Goal: Task Accomplishment & Management: Use online tool/utility

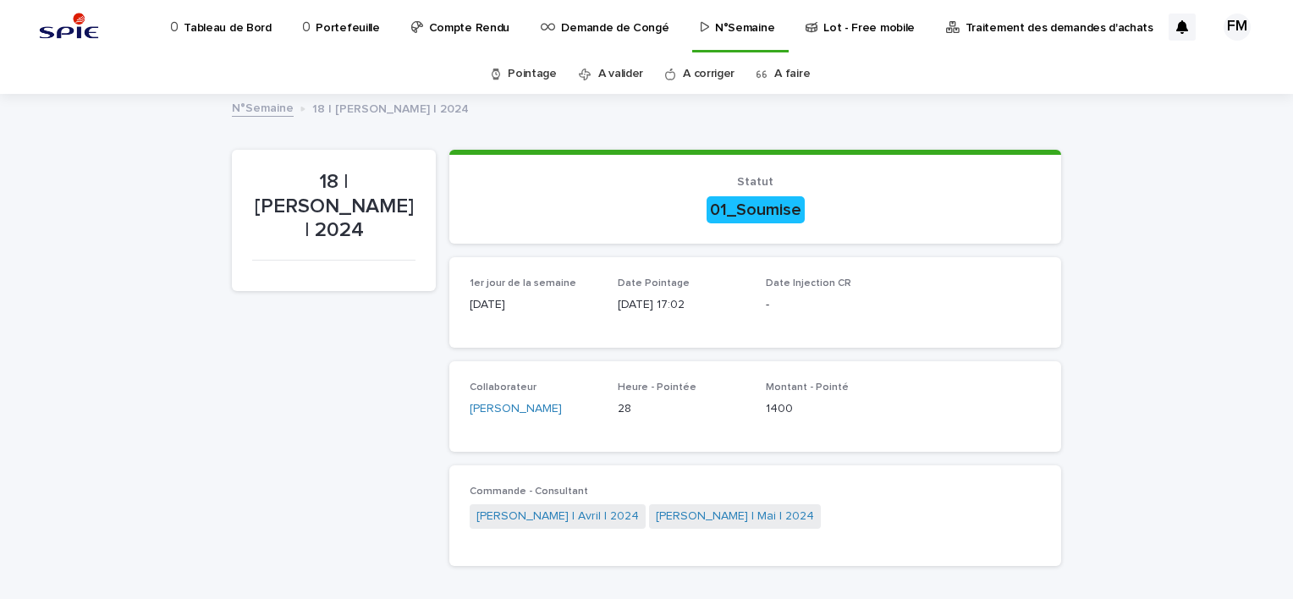
click at [795, 64] on link "A faire" at bounding box center [792, 74] width 36 height 40
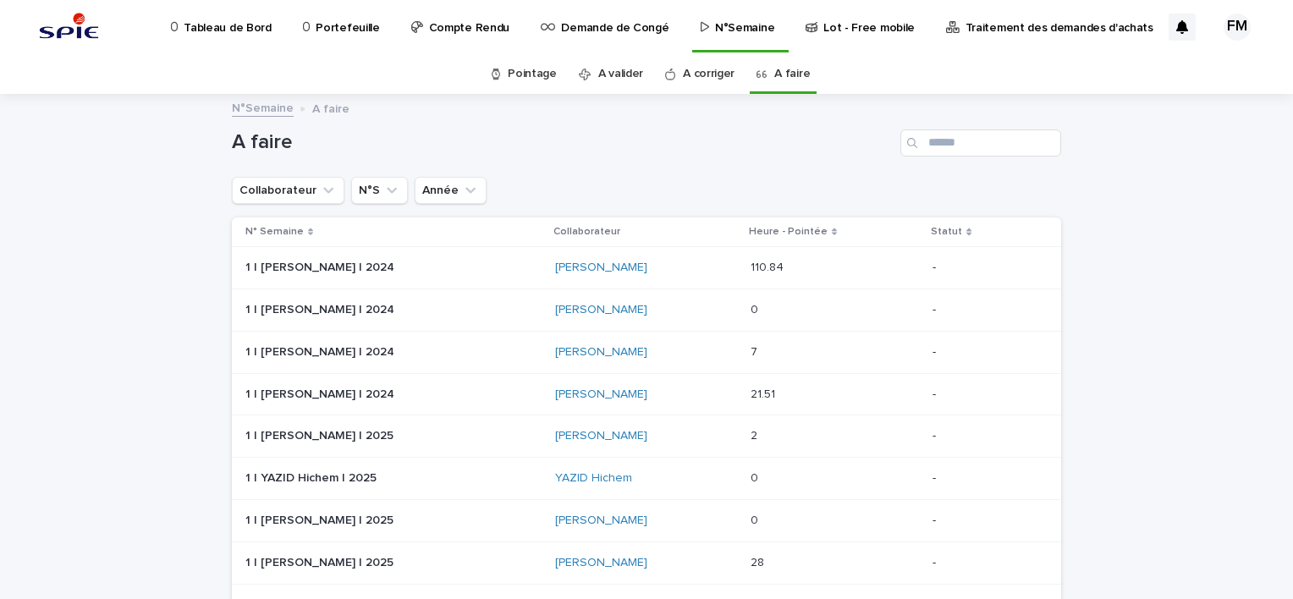
click at [232, 23] on p "Tableau de Bord" at bounding box center [227, 18] width 87 height 36
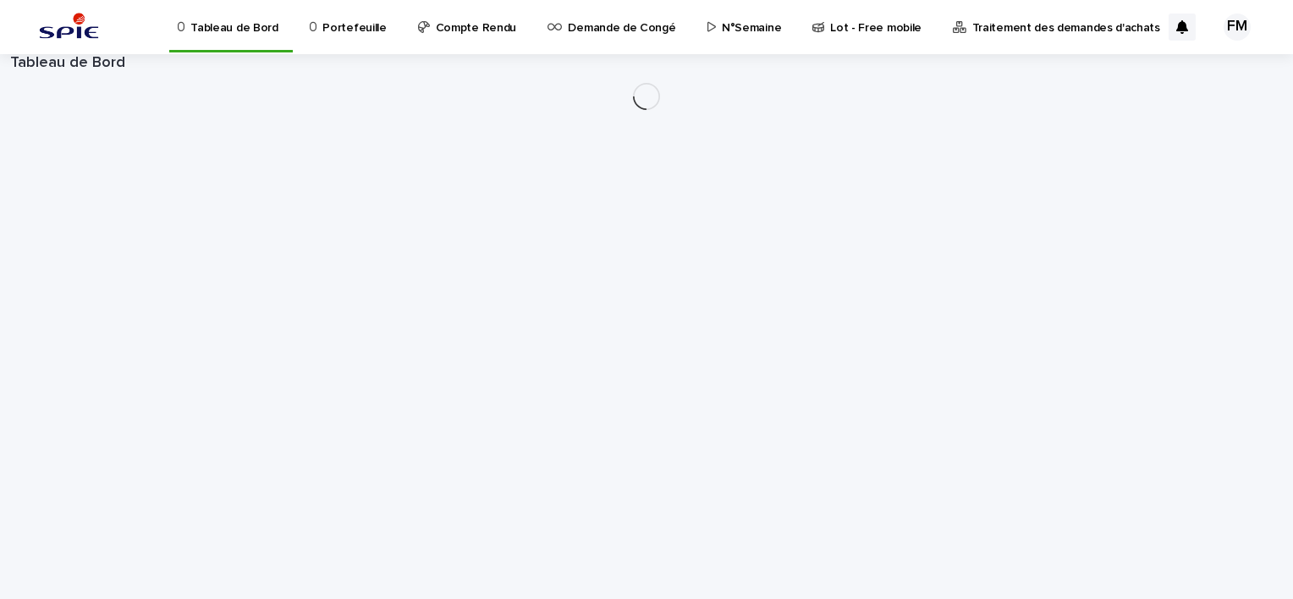
click at [332, 29] on p "Portefeuille" at bounding box center [353, 18] width 63 height 36
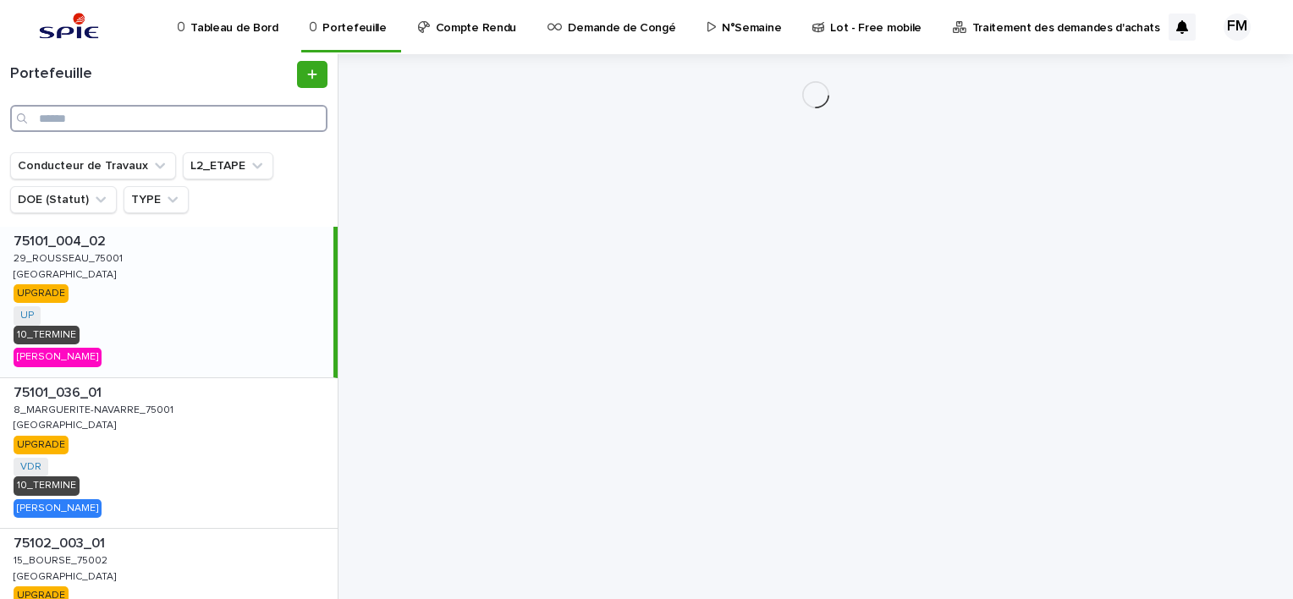
click at [115, 127] on input "Search" at bounding box center [168, 118] width 317 height 27
paste input "**********"
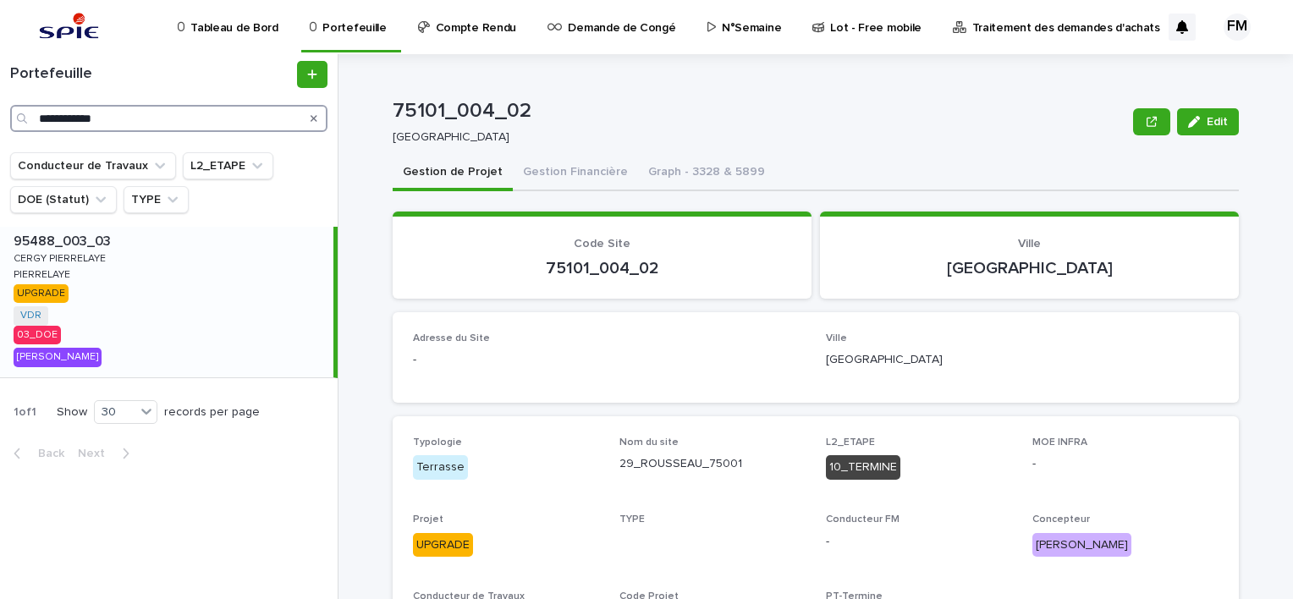
type input "**********"
click at [733, 26] on p "N°Semaine" at bounding box center [751, 18] width 59 height 36
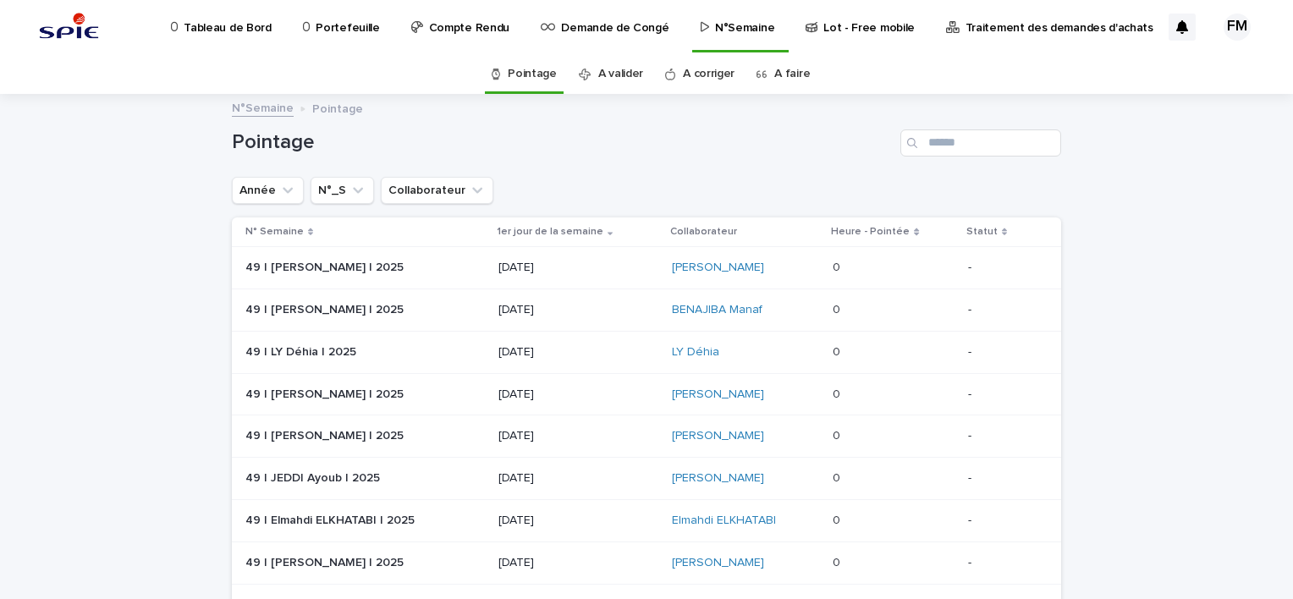
click at [717, 81] on link "A corriger" at bounding box center [709, 74] width 52 height 40
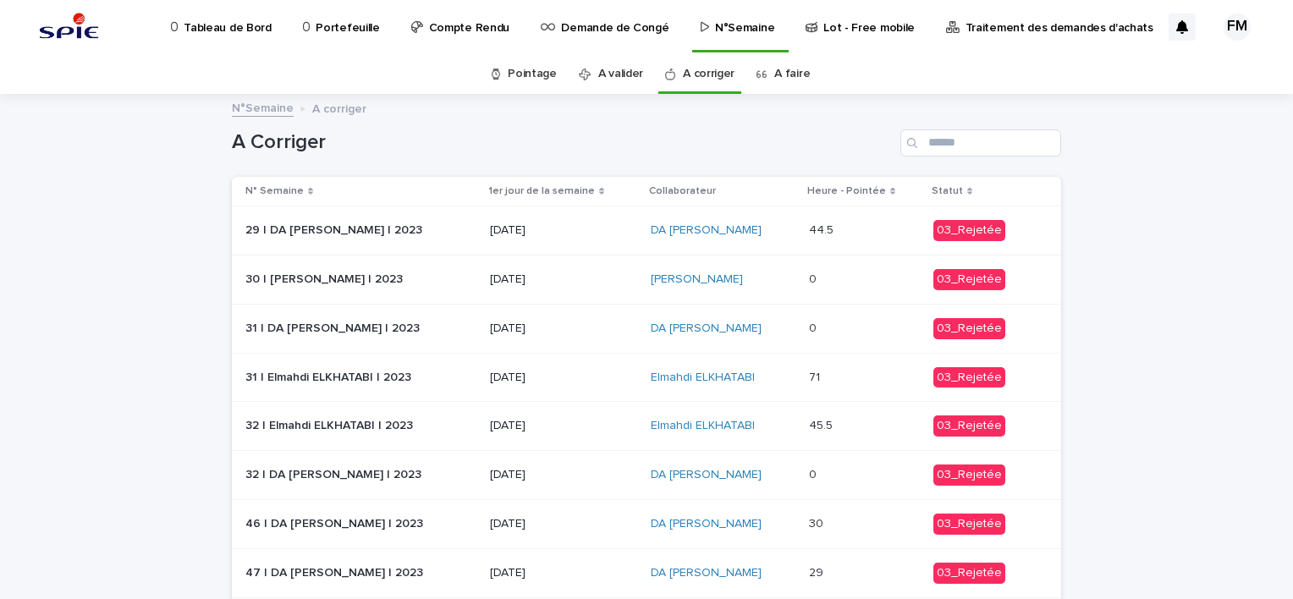
click at [793, 81] on link "A faire" at bounding box center [792, 74] width 36 height 40
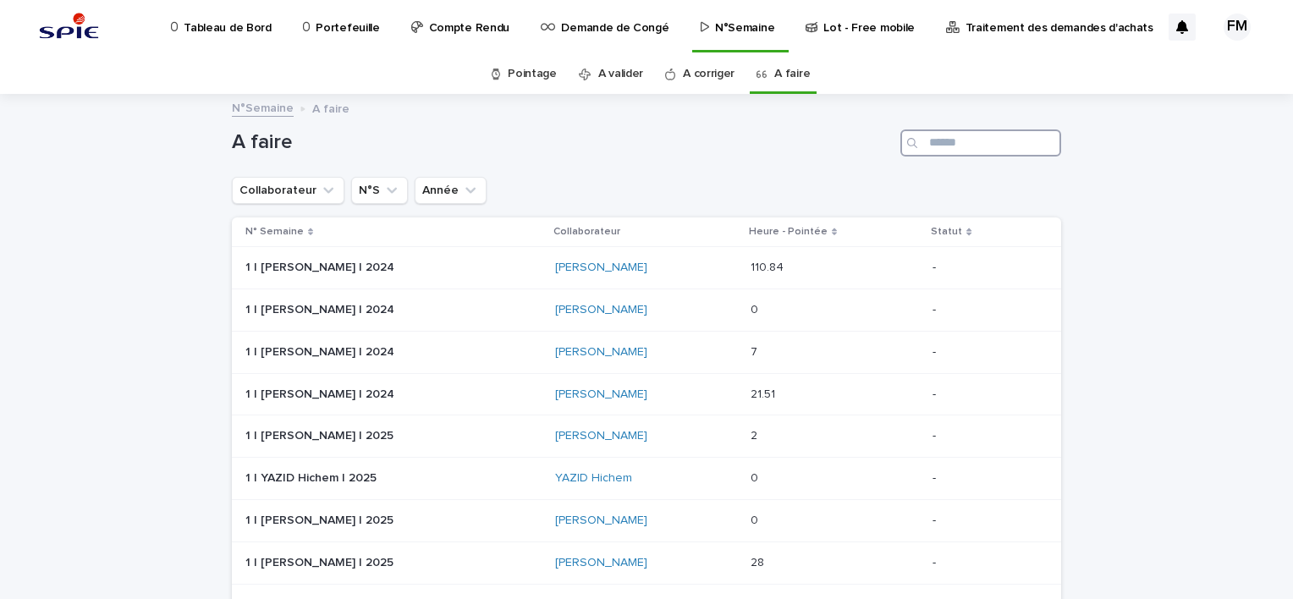
drag, startPoint x: 959, startPoint y: 149, endPoint x: 968, endPoint y: 146, distance: 9.9
click at [959, 149] on input "Search" at bounding box center [980, 142] width 161 height 27
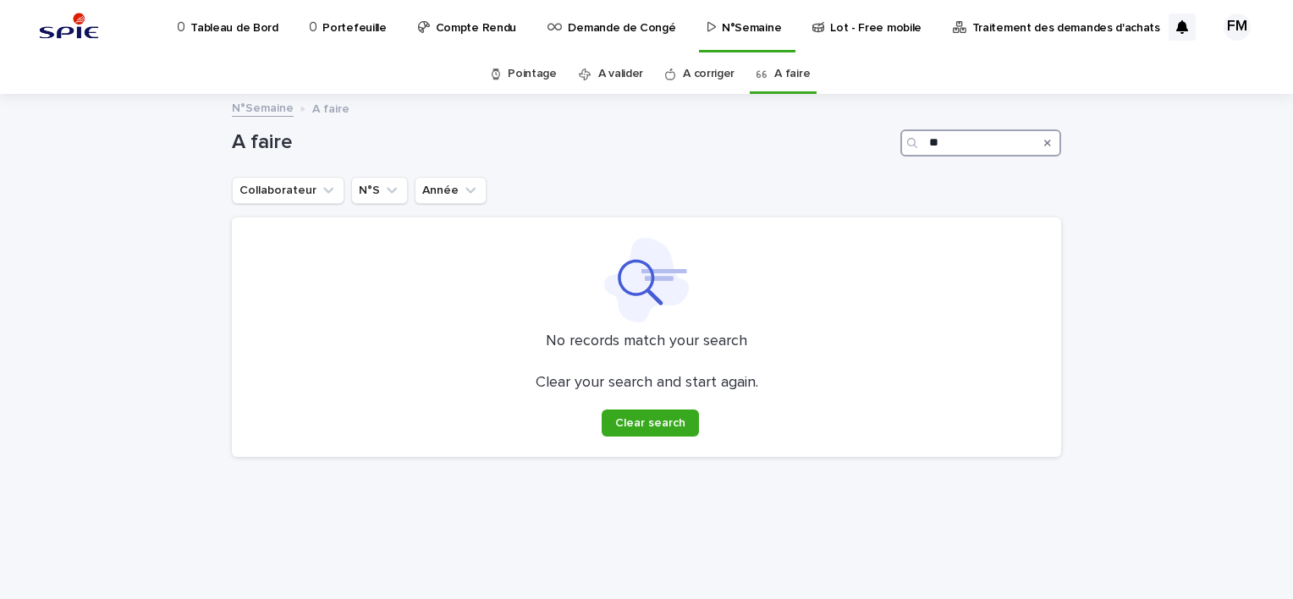
type input "*"
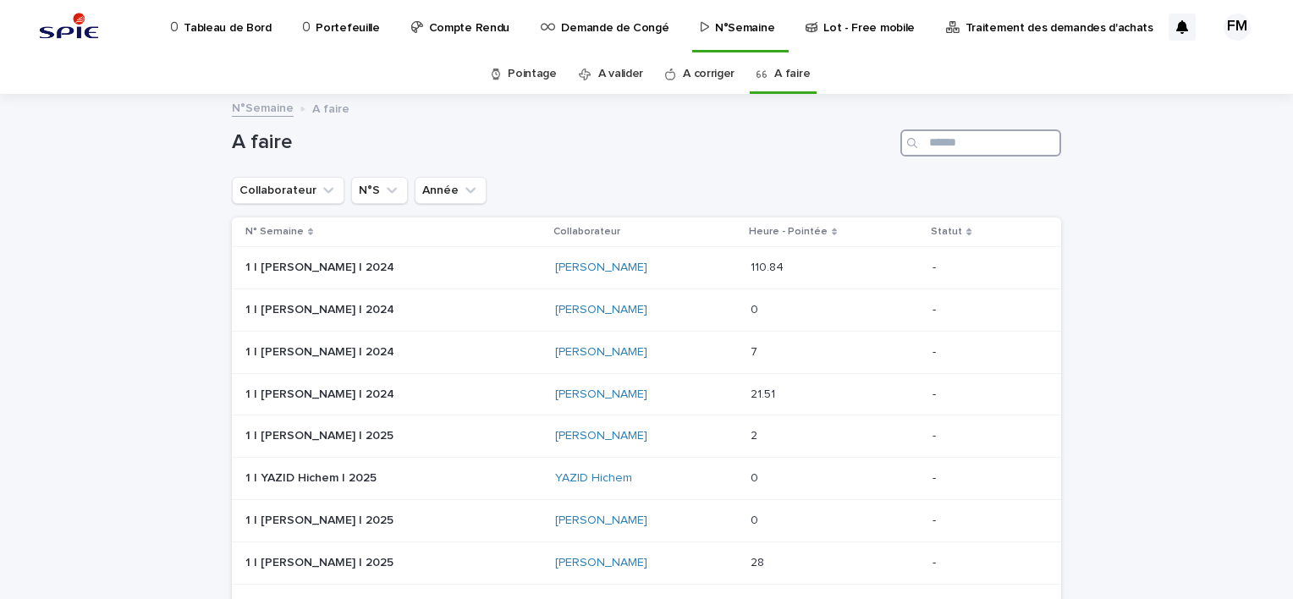
click at [998, 148] on input "Search" at bounding box center [980, 142] width 161 height 27
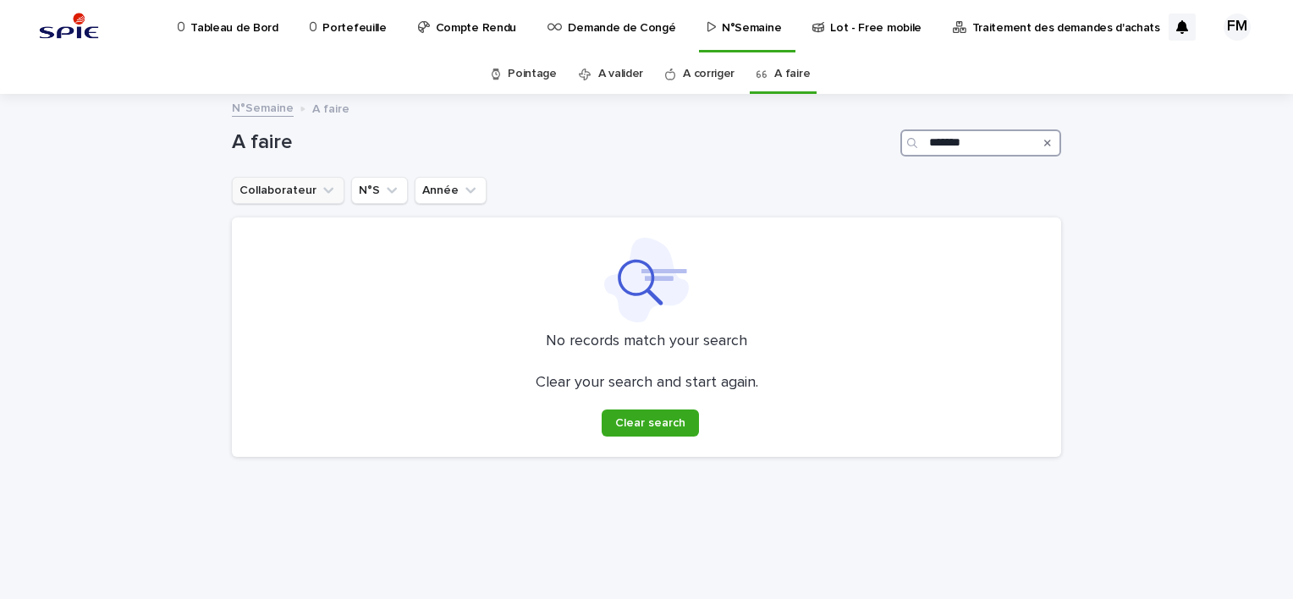
type input "*******"
click at [310, 199] on button "Collaborateur" at bounding box center [288, 190] width 113 height 27
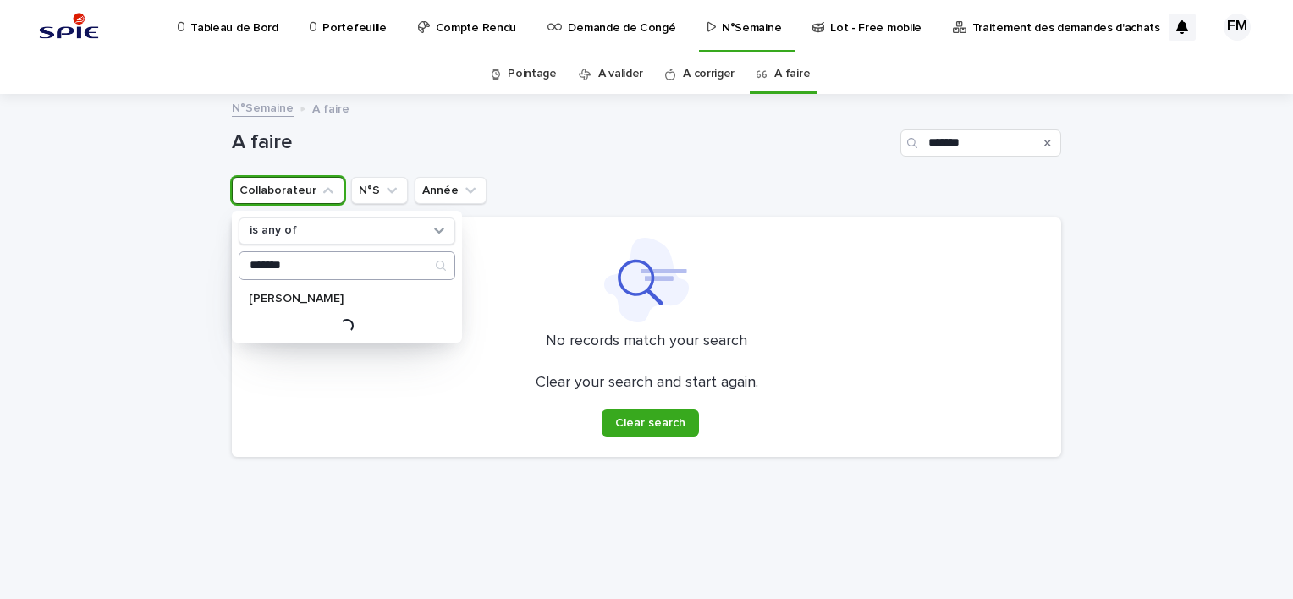
type input "*******"
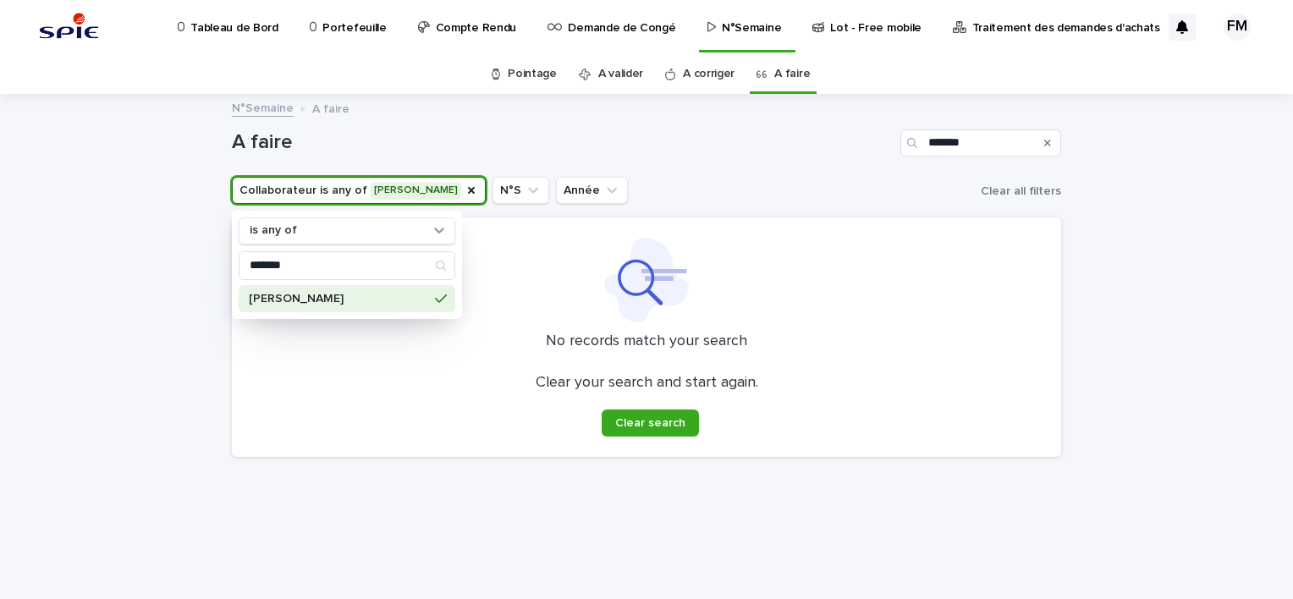
click at [602, 262] on div at bounding box center [646, 280] width 788 height 85
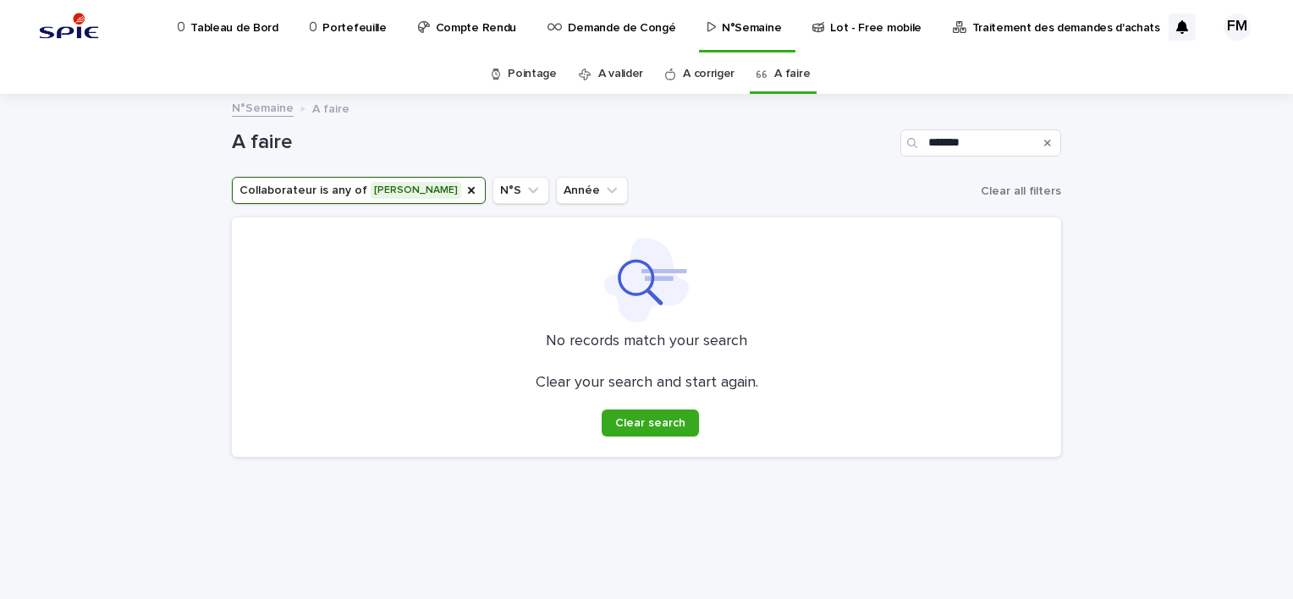
click at [721, 73] on link "A corriger" at bounding box center [709, 74] width 52 height 40
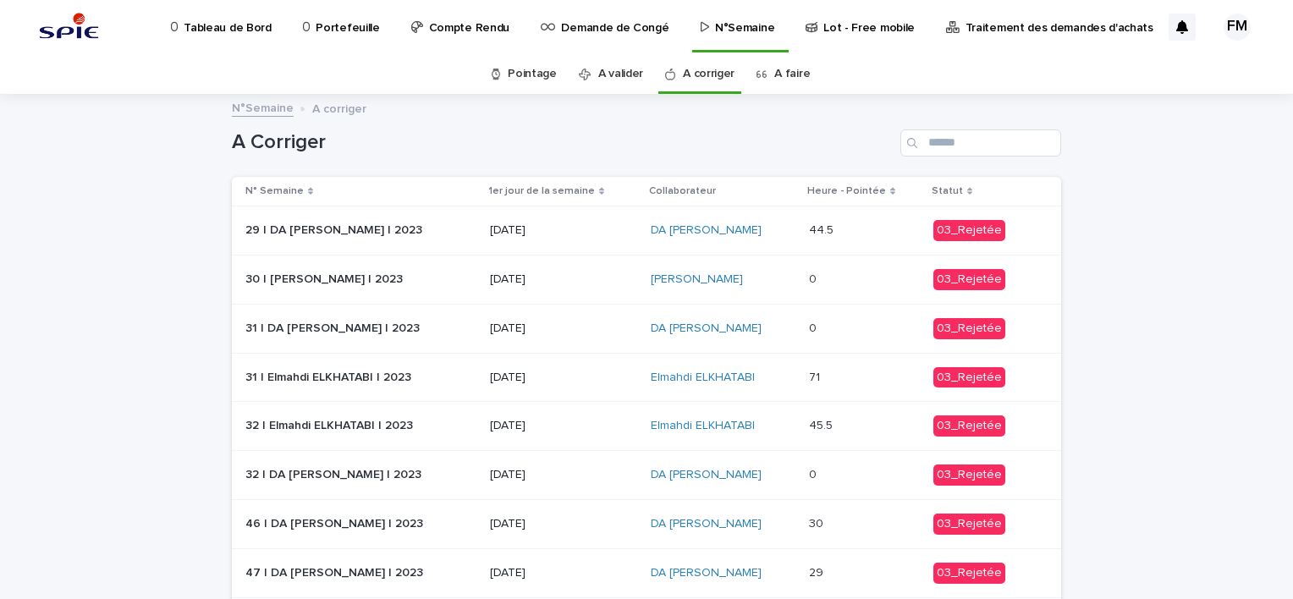
click at [626, 79] on link "A valider" at bounding box center [620, 74] width 45 height 40
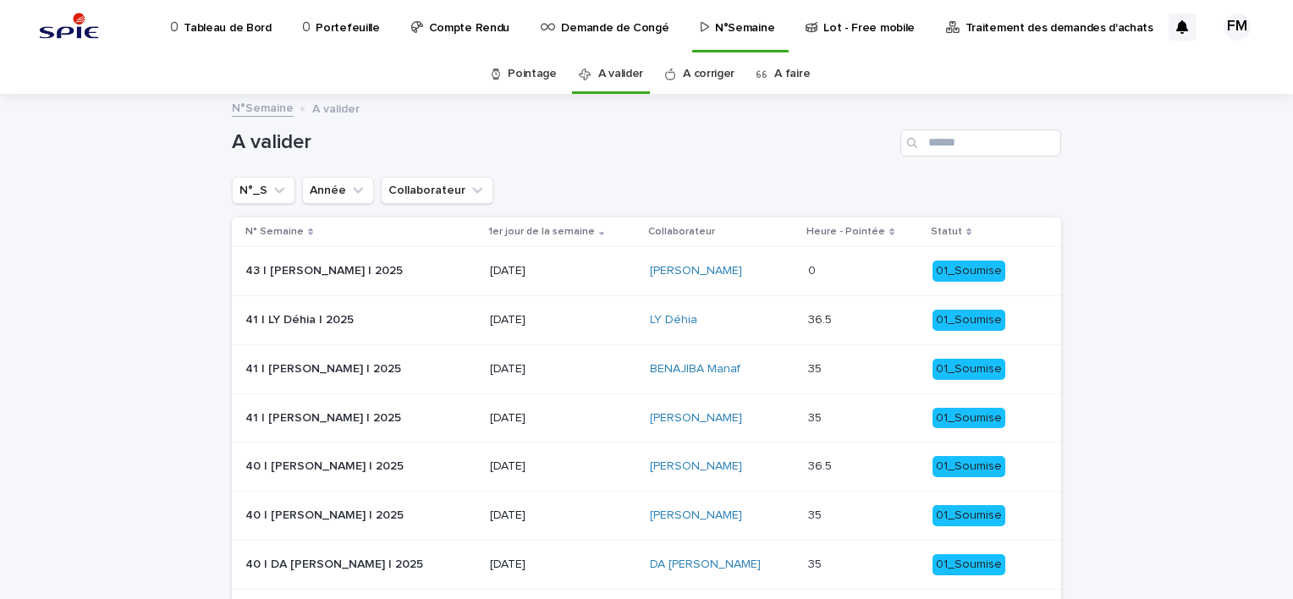
click at [517, 79] on link "Pointage" at bounding box center [532, 74] width 49 height 40
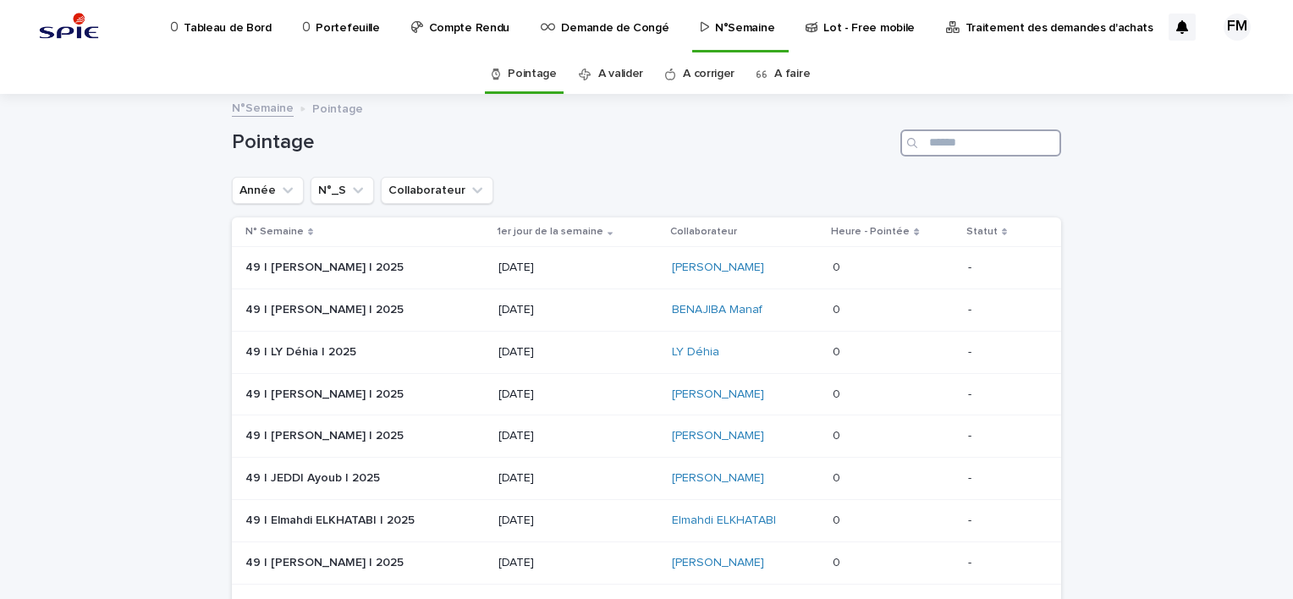
click at [925, 142] on input "Search" at bounding box center [980, 142] width 161 height 27
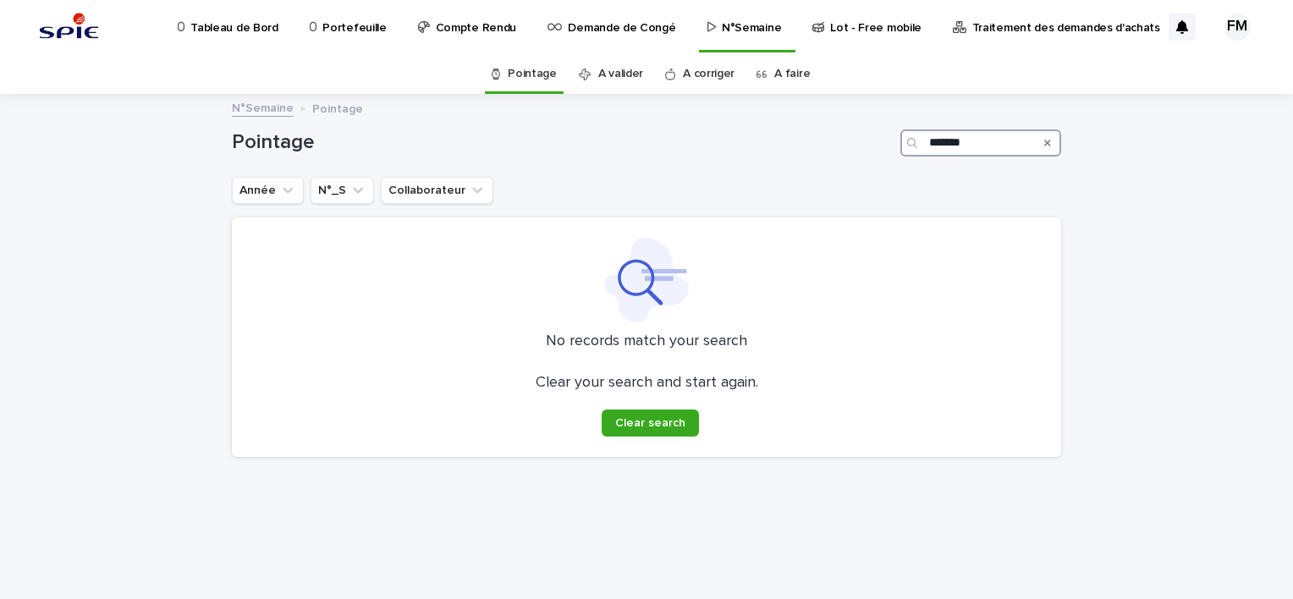
type input "*******"
click at [332, 30] on p "Portefeuille" at bounding box center [353, 18] width 63 height 36
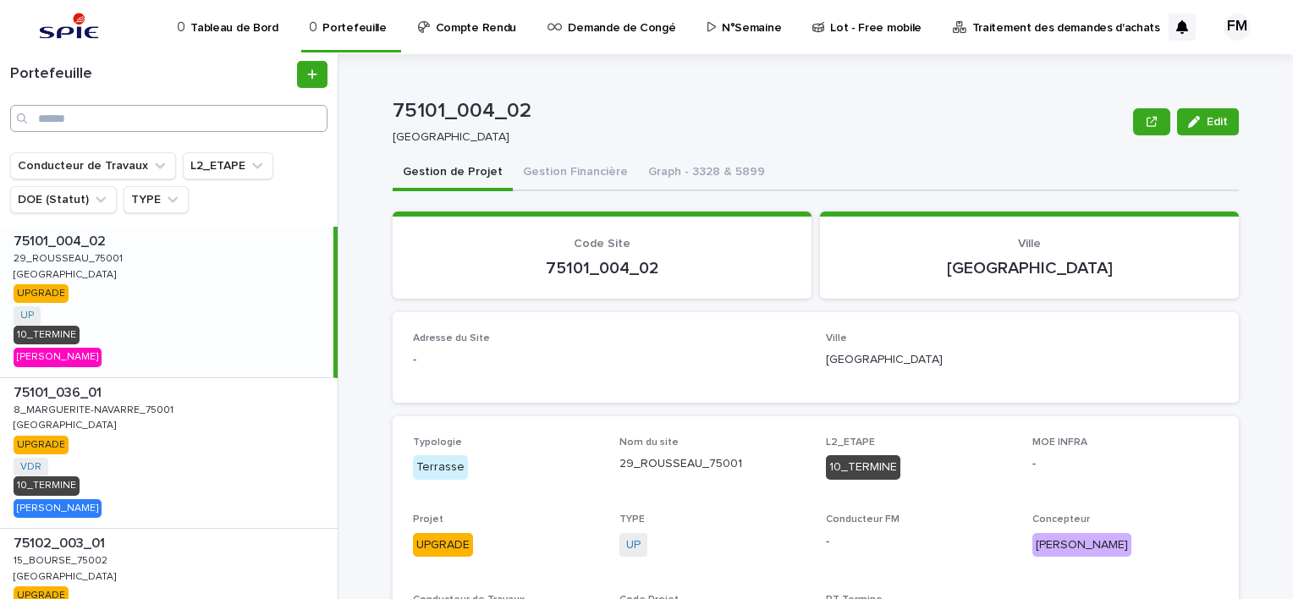
click at [129, 135] on div "Portefeuille" at bounding box center [169, 103] width 338 height 98
click at [123, 124] on input "Search" at bounding box center [168, 118] width 317 height 27
paste input "**********"
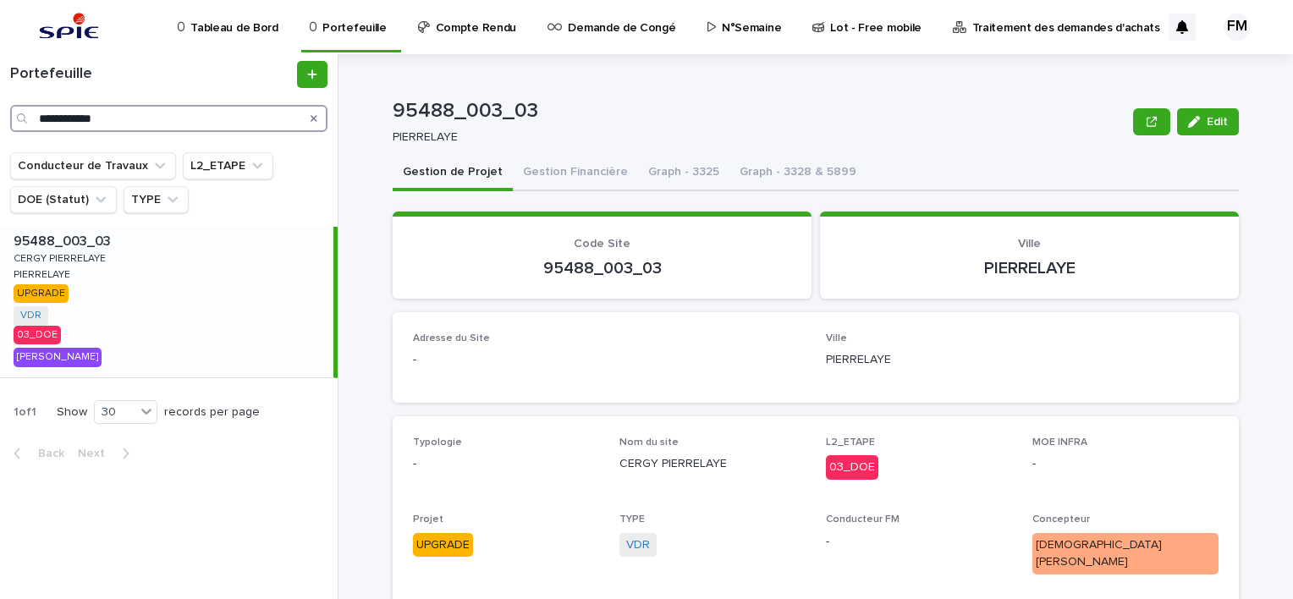
type input "**********"
click at [288, 257] on div "95488_003_03 95488_003_03 CERGY PIERRELAYE CERGY PIERRELAYE PIERRELAYE PIERRELA…" at bounding box center [166, 302] width 333 height 151
click at [591, 174] on button "Gestion Financière" at bounding box center [575, 174] width 125 height 36
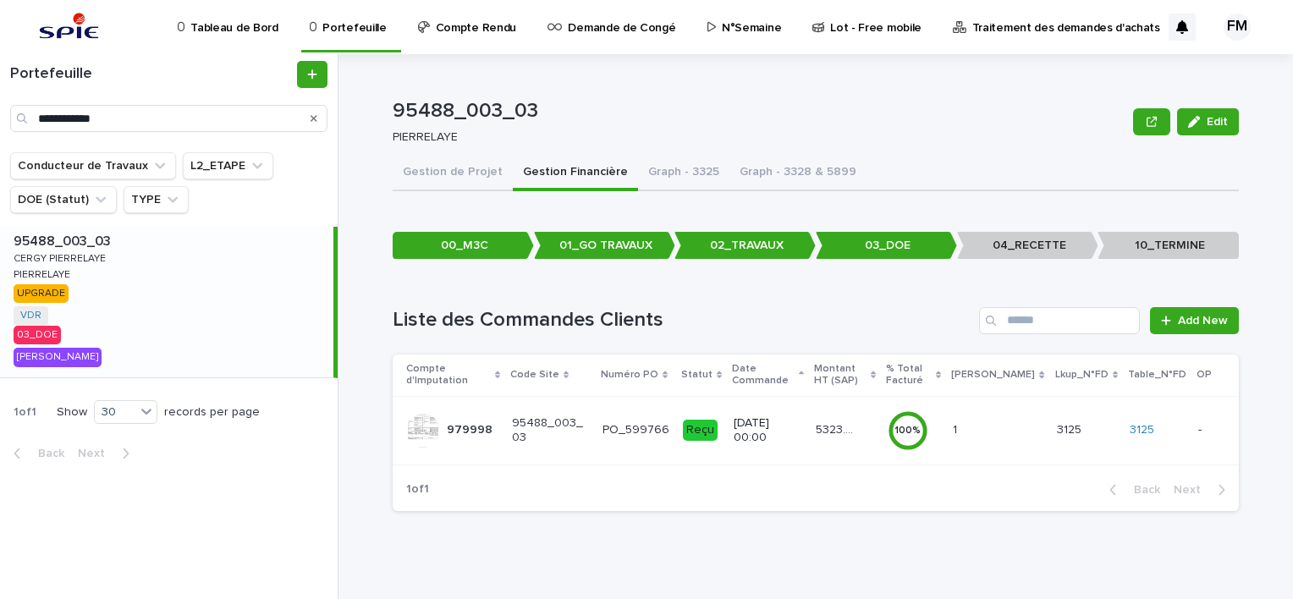
click at [857, 425] on p "5323.44" at bounding box center [836, 429] width 41 height 18
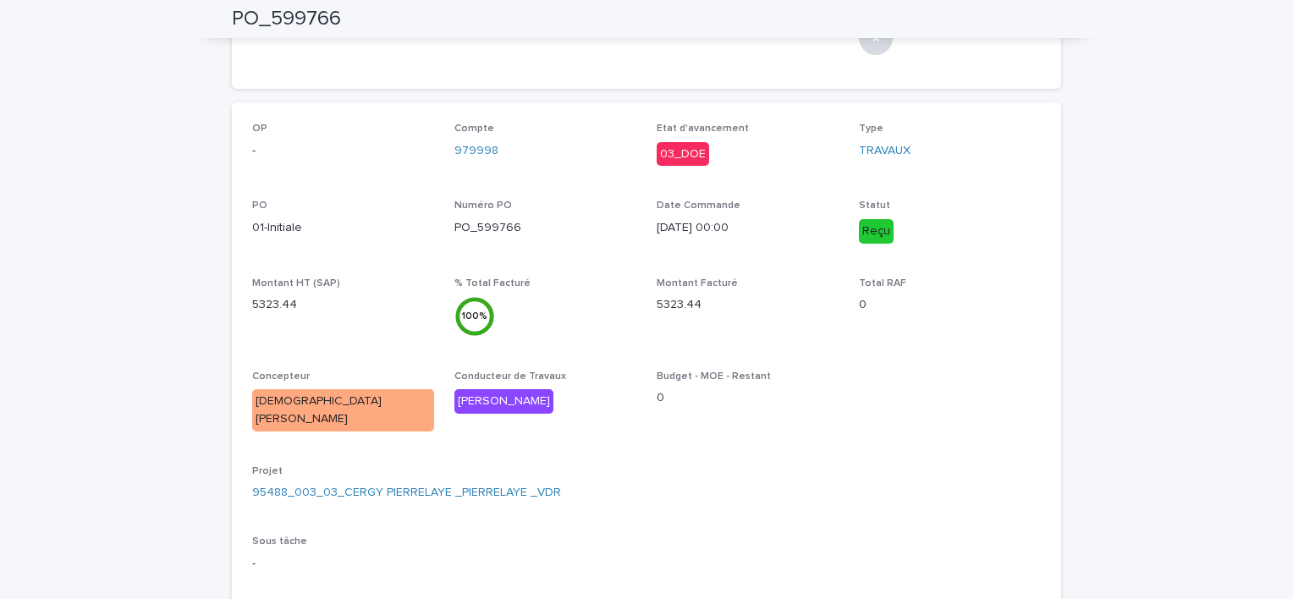
scroll to position [47, 0]
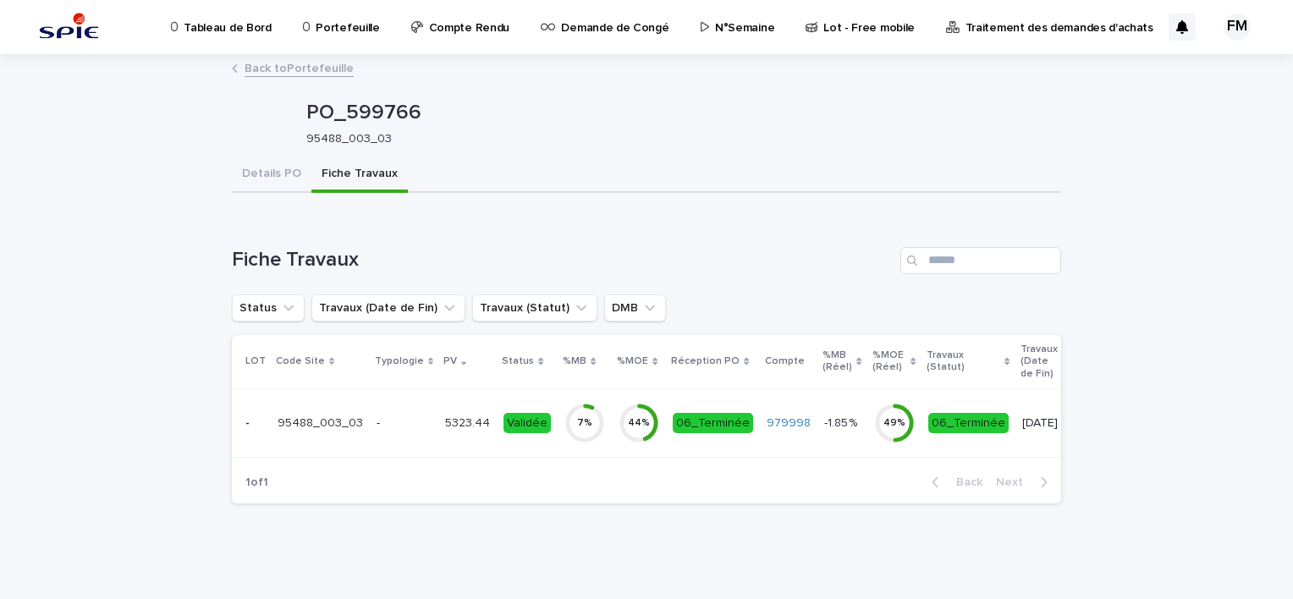
click at [734, 387] on th "Réception PO" at bounding box center [713, 362] width 94 height 54
click at [733, 399] on td "06_Terminée" at bounding box center [713, 422] width 94 height 69
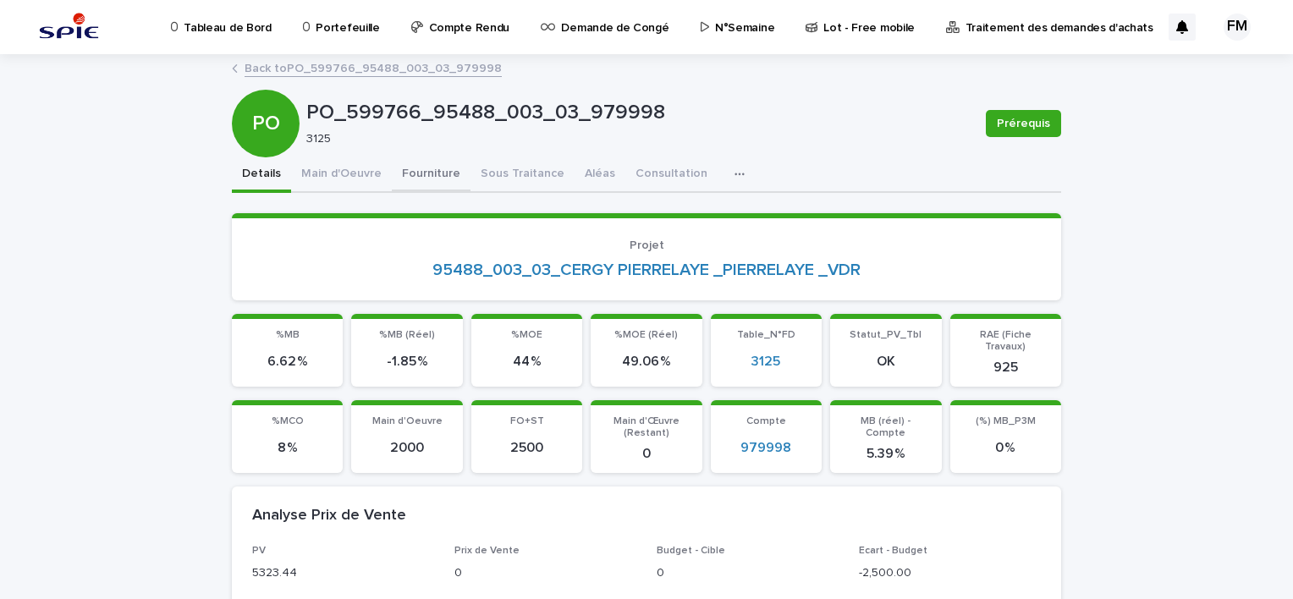
click at [451, 179] on button "Fourniture" at bounding box center [431, 175] width 79 height 36
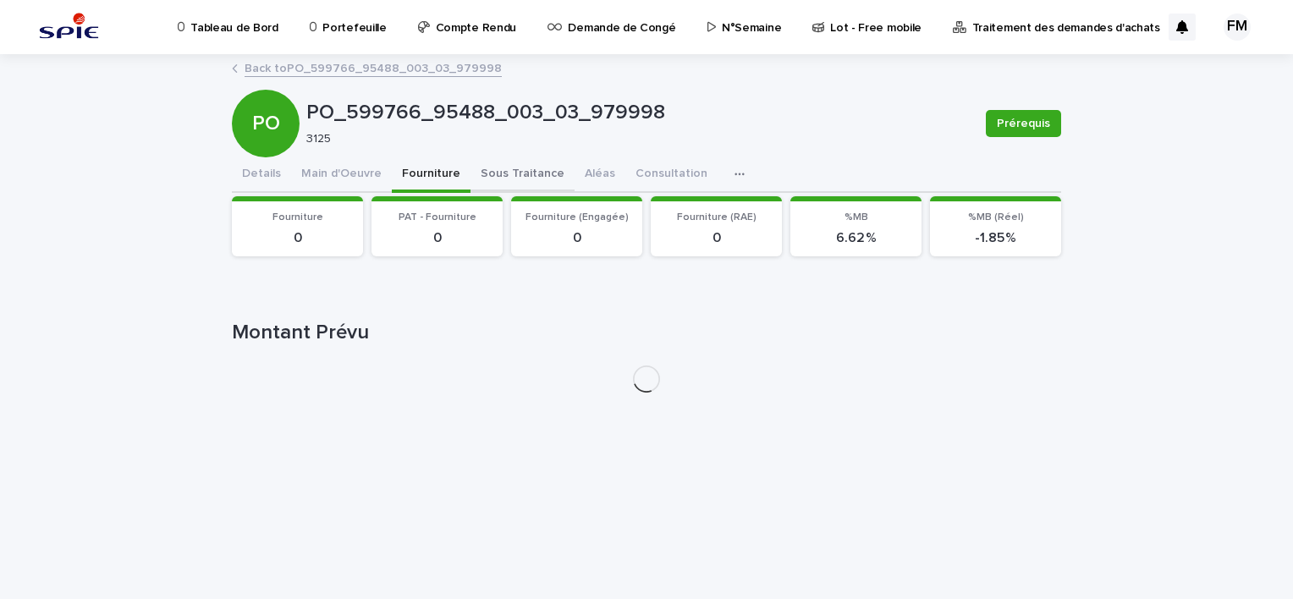
click at [503, 173] on button "Sous Traitance" at bounding box center [522, 175] width 104 height 36
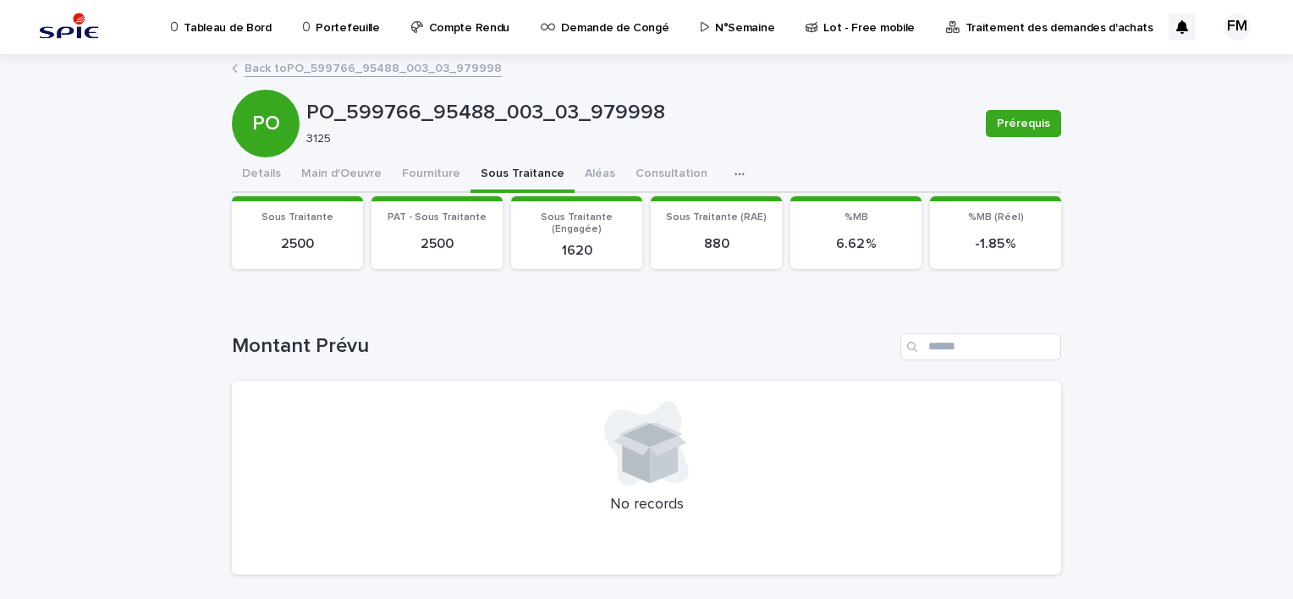
click at [332, 74] on link "Back to PO_599766_95488_003_03_979998" at bounding box center [372, 67] width 257 height 19
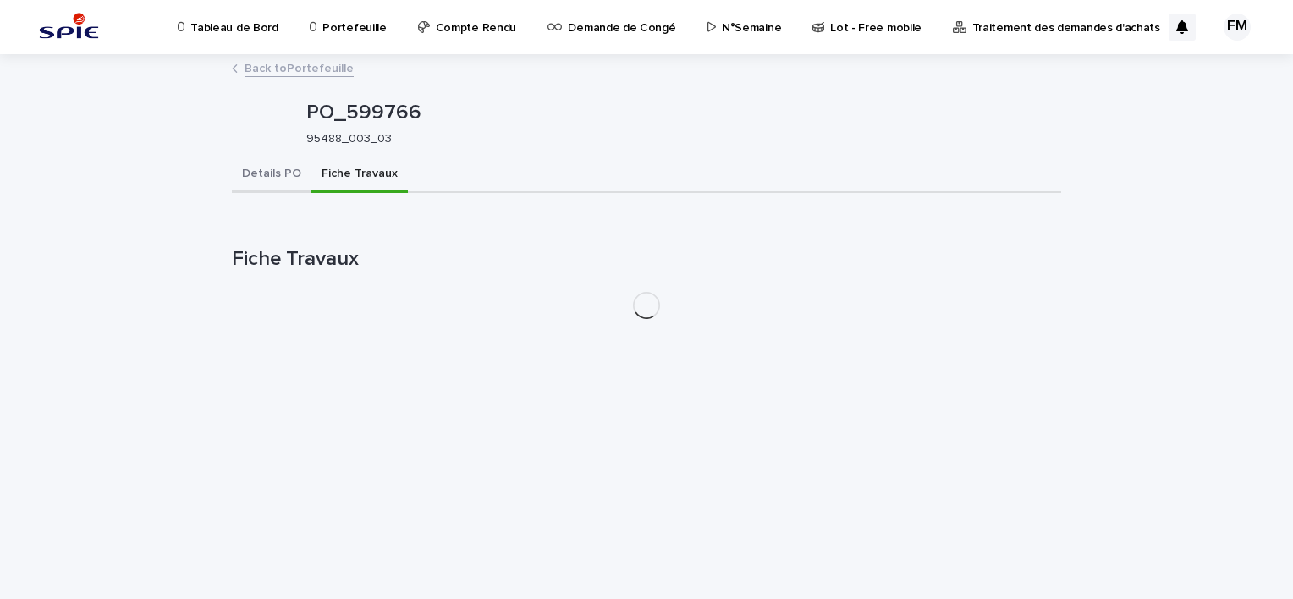
click at [281, 179] on button "Details PO" at bounding box center [272, 175] width 80 height 36
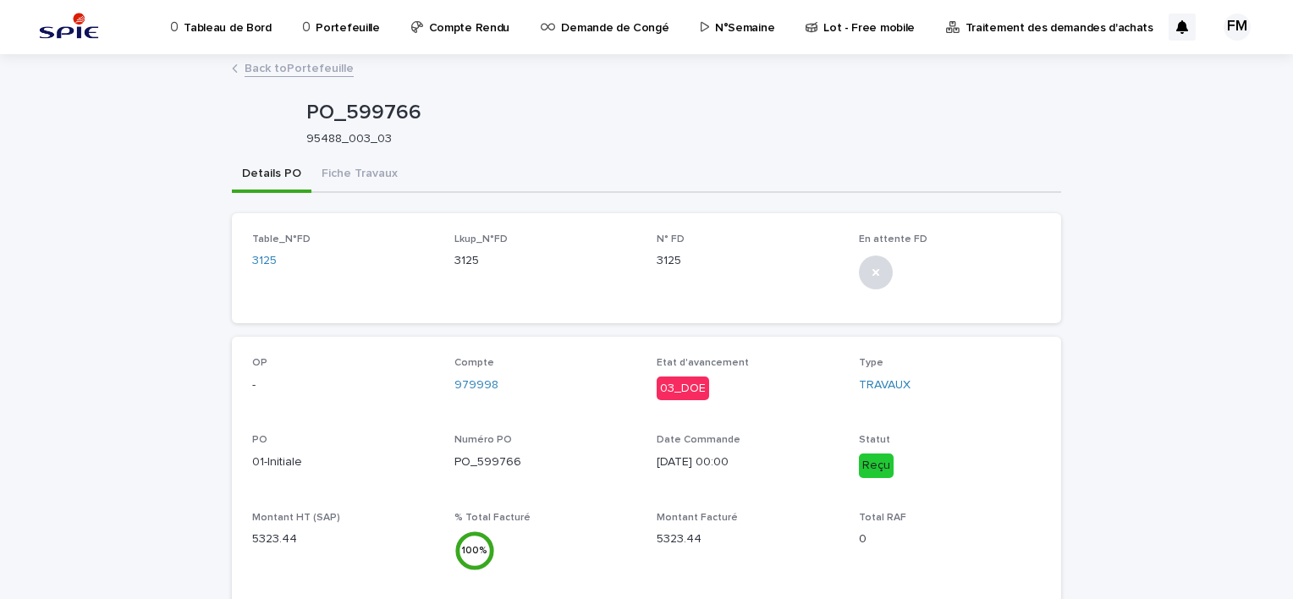
click at [293, 65] on link "Back to Portefeuille" at bounding box center [298, 67] width 109 height 19
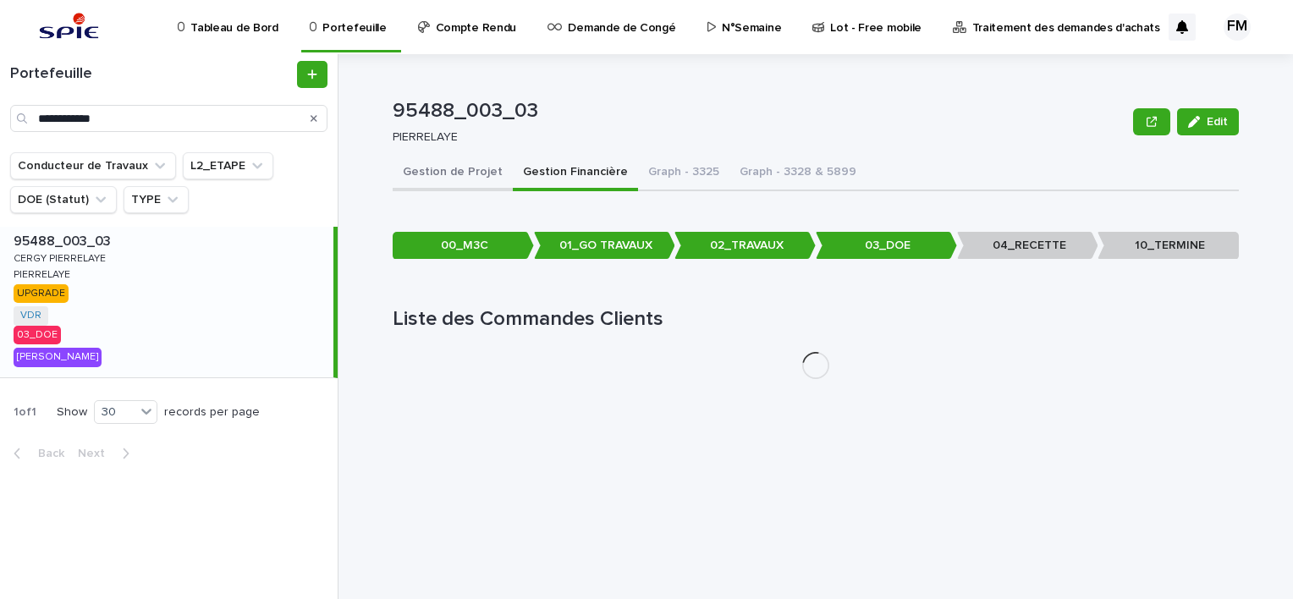
click at [470, 184] on button "Gestion de Projet" at bounding box center [453, 174] width 120 height 36
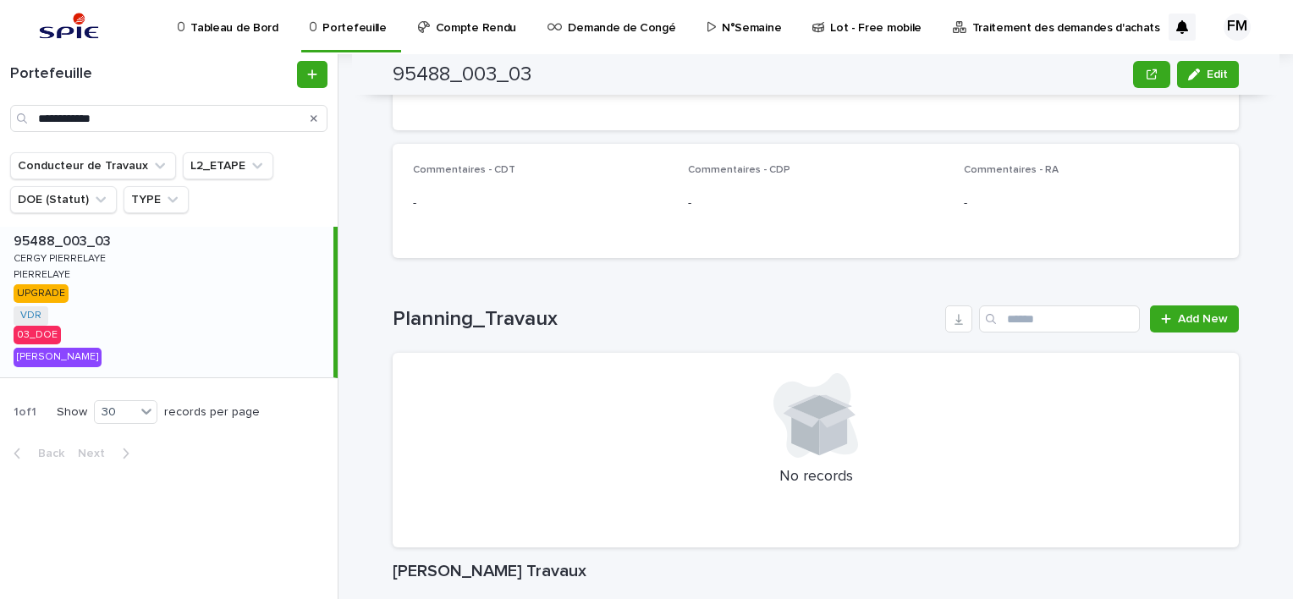
scroll to position [1420, 0]
click at [61, 239] on p "95488_003_03" at bounding box center [64, 239] width 101 height 19
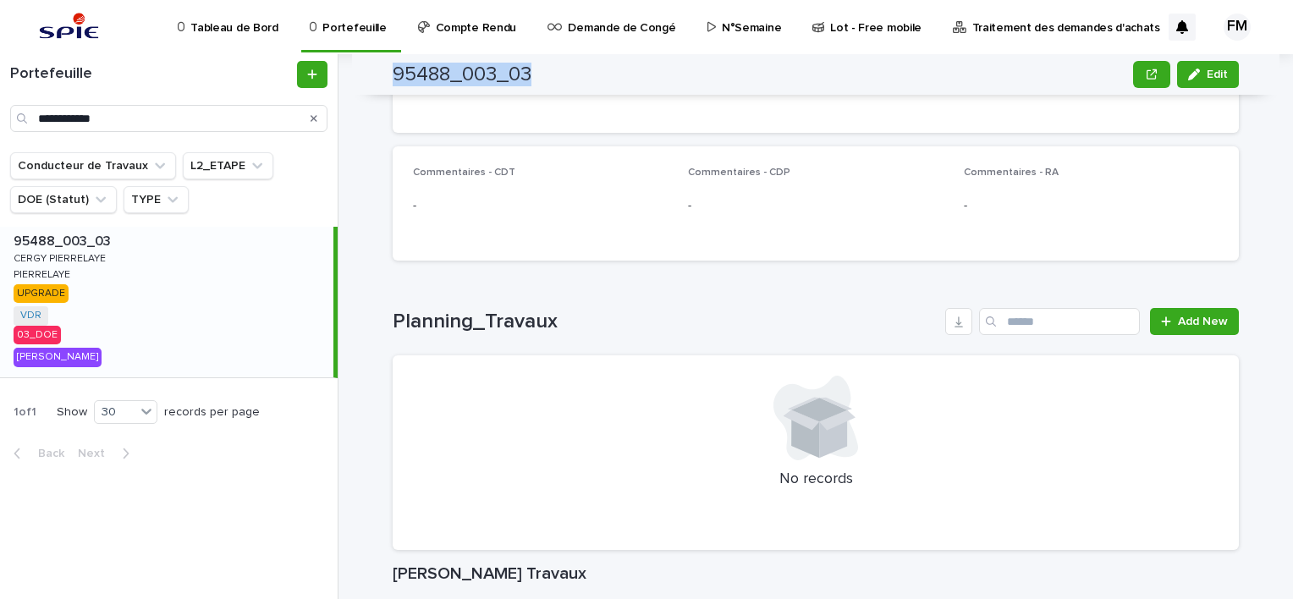
drag, startPoint x: 525, startPoint y: 74, endPoint x: 389, endPoint y: 65, distance: 135.7
click at [393, 65] on h2 "95488_003_03" at bounding box center [462, 75] width 139 height 25
copy h2 "95488_003_03"
click at [107, 122] on input "**********" at bounding box center [168, 118] width 317 height 27
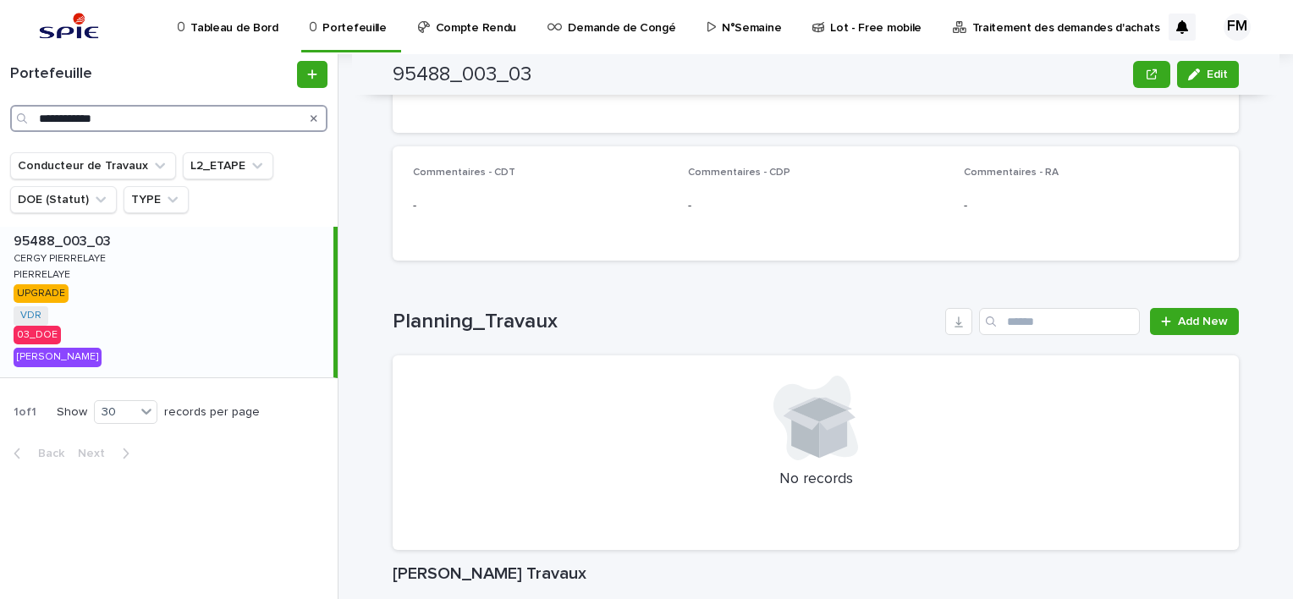
click at [107, 122] on input "**********" at bounding box center [168, 118] width 317 height 27
click at [832, 25] on p "Lot - Free mobile" at bounding box center [875, 18] width 91 height 36
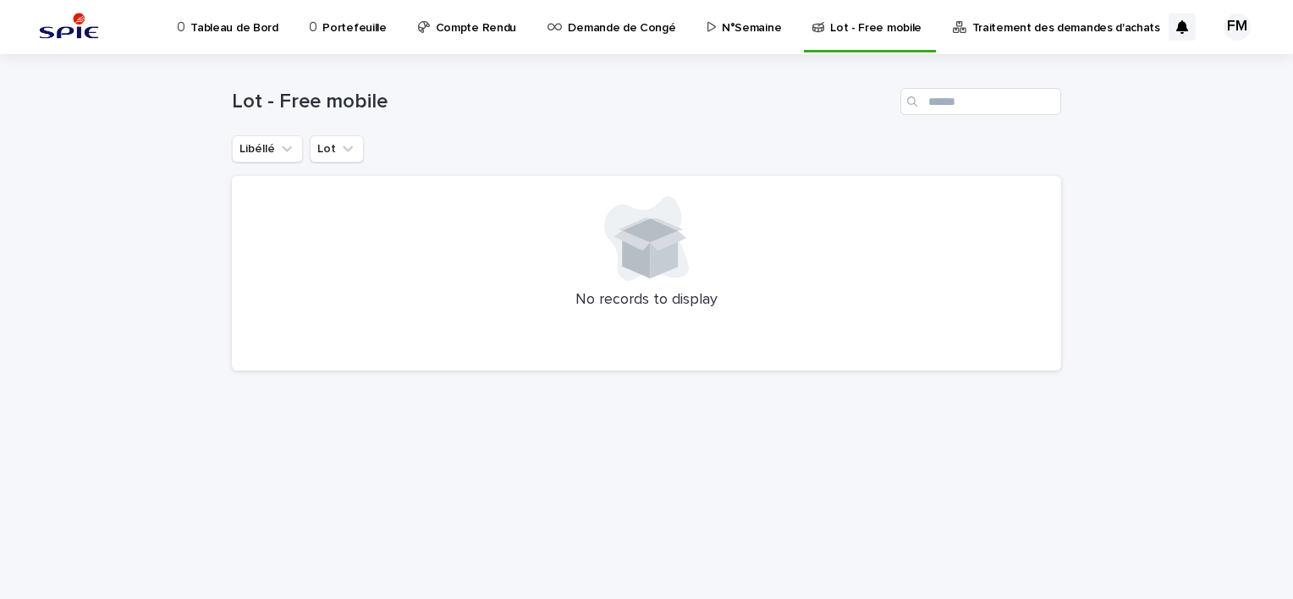
click at [714, 36] on link "N°Semaine" at bounding box center [748, 26] width 84 height 52
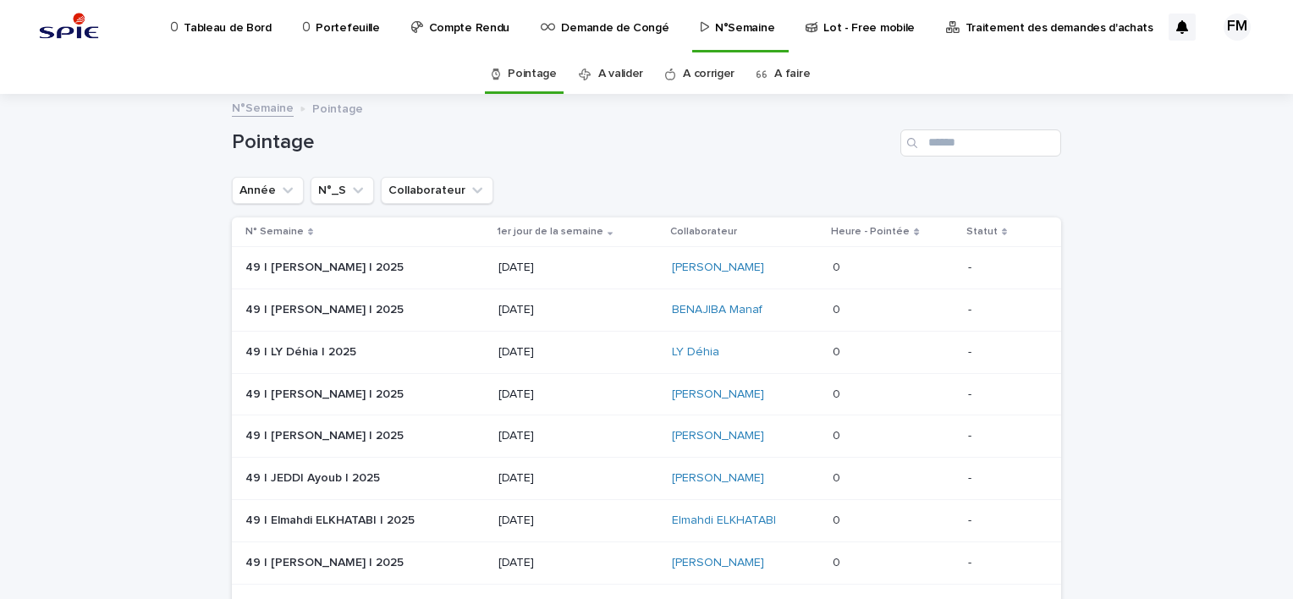
click at [788, 84] on link "A faire" at bounding box center [792, 74] width 36 height 40
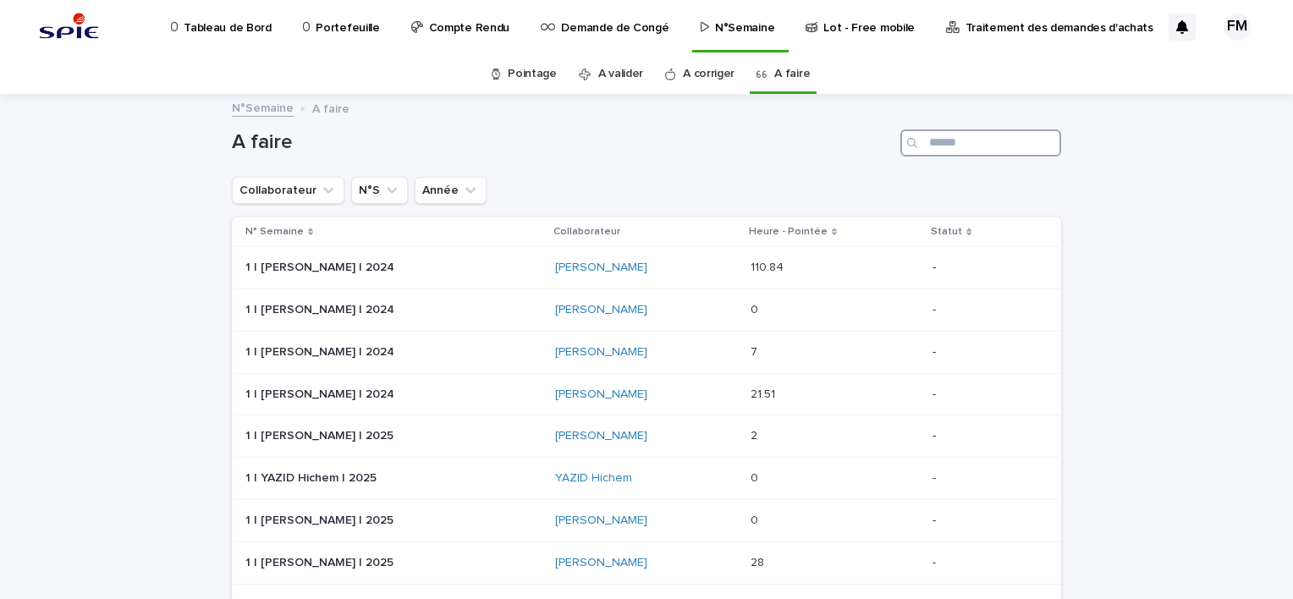
click at [950, 137] on input "Search" at bounding box center [980, 142] width 161 height 27
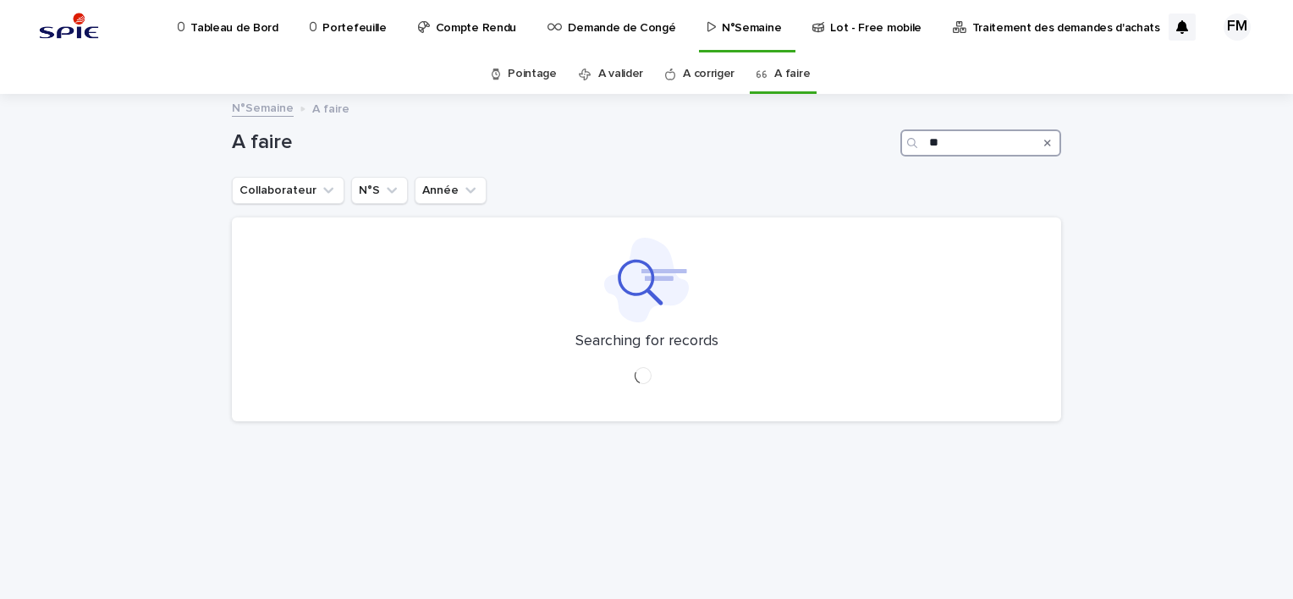
type input "*"
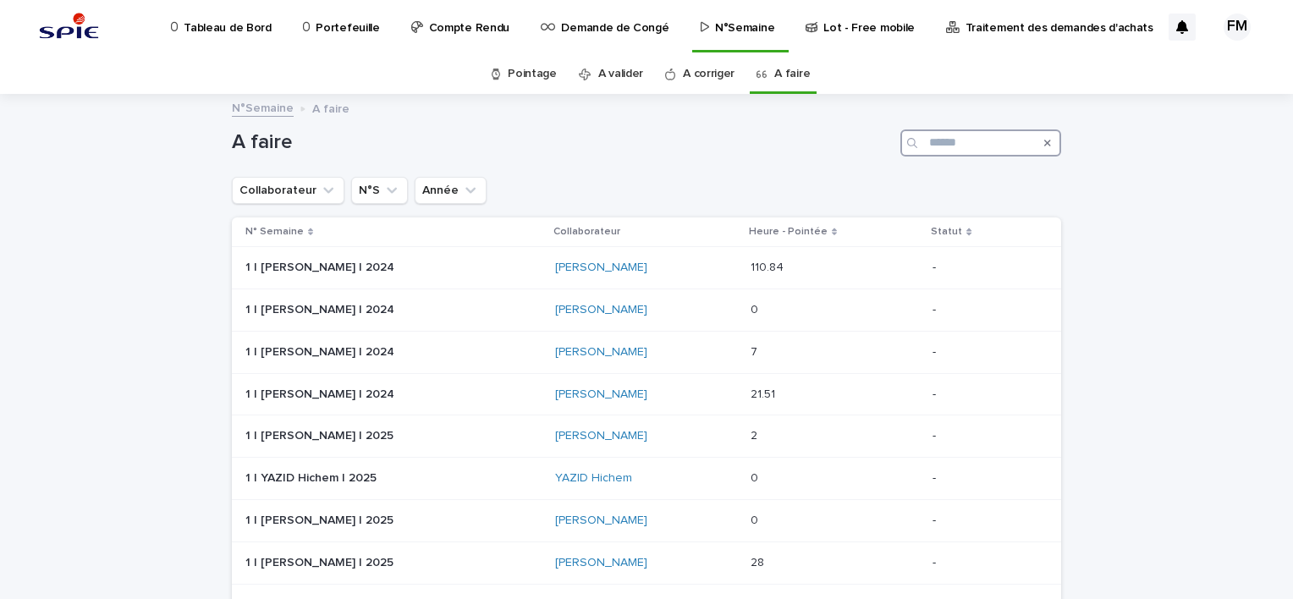
type input "*"
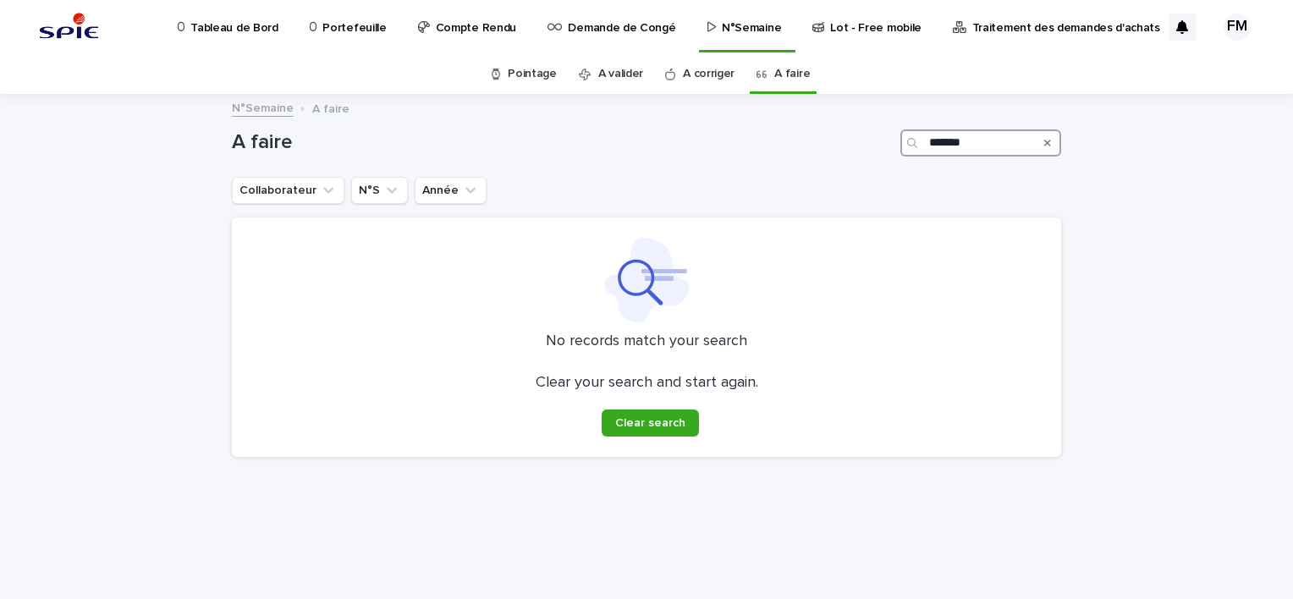
type input "*******"
click at [630, 81] on link "A valider" at bounding box center [620, 74] width 45 height 40
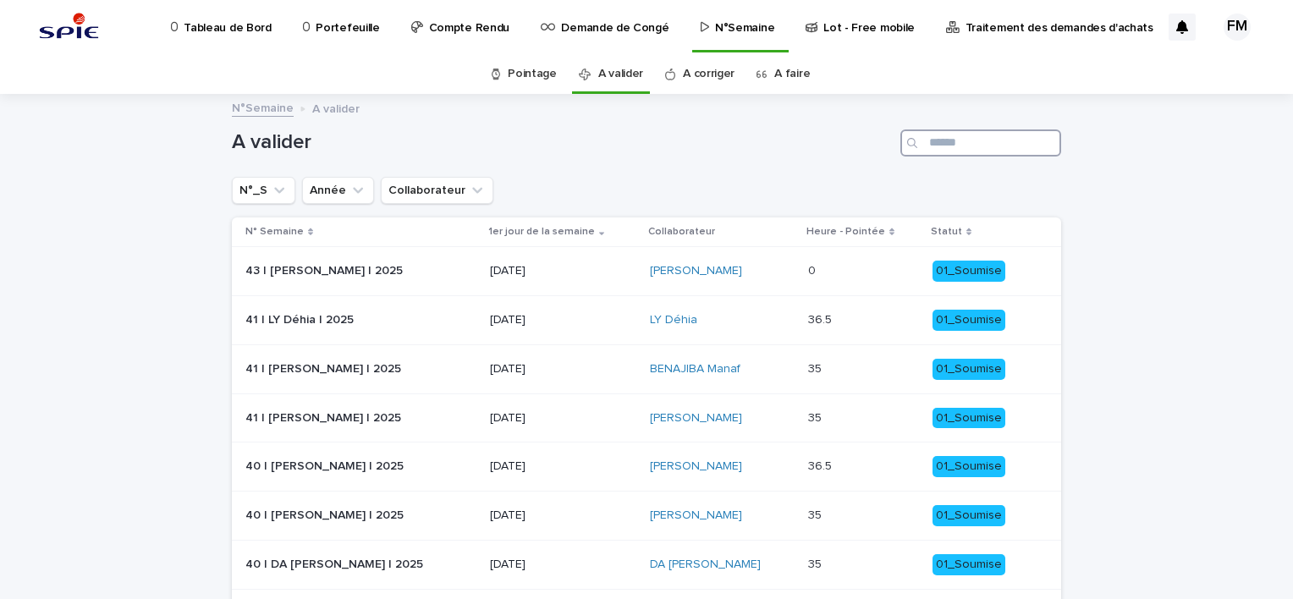
click at [938, 138] on input "Search" at bounding box center [980, 142] width 161 height 27
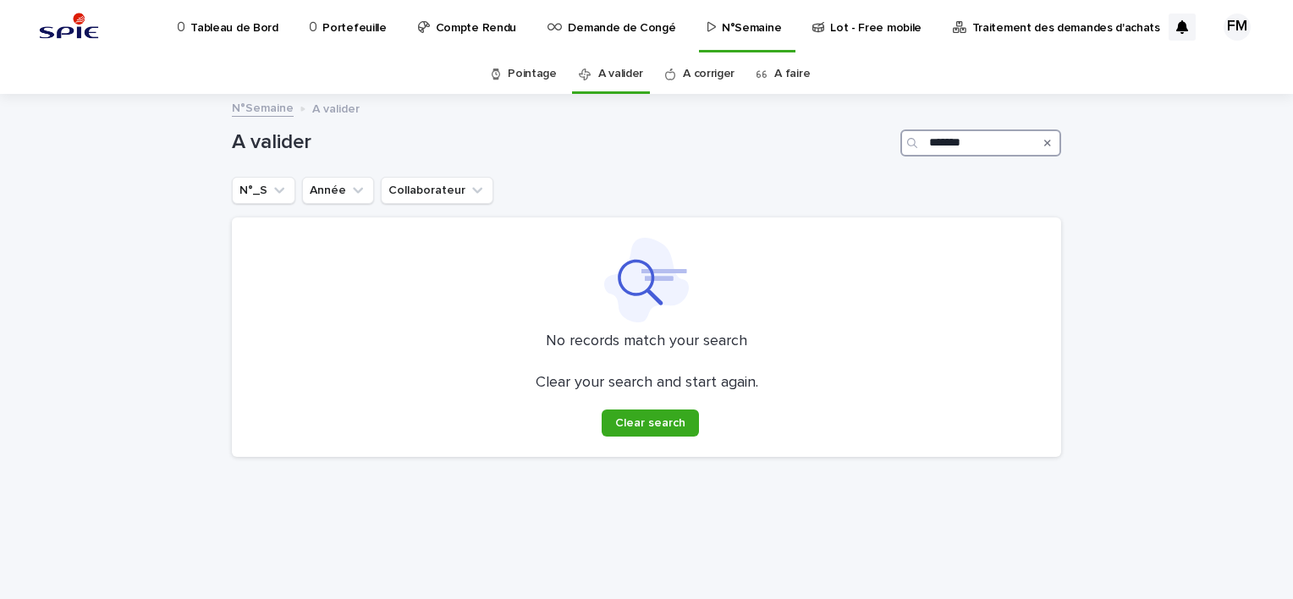
type input "*******"
click at [261, 27] on p "Tableau de Bord" at bounding box center [233, 18] width 87 height 36
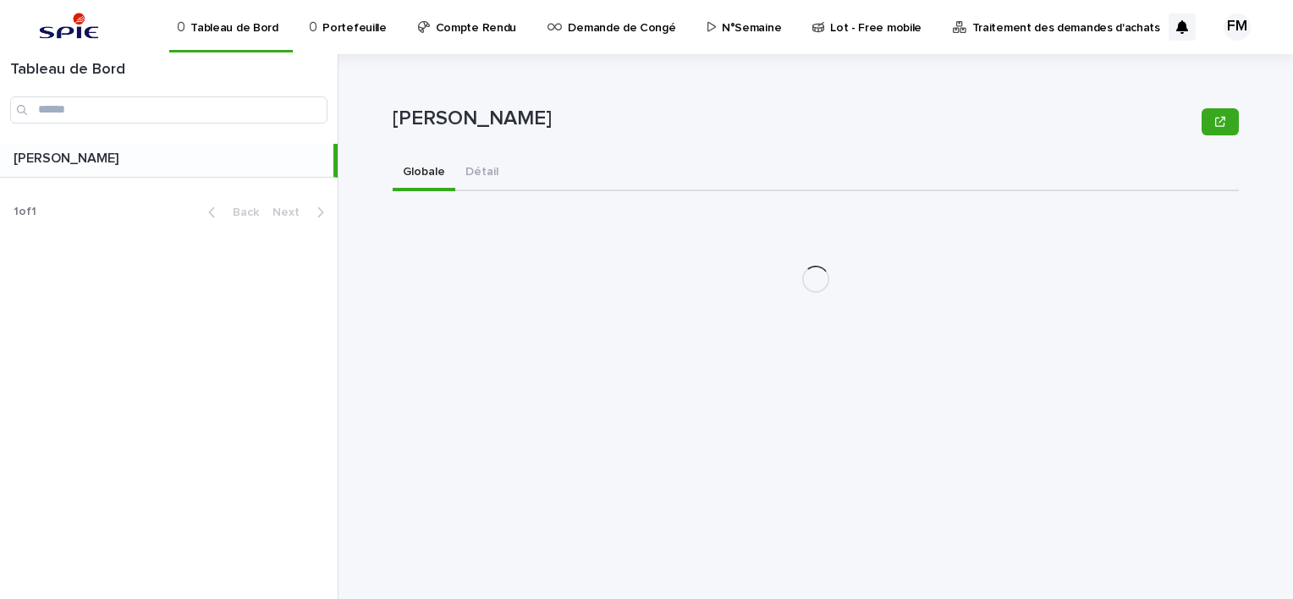
click at [217, 157] on p at bounding box center [170, 159] width 313 height 16
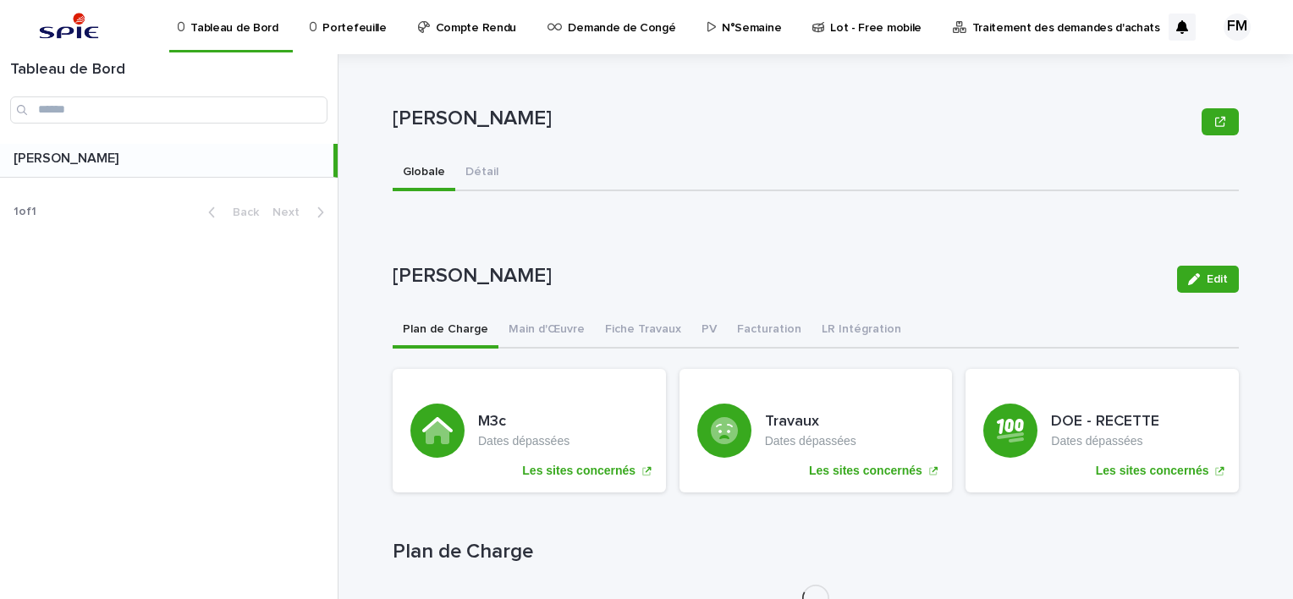
click at [349, 30] on p "Portefeuille" at bounding box center [353, 18] width 63 height 36
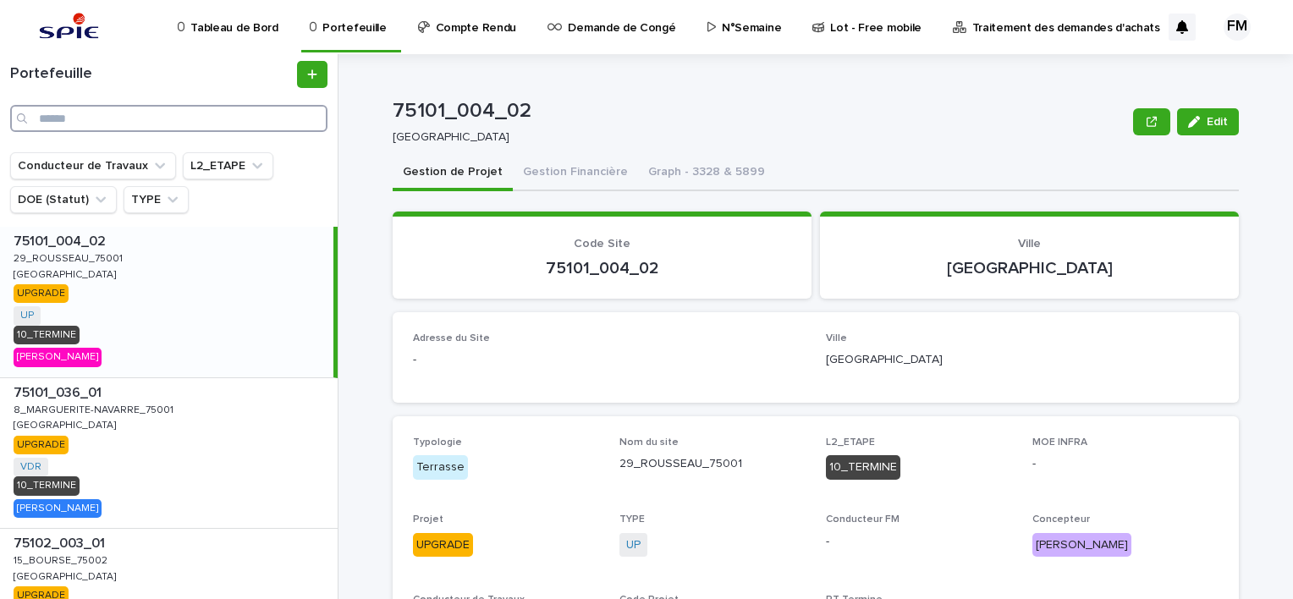
click at [107, 126] on input "Search" at bounding box center [168, 118] width 317 height 27
paste input "**********"
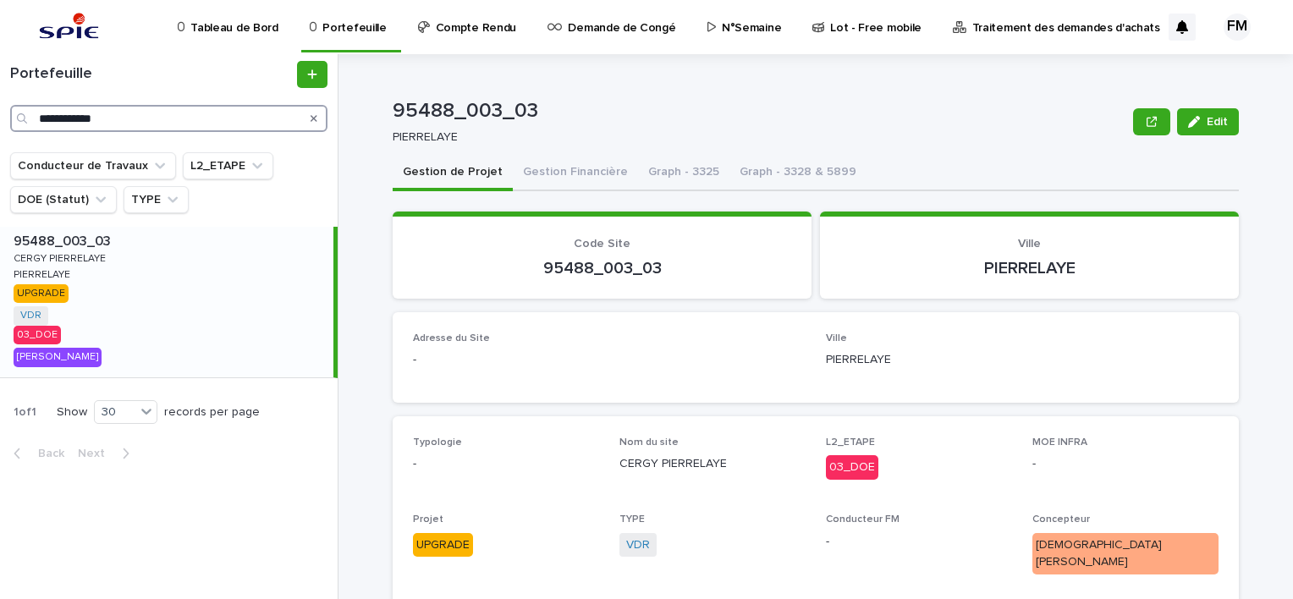
type input "**********"
drag, startPoint x: 236, startPoint y: 276, endPoint x: 255, endPoint y: 279, distance: 18.9
click at [237, 277] on div "95488_003_03 95488_003_03 CERGY PIERRELAYE CERGY PIERRELAYE PIERRELAYE PIERRELA…" at bounding box center [166, 302] width 333 height 151
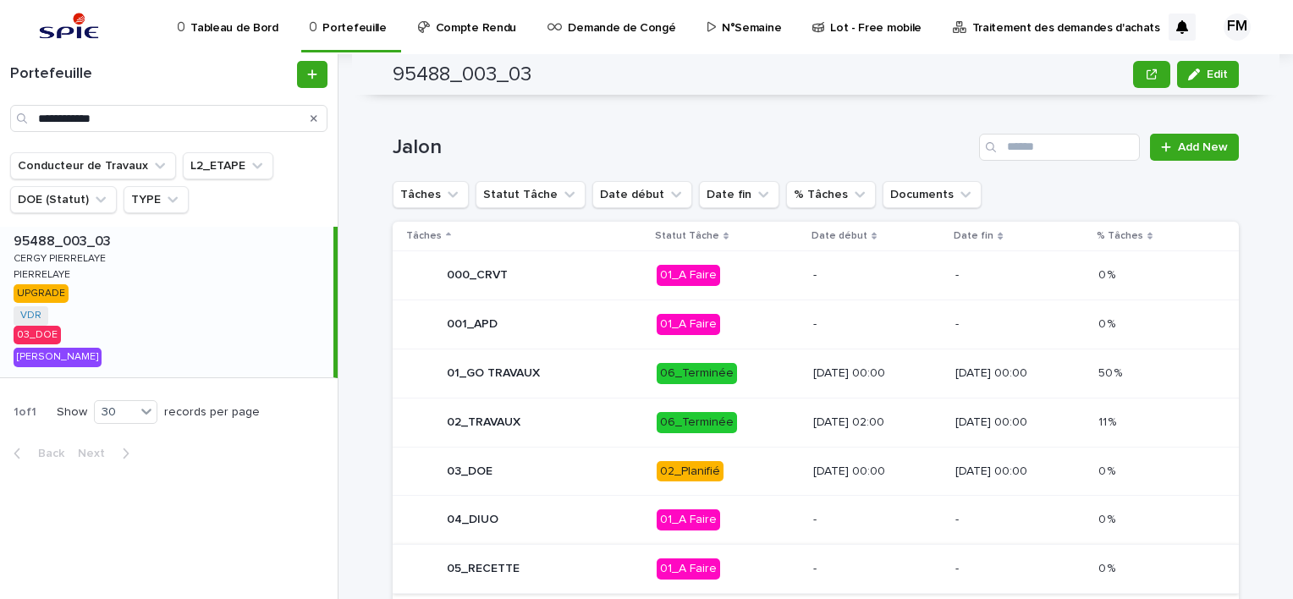
scroll to position [931, 0]
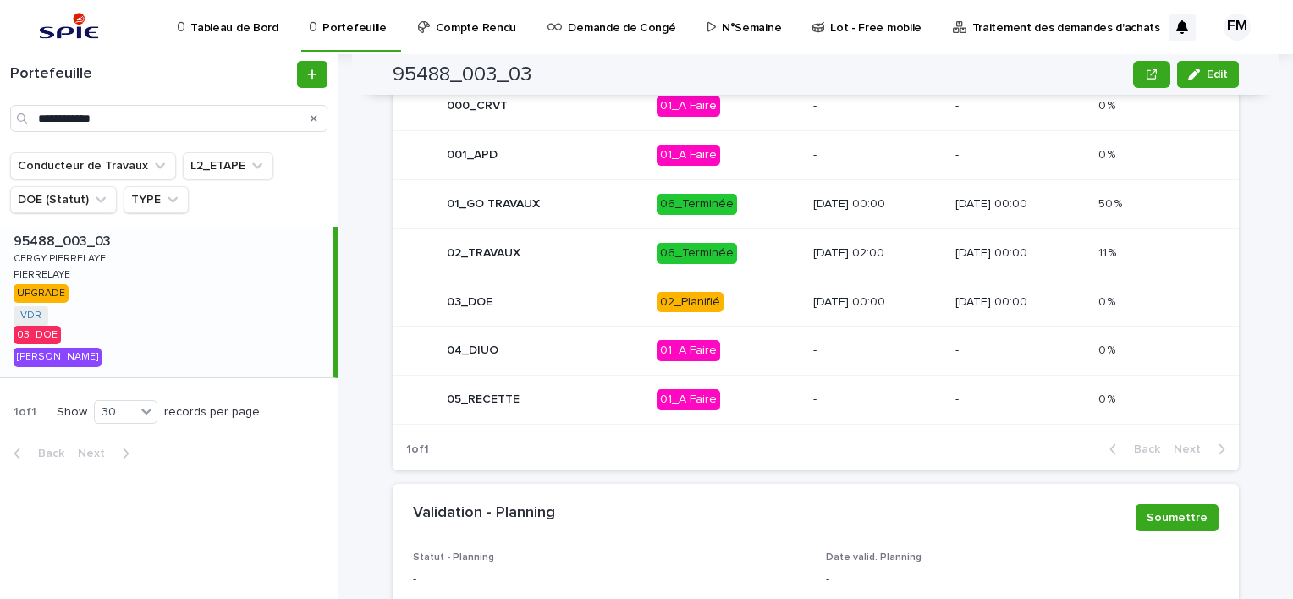
click at [734, 247] on div "06_Terminée" at bounding box center [727, 253] width 143 height 35
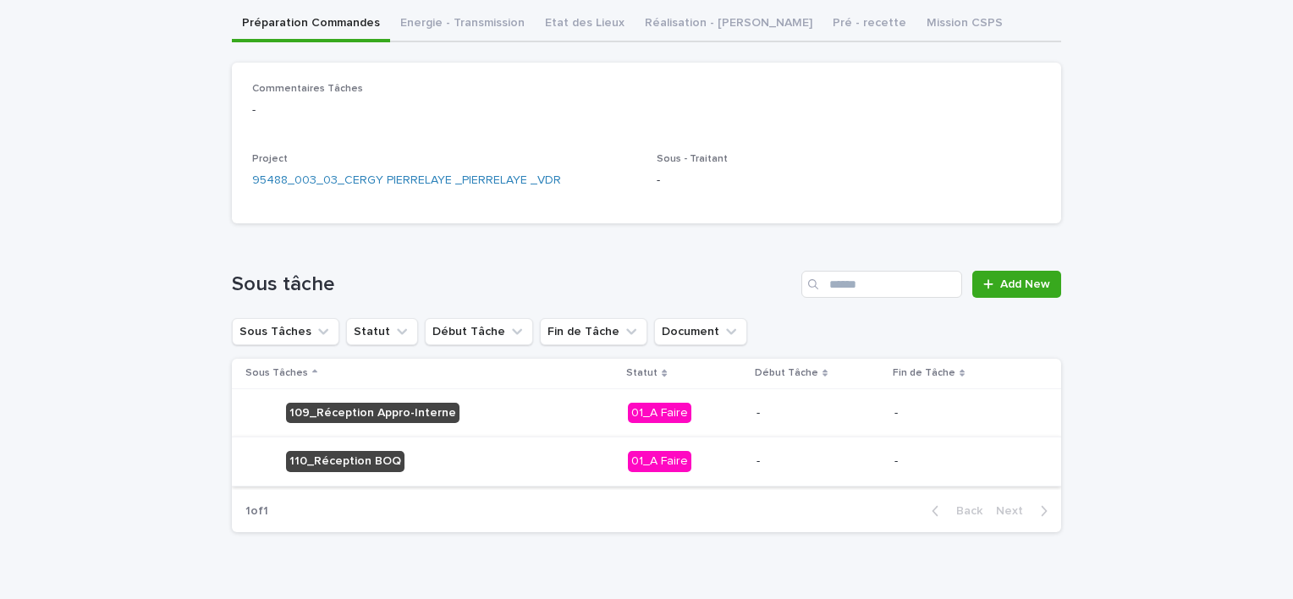
scroll to position [180, 0]
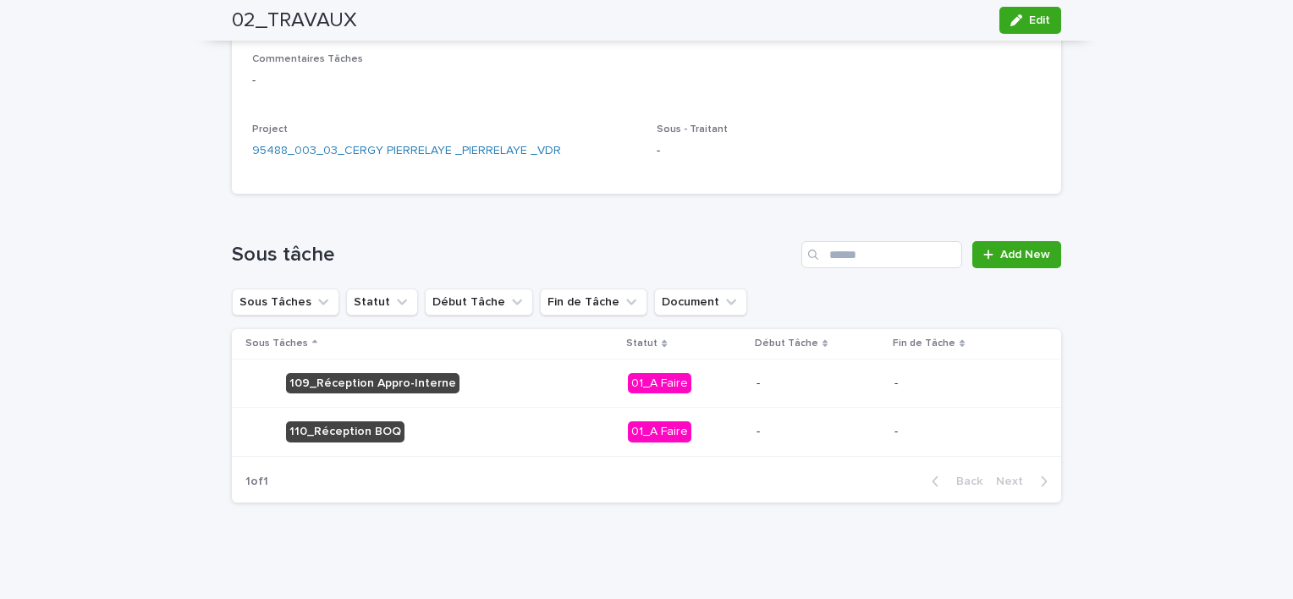
click at [553, 379] on div "109_Réception Appro-Interne" at bounding box center [429, 383] width 369 height 35
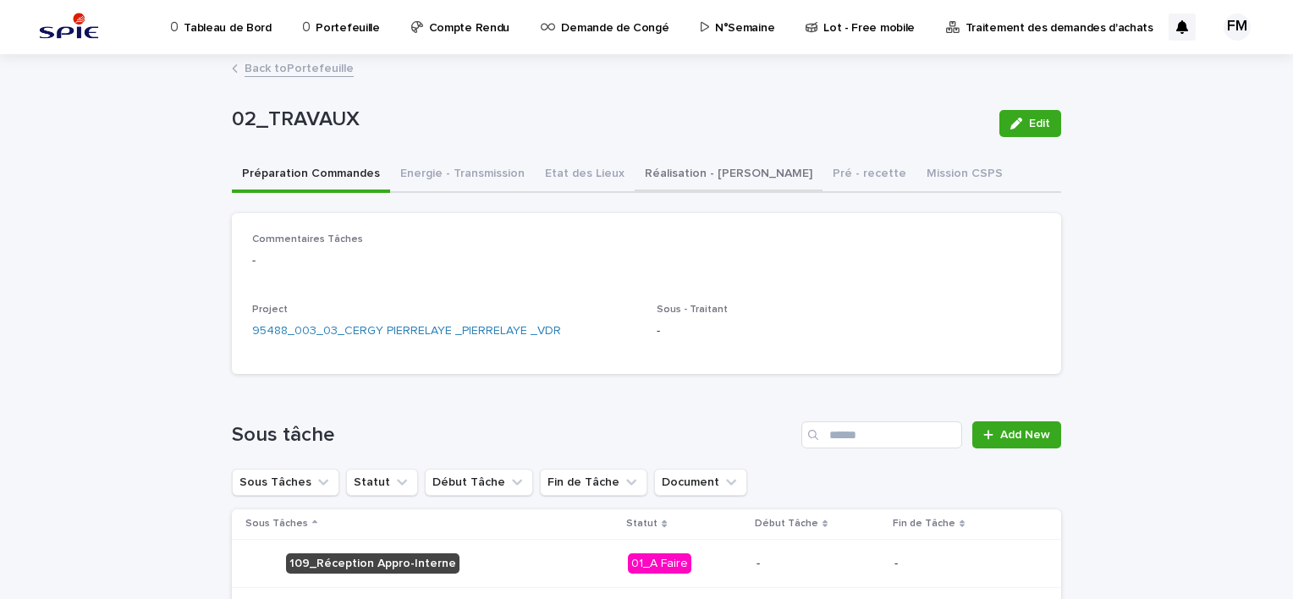
click at [641, 169] on button "Réalisation - Travaux" at bounding box center [728, 175] width 188 height 36
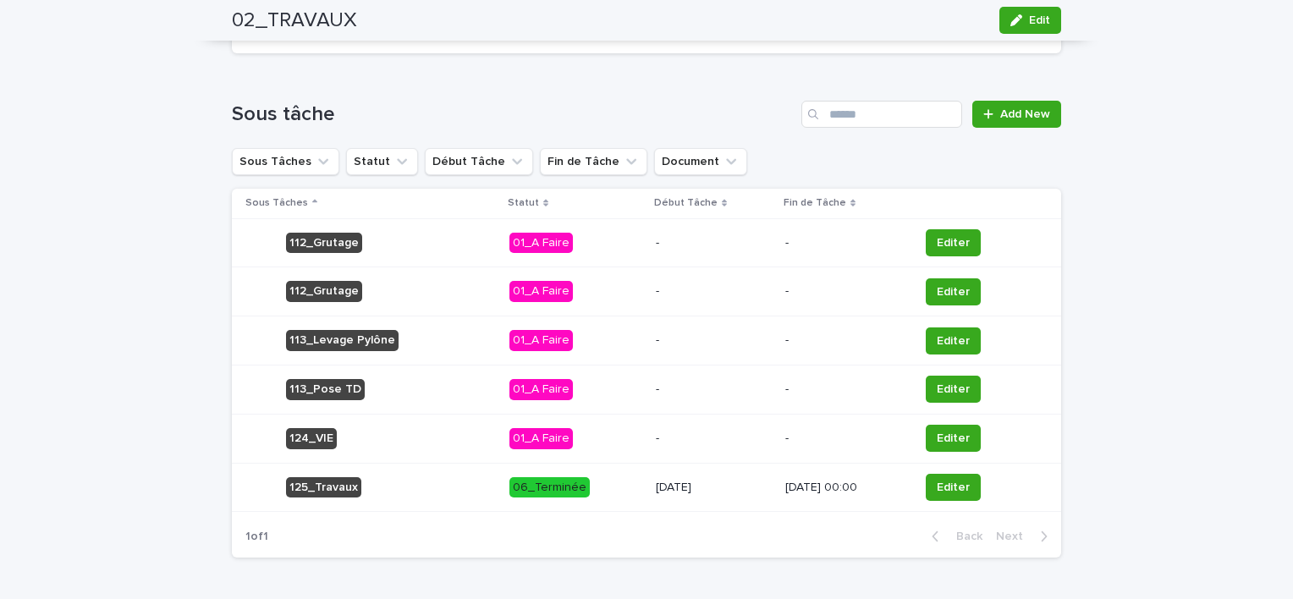
scroll to position [338, 0]
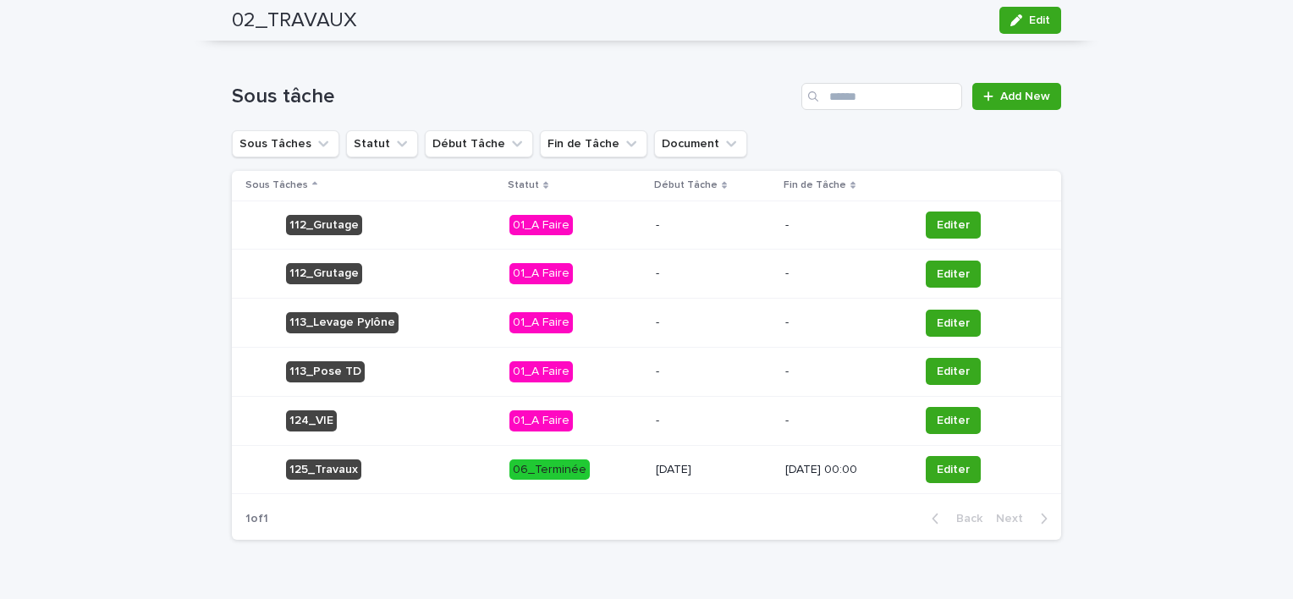
click at [695, 475] on div "[DATE]" at bounding box center [714, 470] width 116 height 28
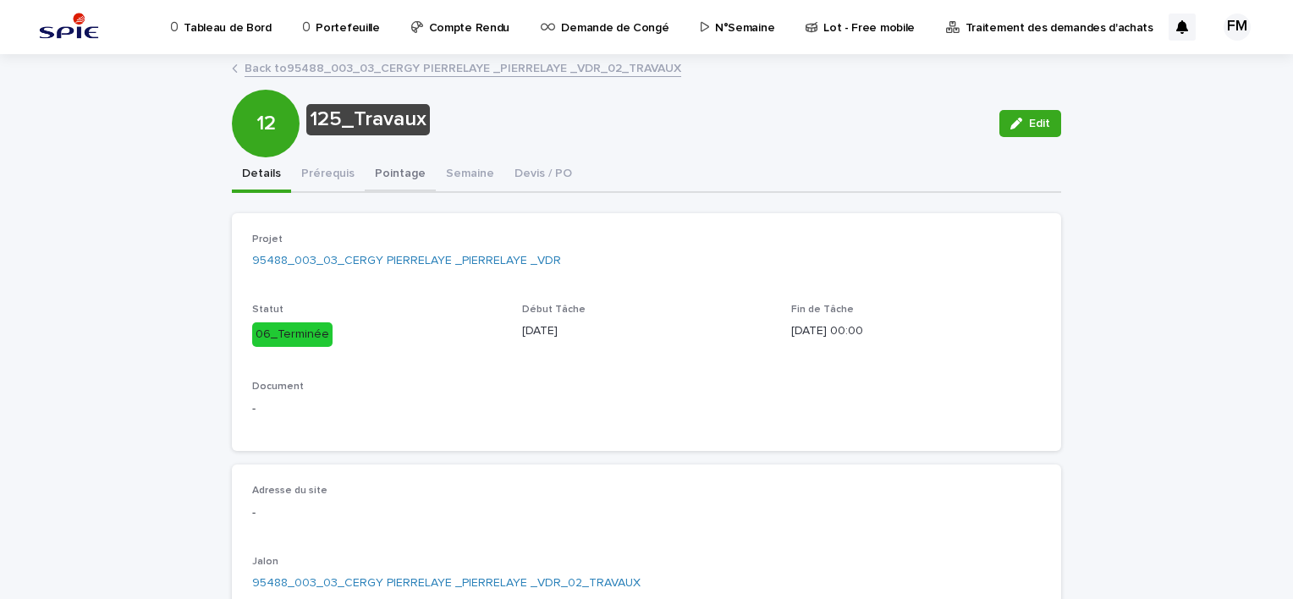
click at [367, 172] on button "Pointage" at bounding box center [400, 175] width 71 height 36
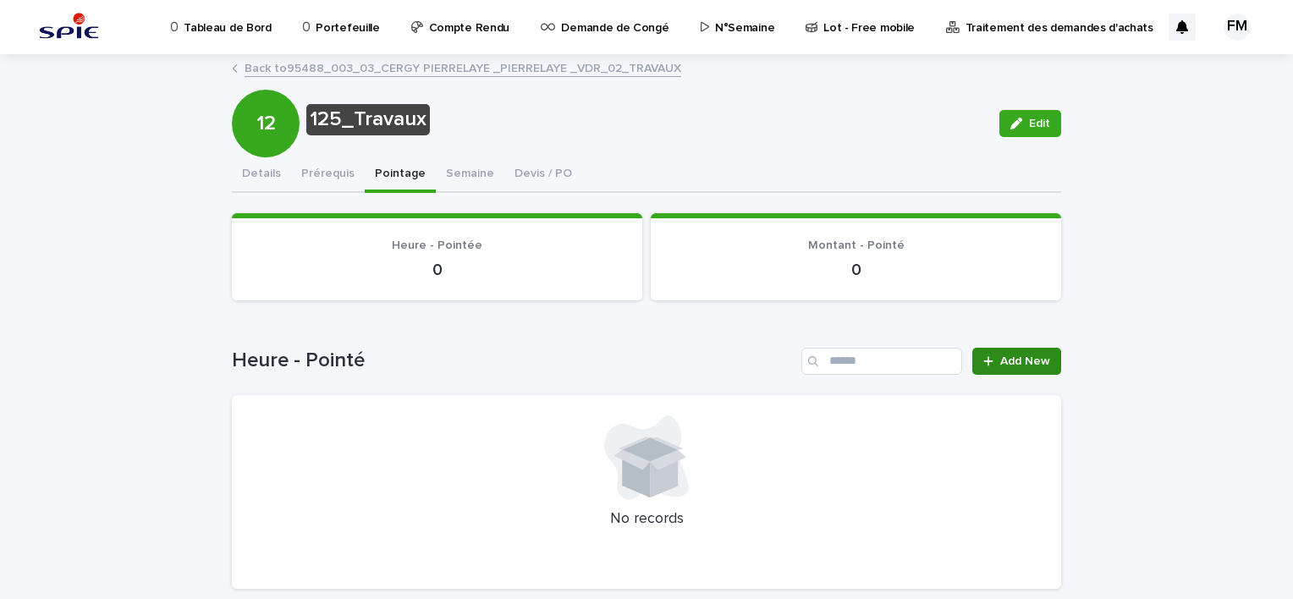
click at [992, 371] on link "Add New" at bounding box center [1016, 361] width 89 height 27
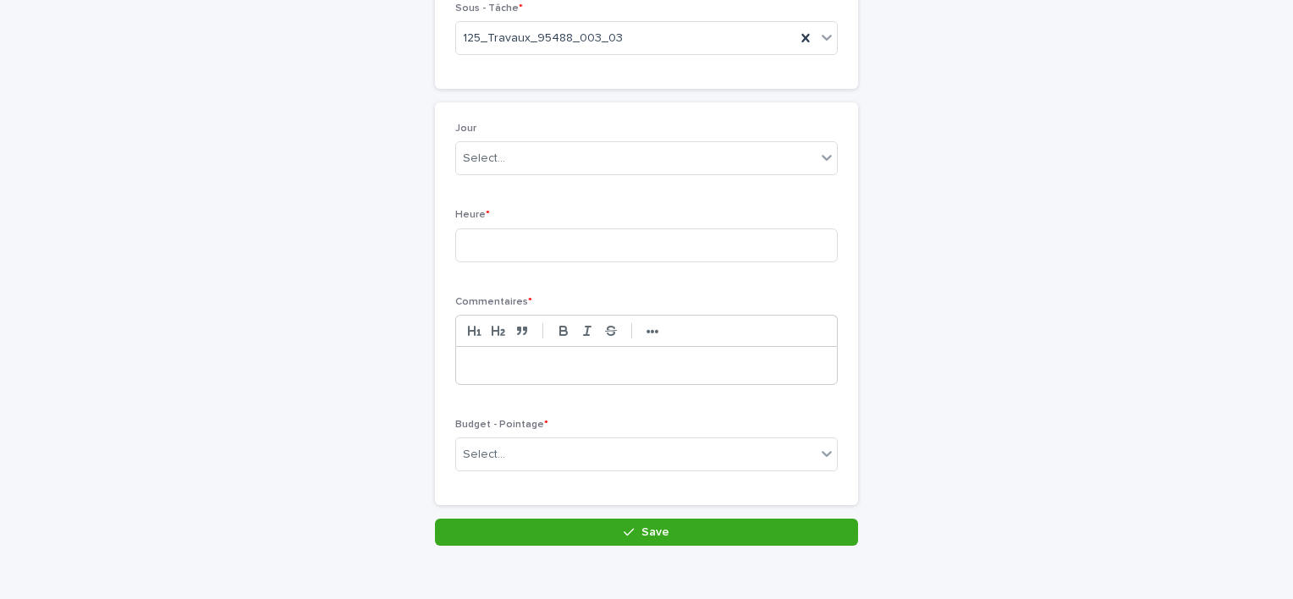
scroll to position [85, 0]
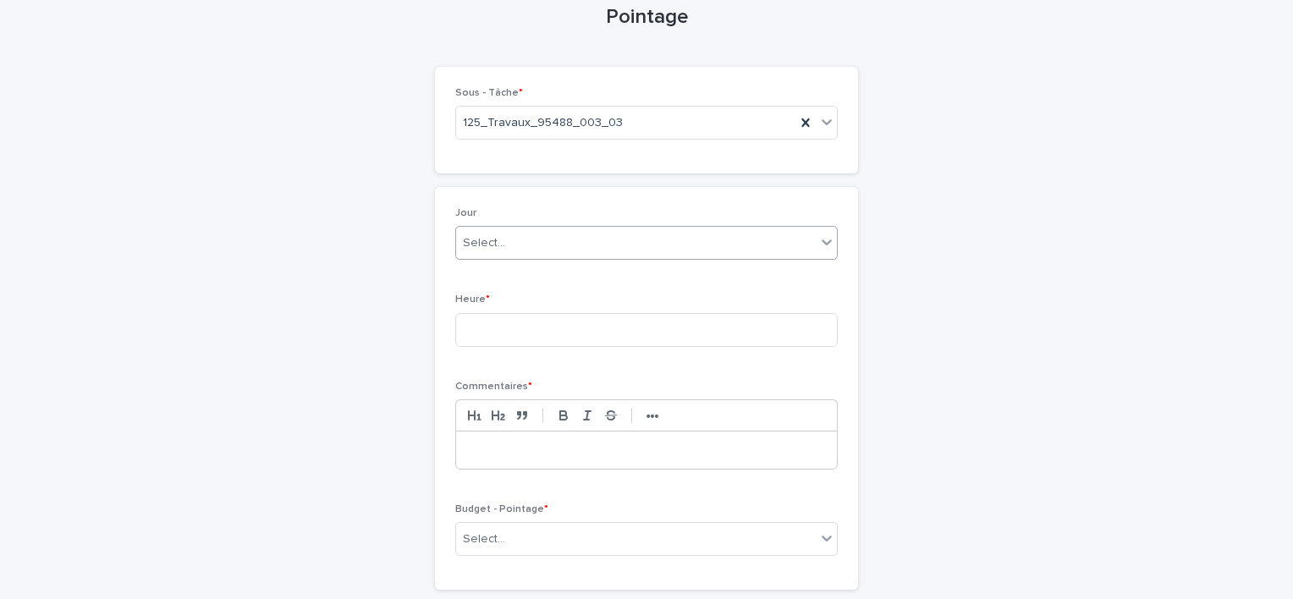
click at [585, 242] on div "Select..." at bounding box center [636, 243] width 360 height 28
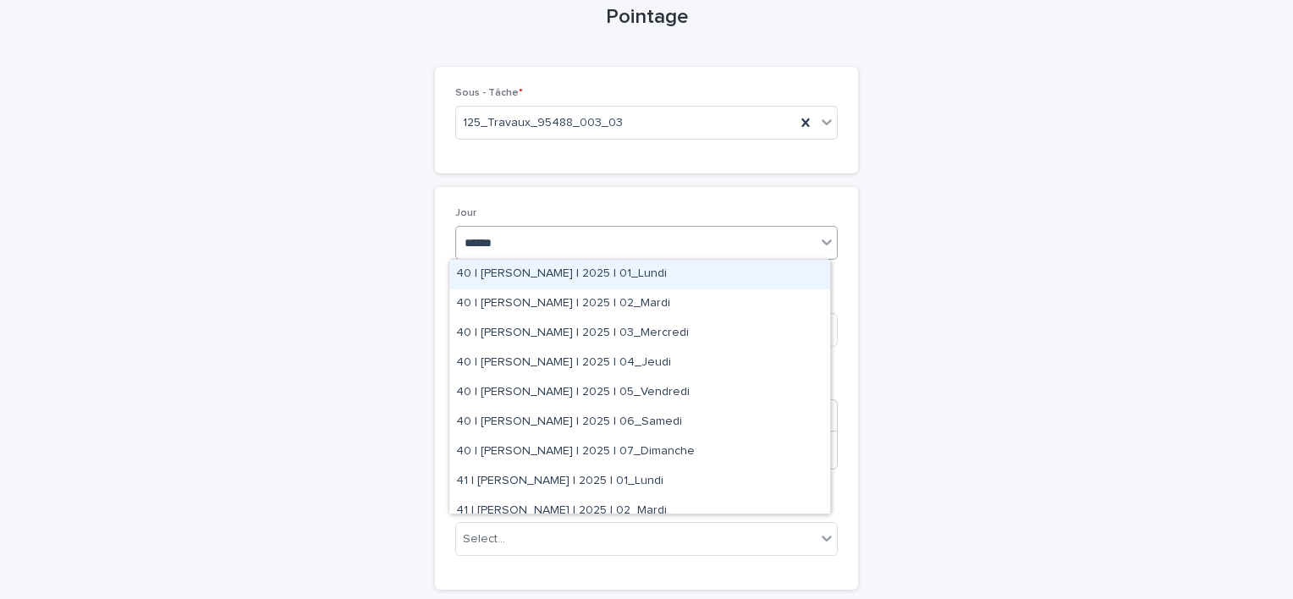
type input "*******"
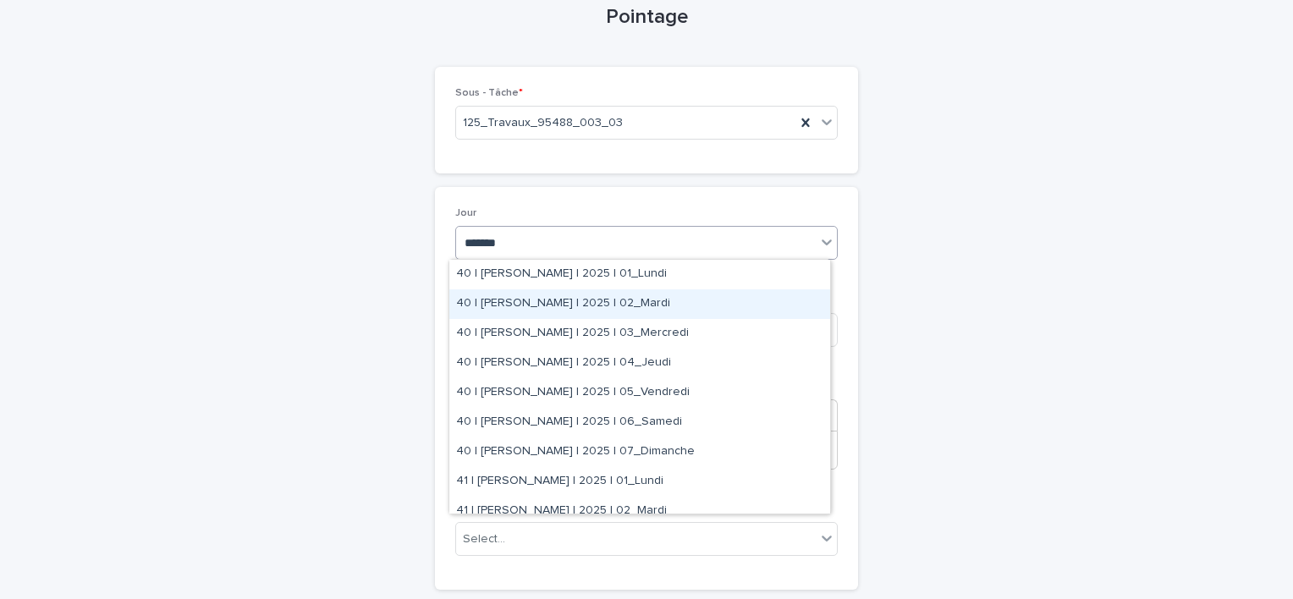
click at [596, 310] on div "40 | FERIANI Mahmoud | 2025 | 02_Mardi" at bounding box center [639, 304] width 381 height 30
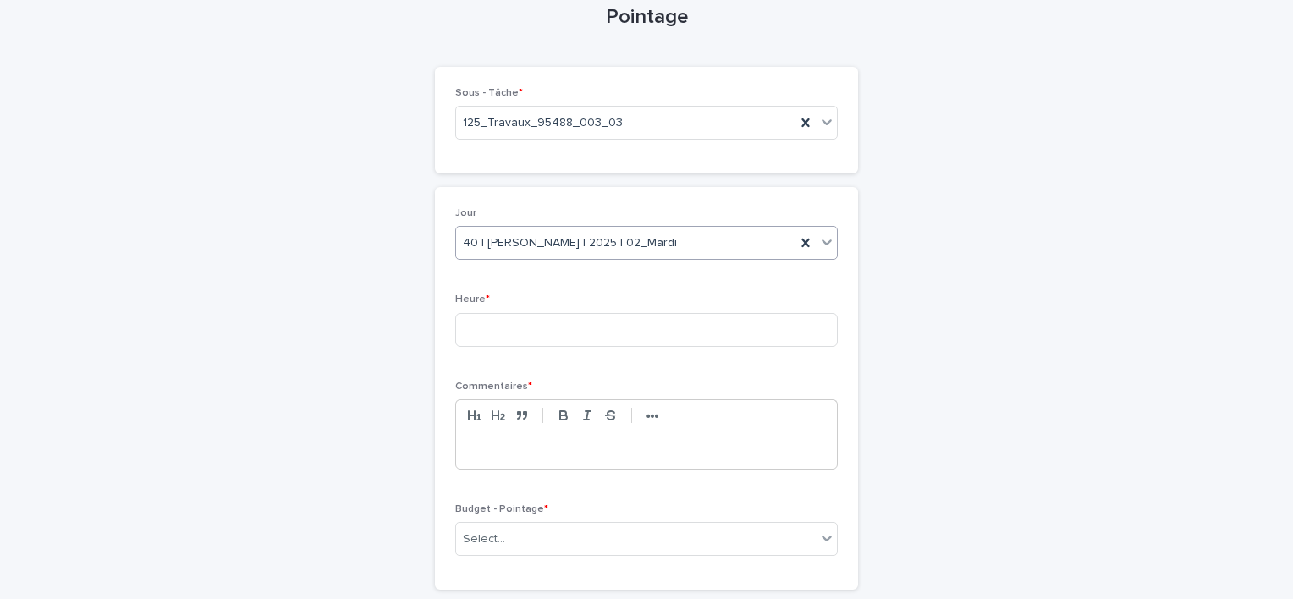
click at [645, 238] on span "40 | FERIANI Mahmoud | 2025 | 02_Mardi" at bounding box center [570, 243] width 214 height 18
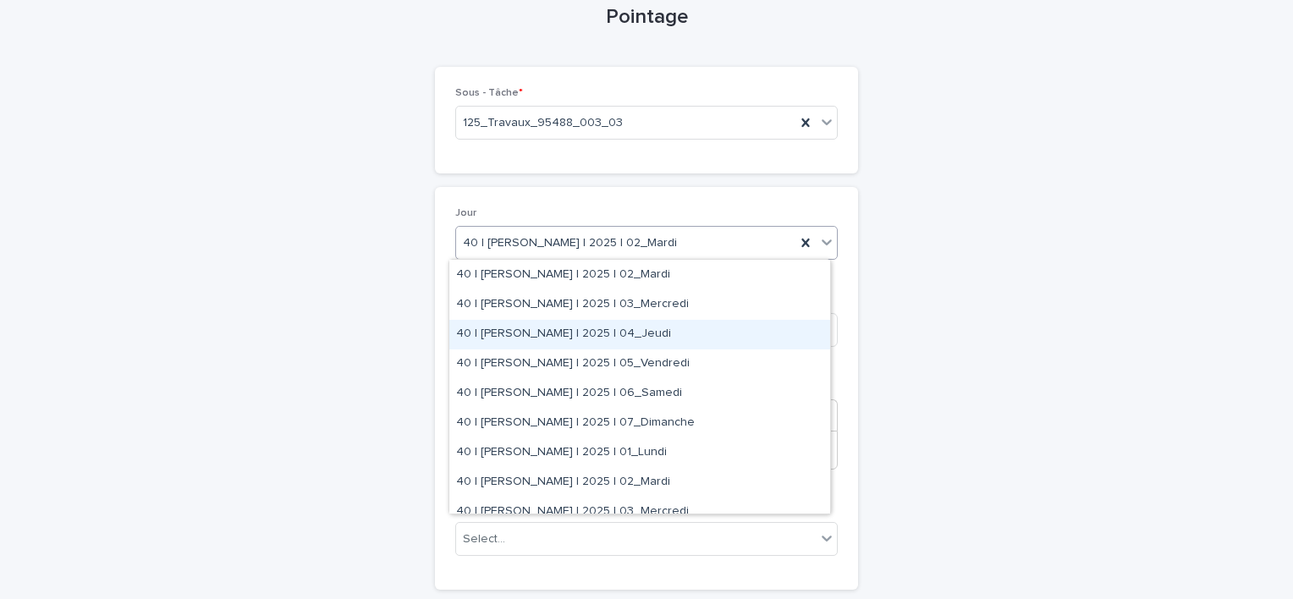
click at [623, 332] on div "40 | [PERSON_NAME] | 2025 | 04_Jeudi" at bounding box center [639, 335] width 381 height 30
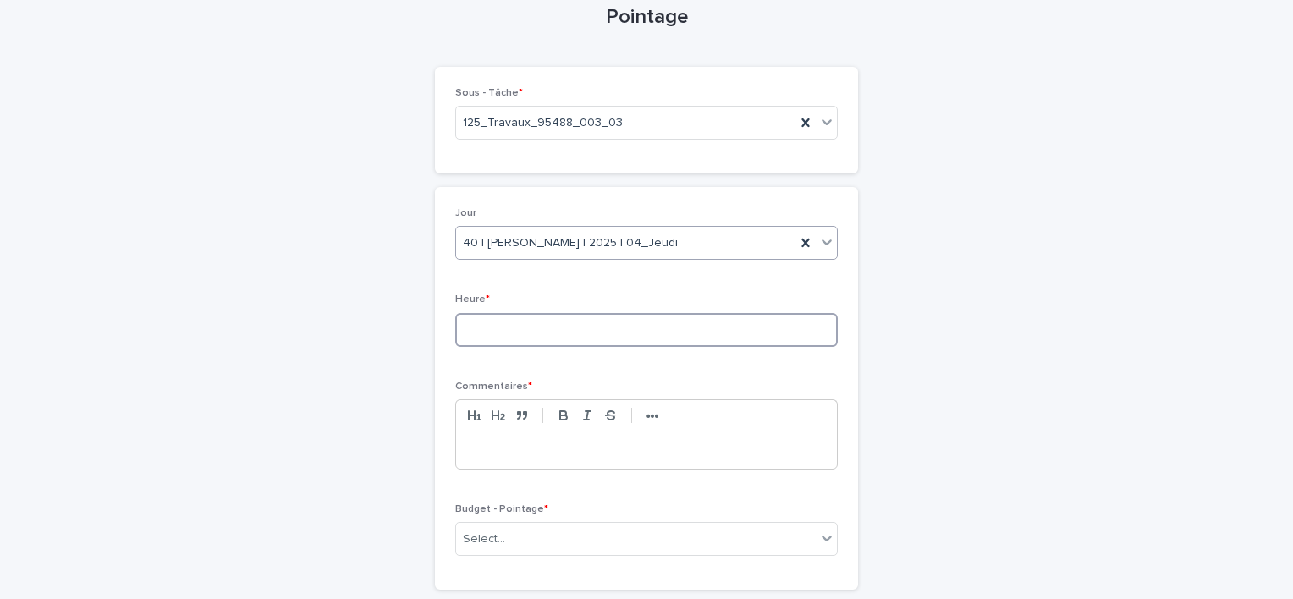
click at [587, 327] on input at bounding box center [646, 330] width 382 height 34
type input "*"
click at [528, 453] on p at bounding box center [646, 450] width 355 height 17
click at [586, 537] on div "Select..." at bounding box center [636, 539] width 360 height 28
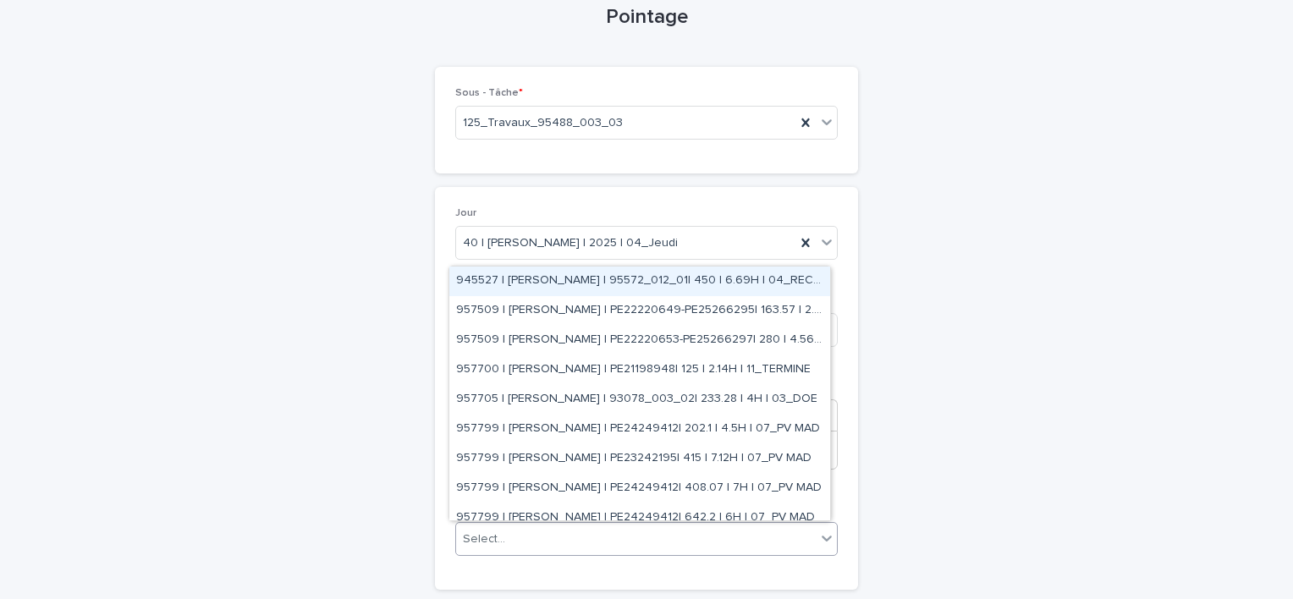
paste input "**********"
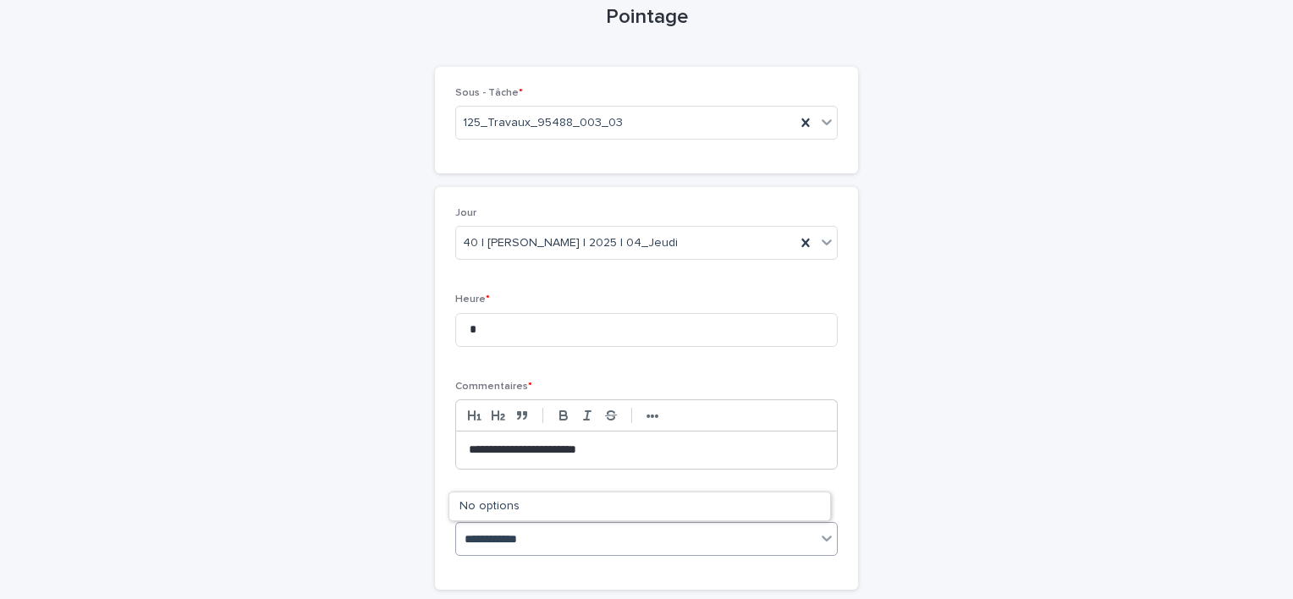
type input "**********"
click at [917, 480] on div "**********" at bounding box center [646, 301] width 829 height 660
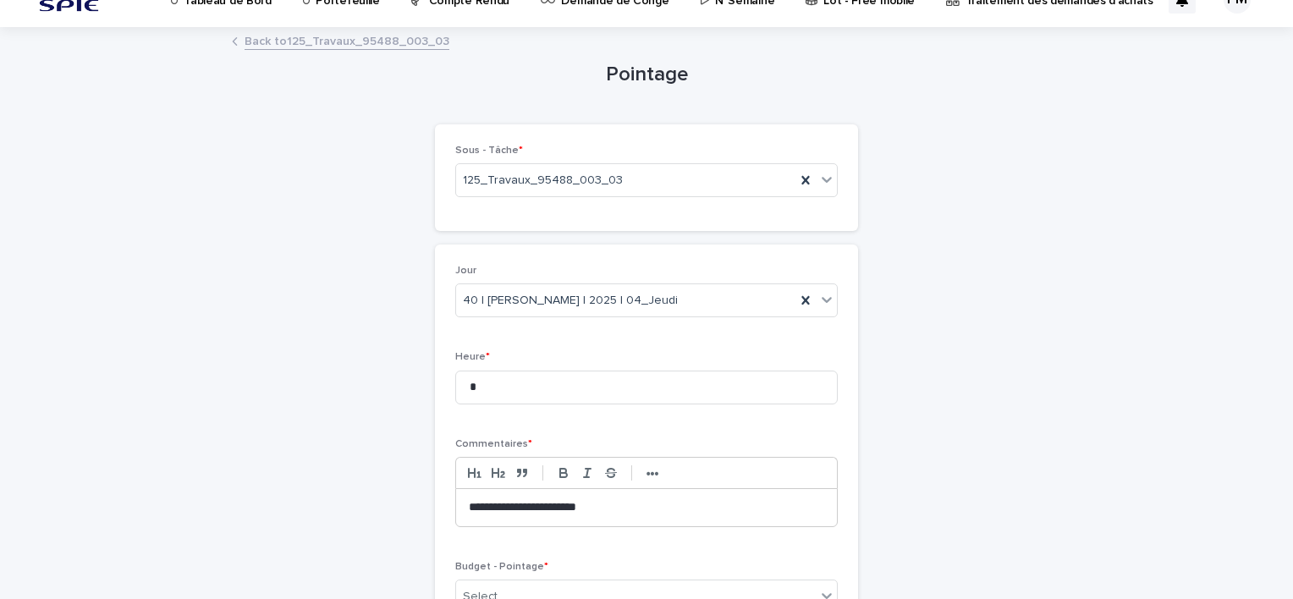
scroll to position [0, 0]
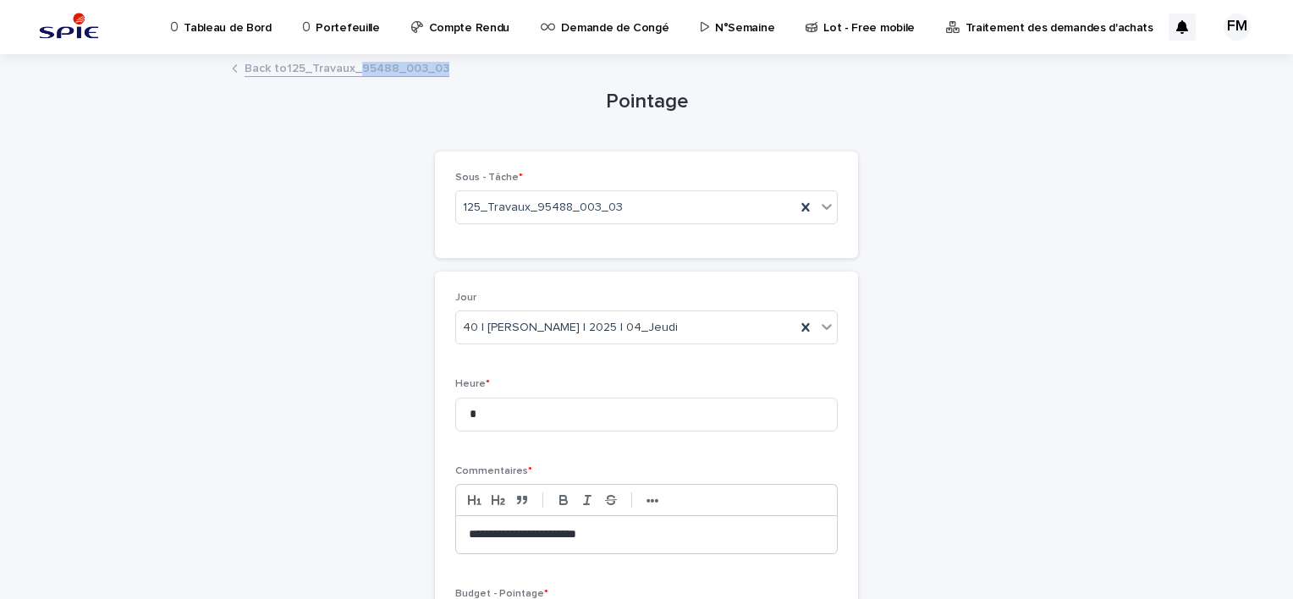
drag, startPoint x: 463, startPoint y: 77, endPoint x: 355, endPoint y: 71, distance: 107.6
click at [355, 71] on div "Back to 125_Travaux_95488_003_03" at bounding box center [646, 70] width 846 height 24
click at [1202, 447] on div "**********" at bounding box center [646, 428] width 1293 height 744
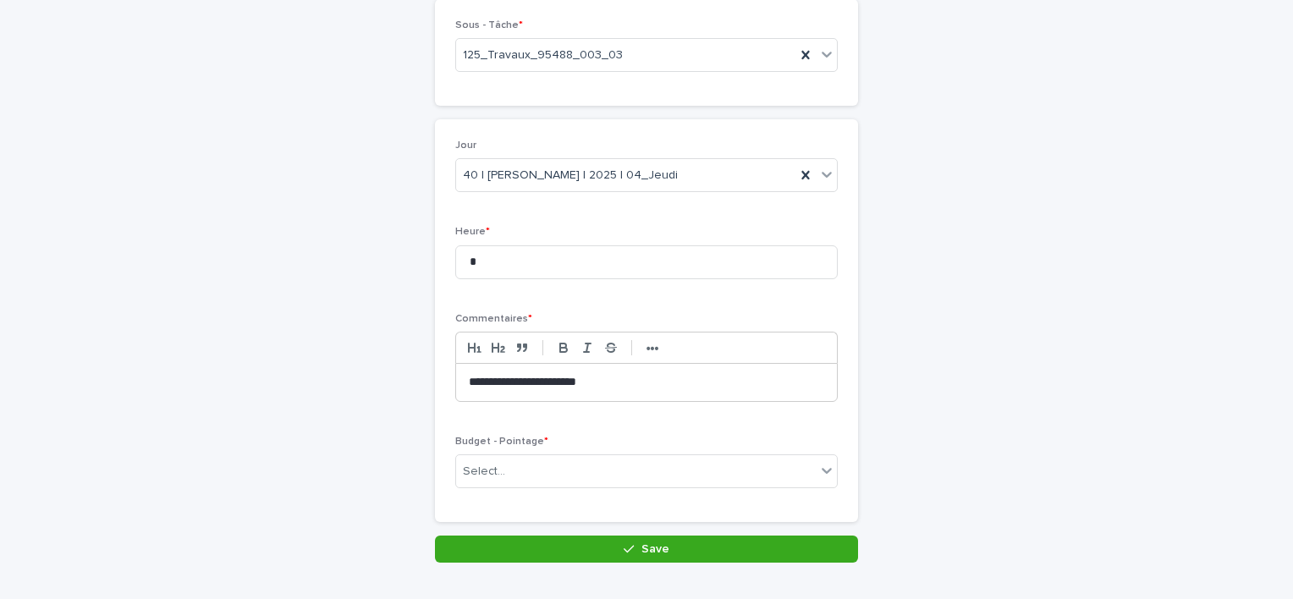
scroll to position [199, 0]
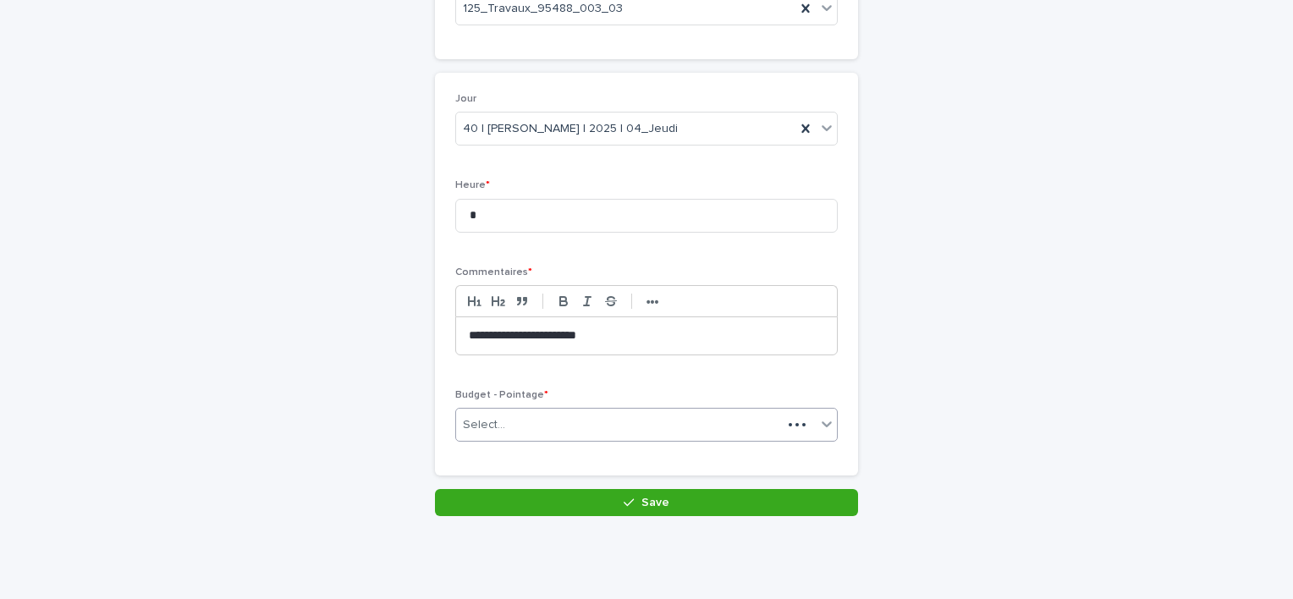
click at [643, 411] on div "Select..." at bounding box center [619, 425] width 326 height 28
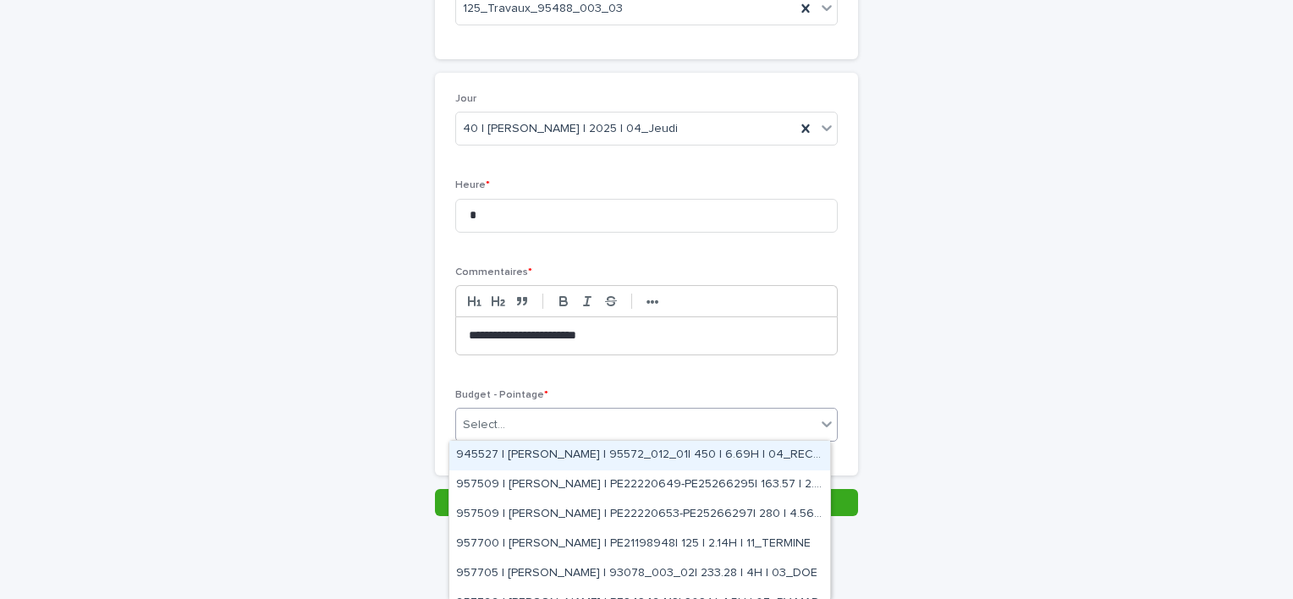
paste input "**********"
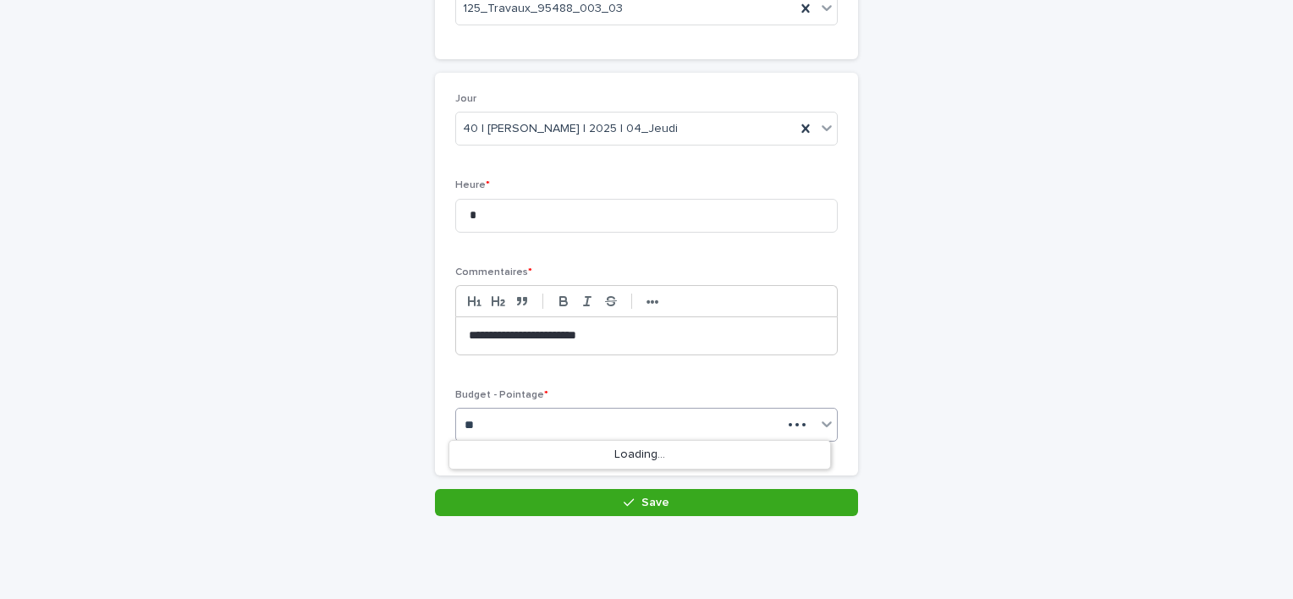
type input "*"
click at [994, 335] on div "**********" at bounding box center [646, 187] width 829 height 660
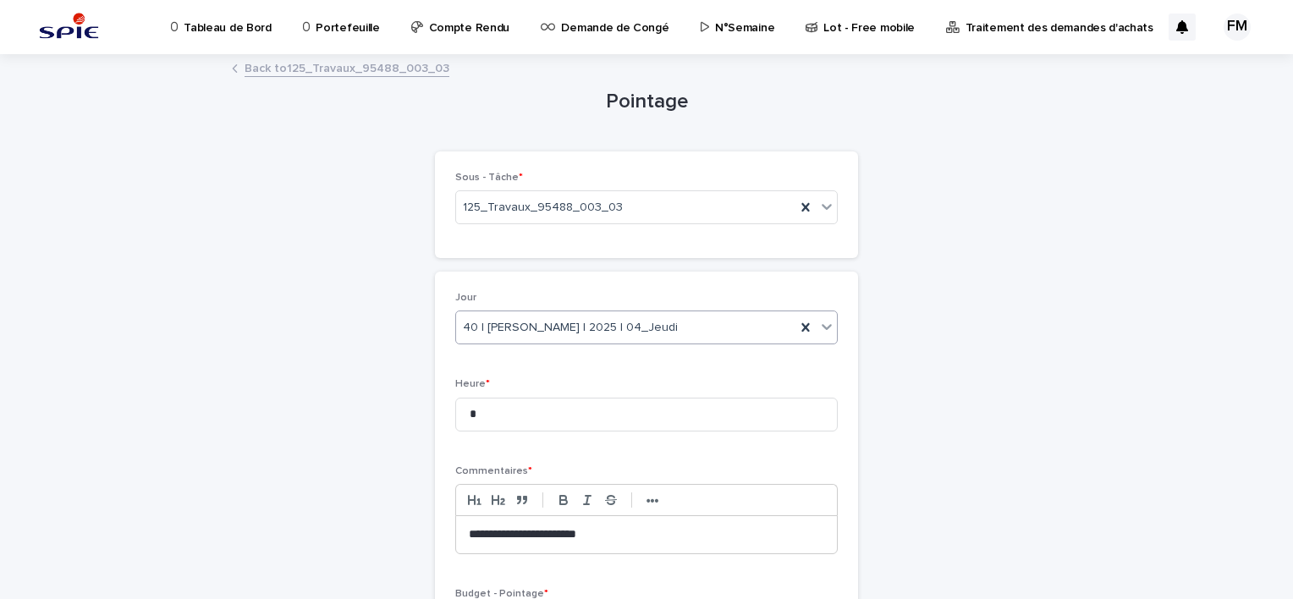
scroll to position [169, 0]
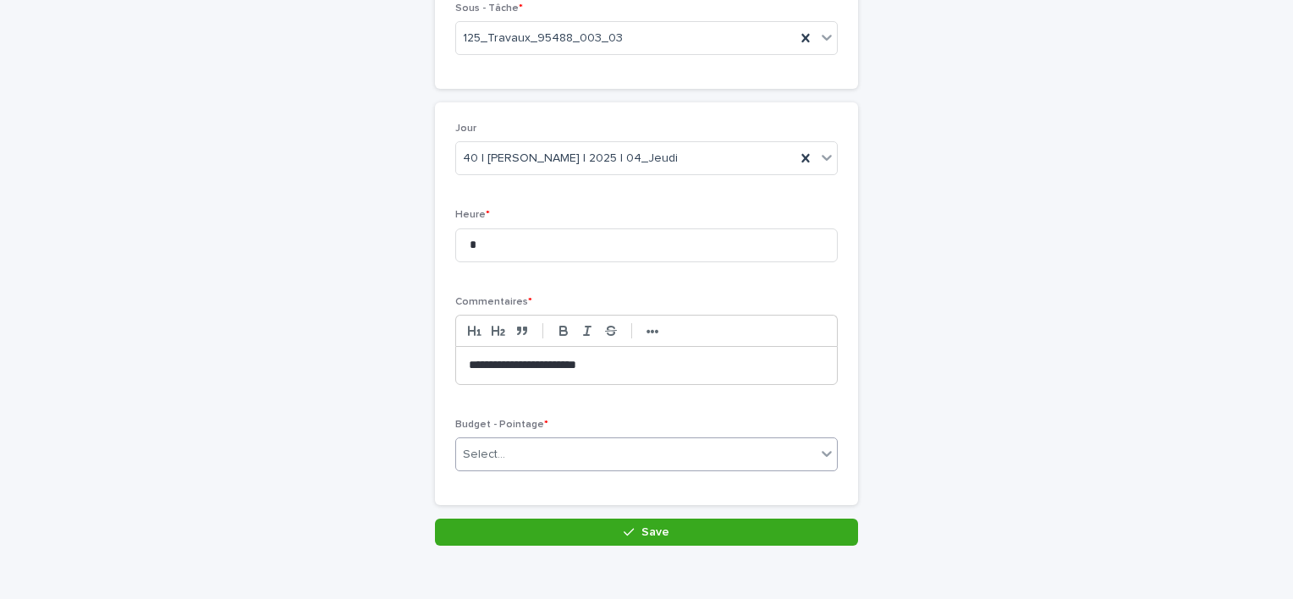
click at [543, 453] on div "Select..." at bounding box center [636, 455] width 360 height 28
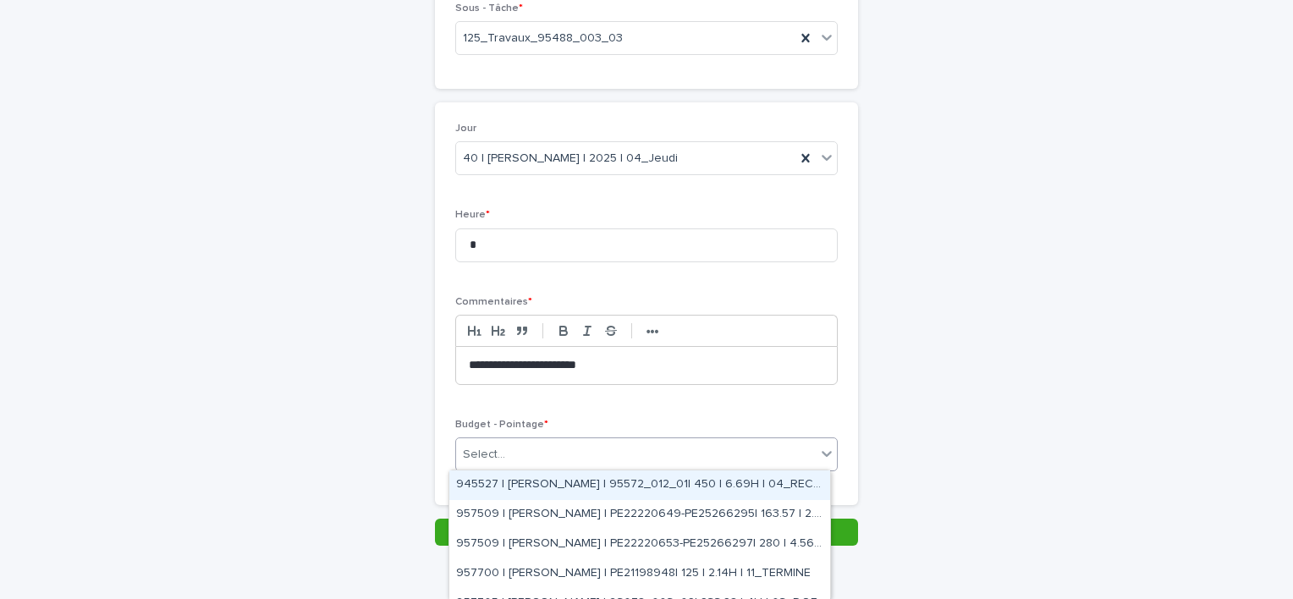
paste input "**********"
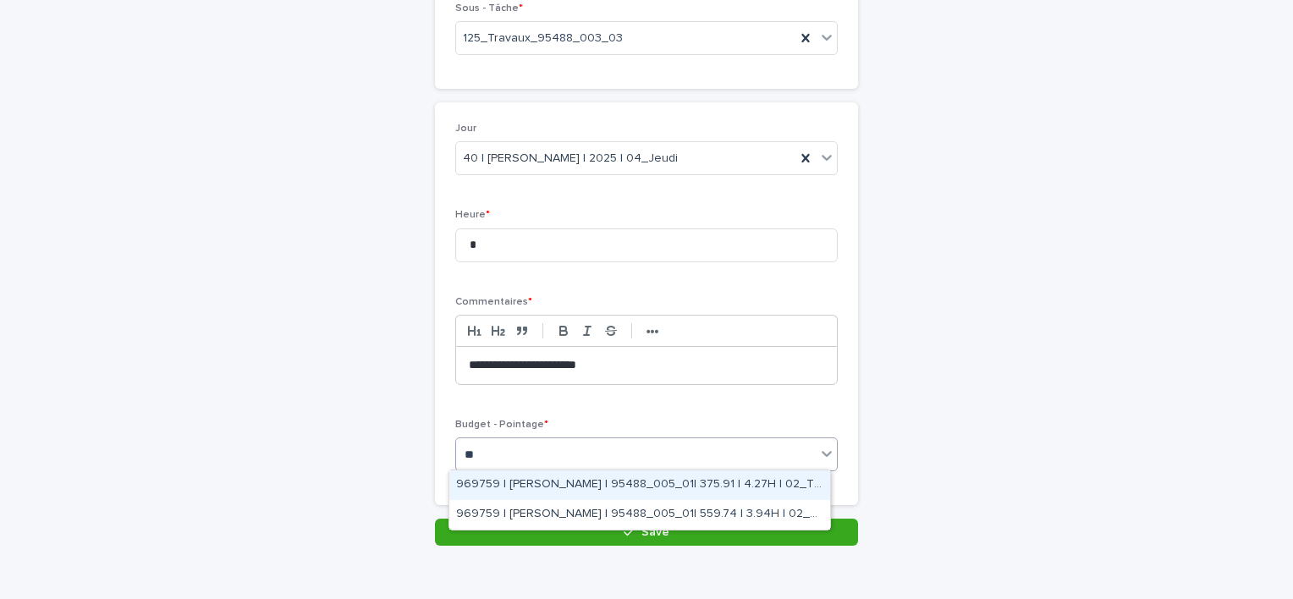
type input "*"
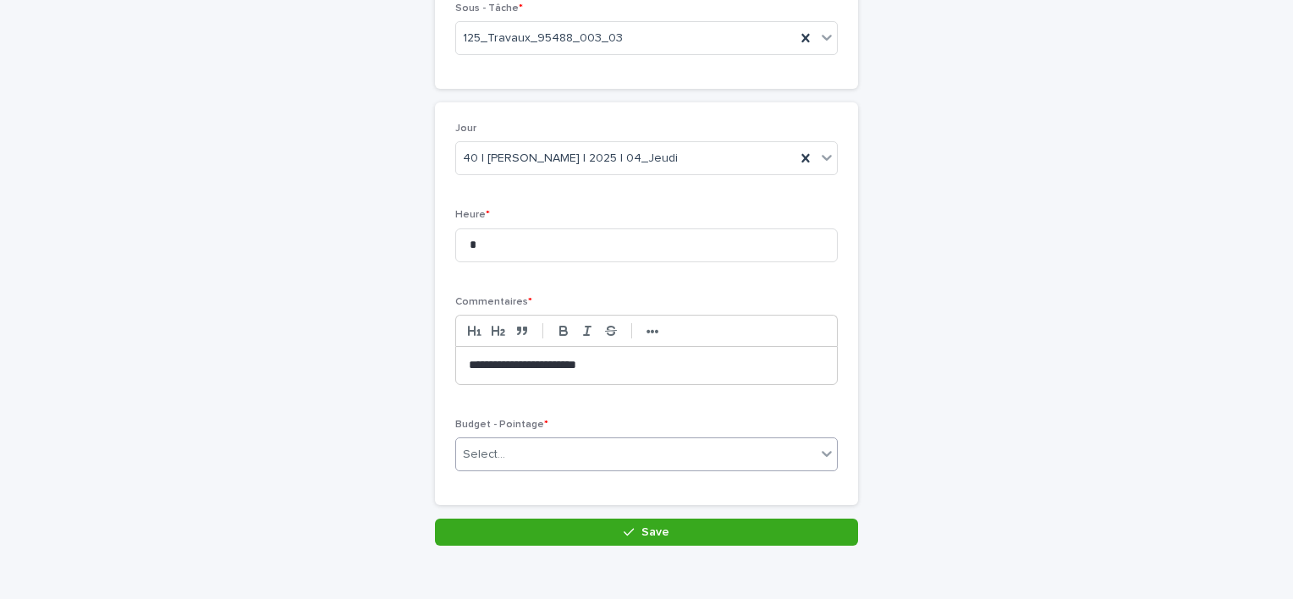
click at [507, 448] on div "Select..." at bounding box center [636, 455] width 360 height 28
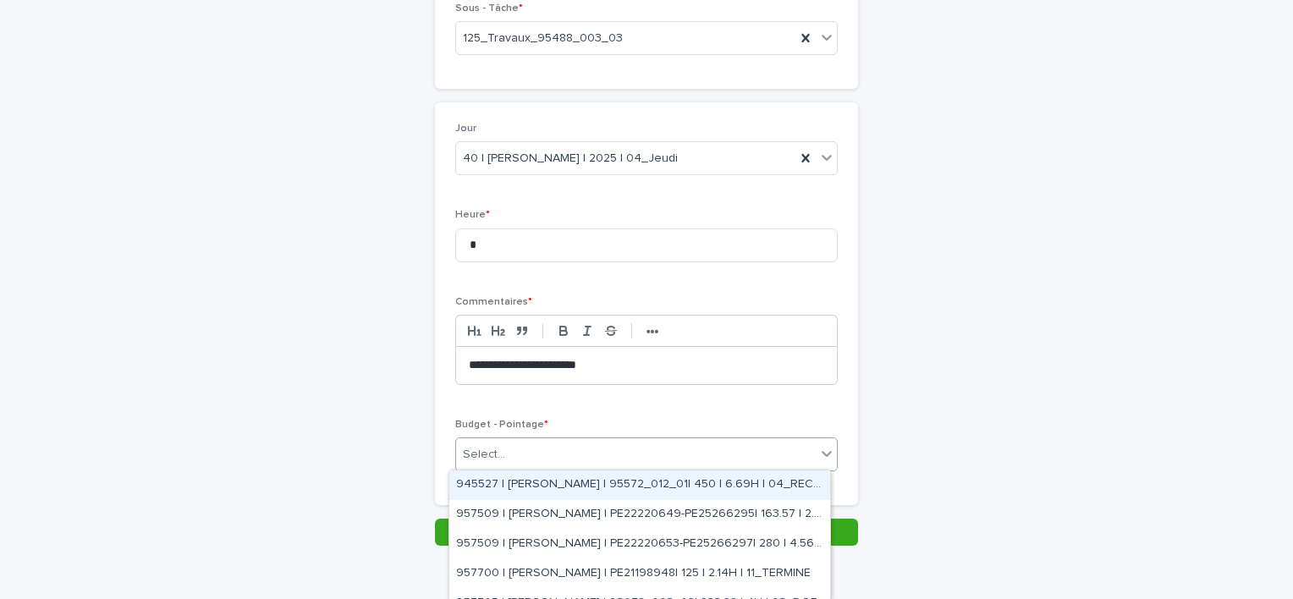
click at [507, 448] on div "Select..." at bounding box center [636, 455] width 360 height 28
paste input "******"
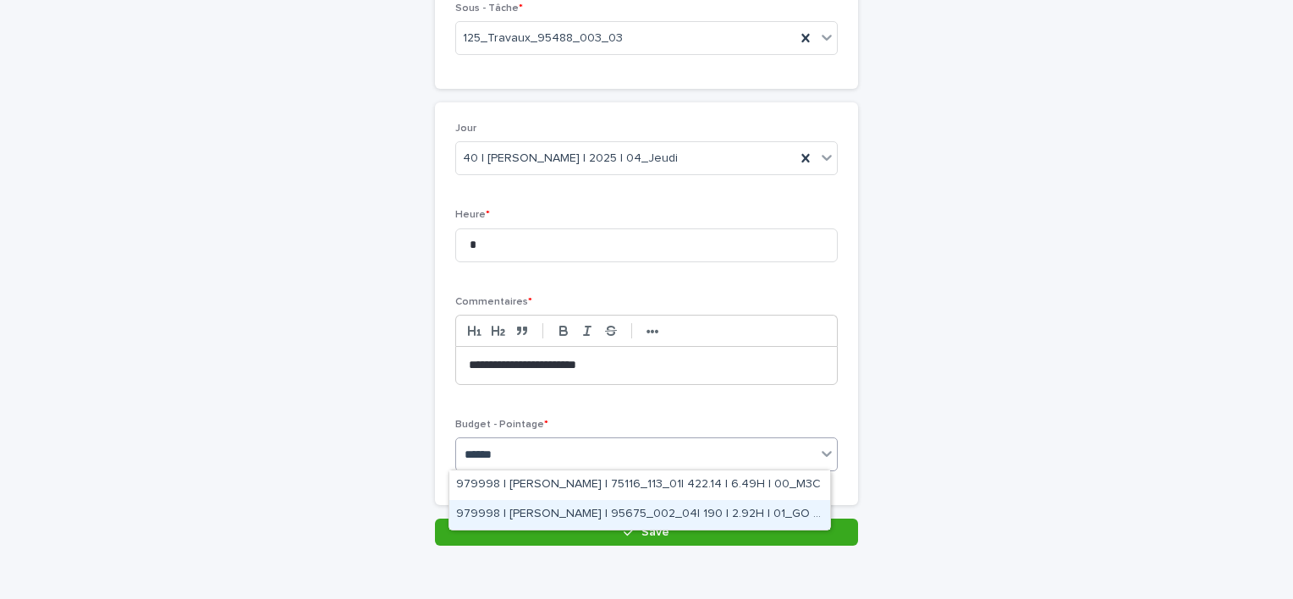
type input "******"
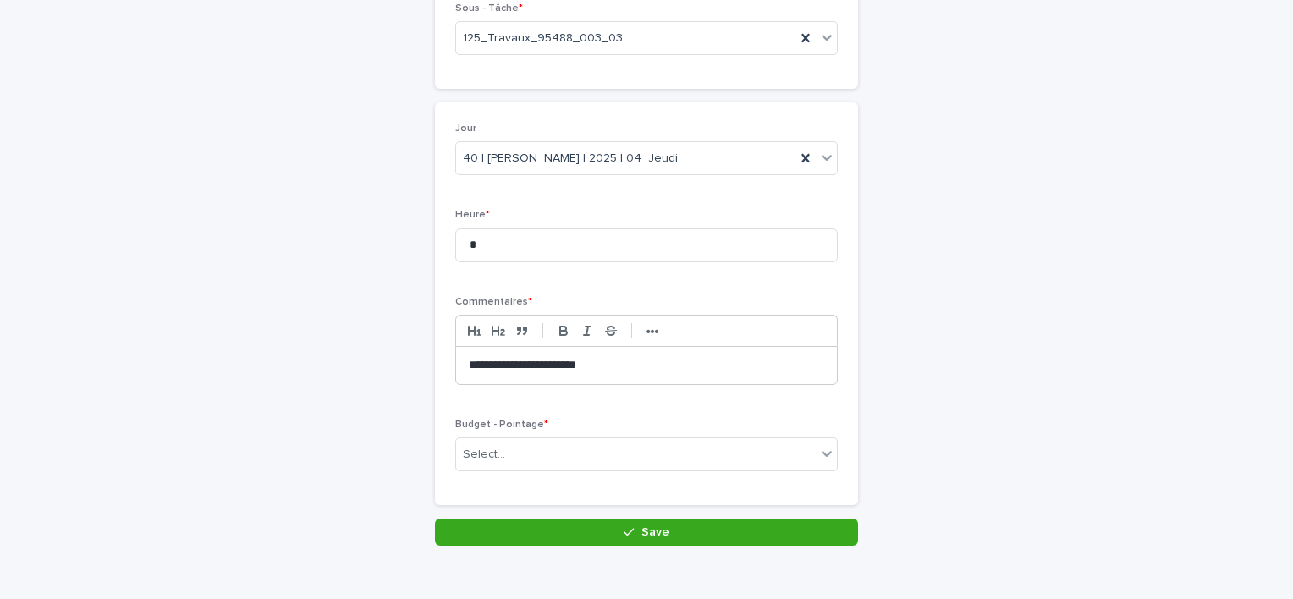
click at [1198, 259] on div "**********" at bounding box center [646, 259] width 1293 height 744
click at [516, 453] on div "Select..." at bounding box center [636, 455] width 360 height 28
paste input "**********"
type input "**********"
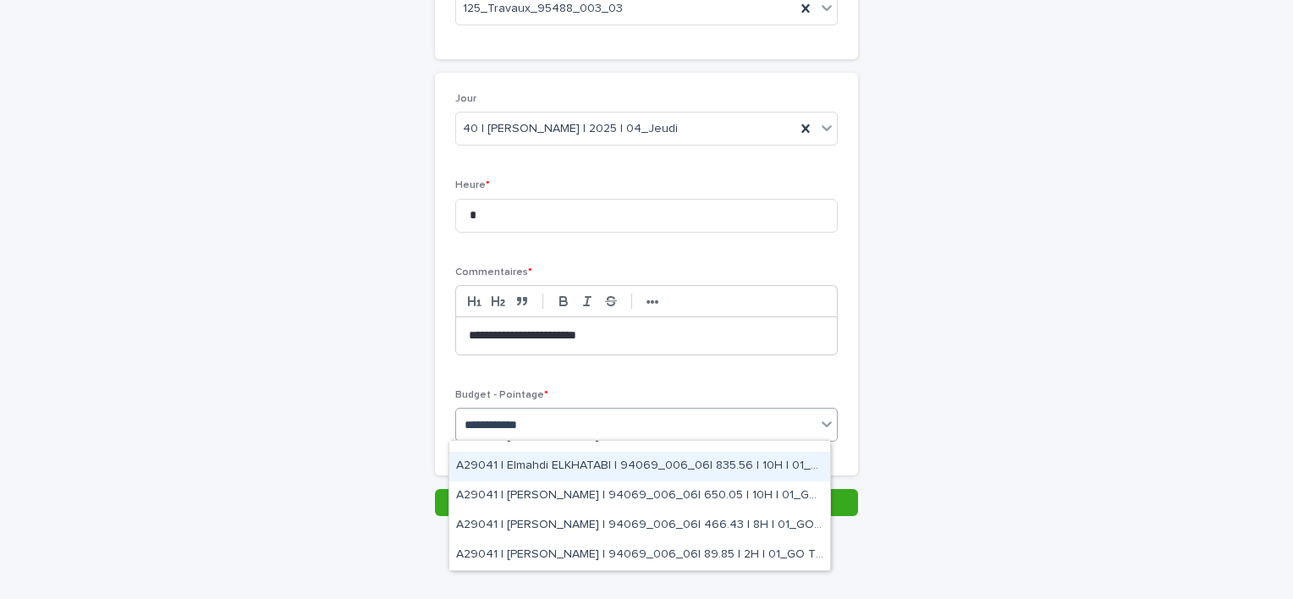
scroll to position [0, 0]
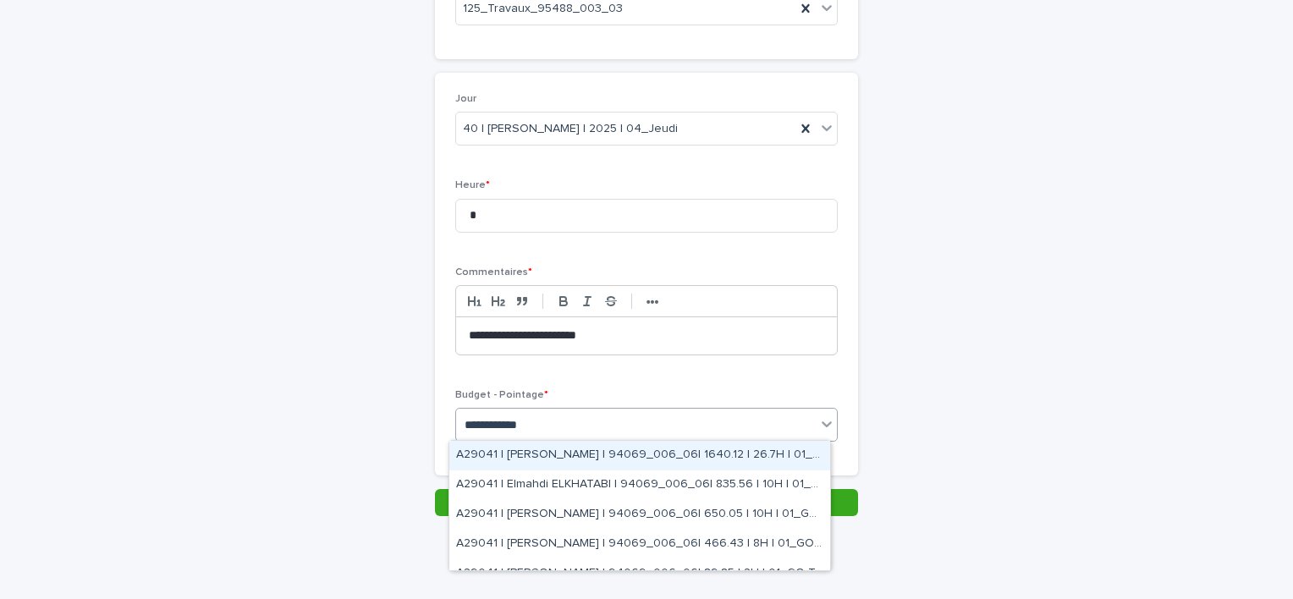
click at [606, 458] on div "A29041 | BELHAJ Mohamed_Habib | 94069_006_06| 1640.12 | 26.7H | 01_GO TRAVAUX" at bounding box center [639, 456] width 381 height 30
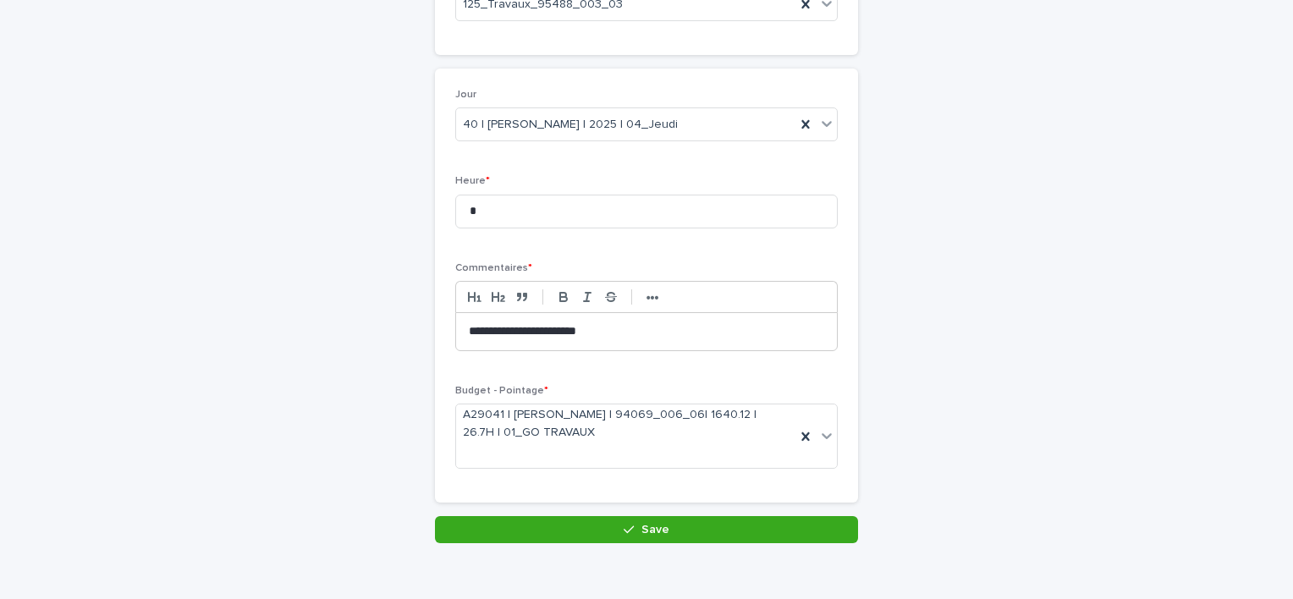
scroll to position [213, 0]
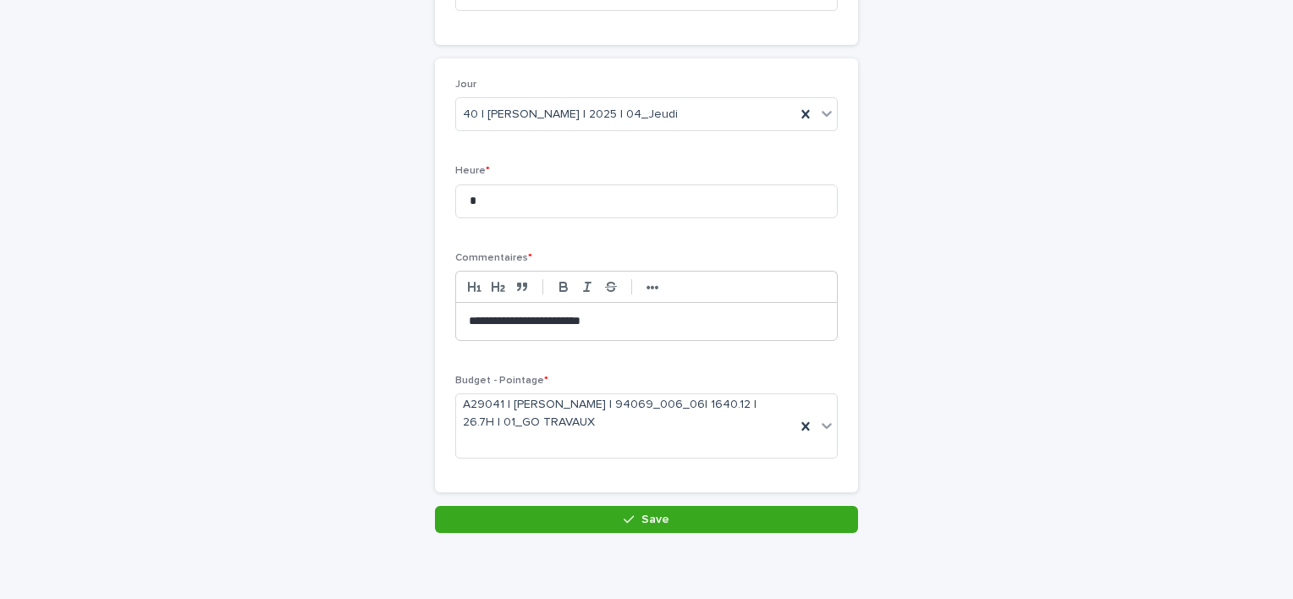
click at [853, 318] on div "**********" at bounding box center [646, 188] width 829 height 690
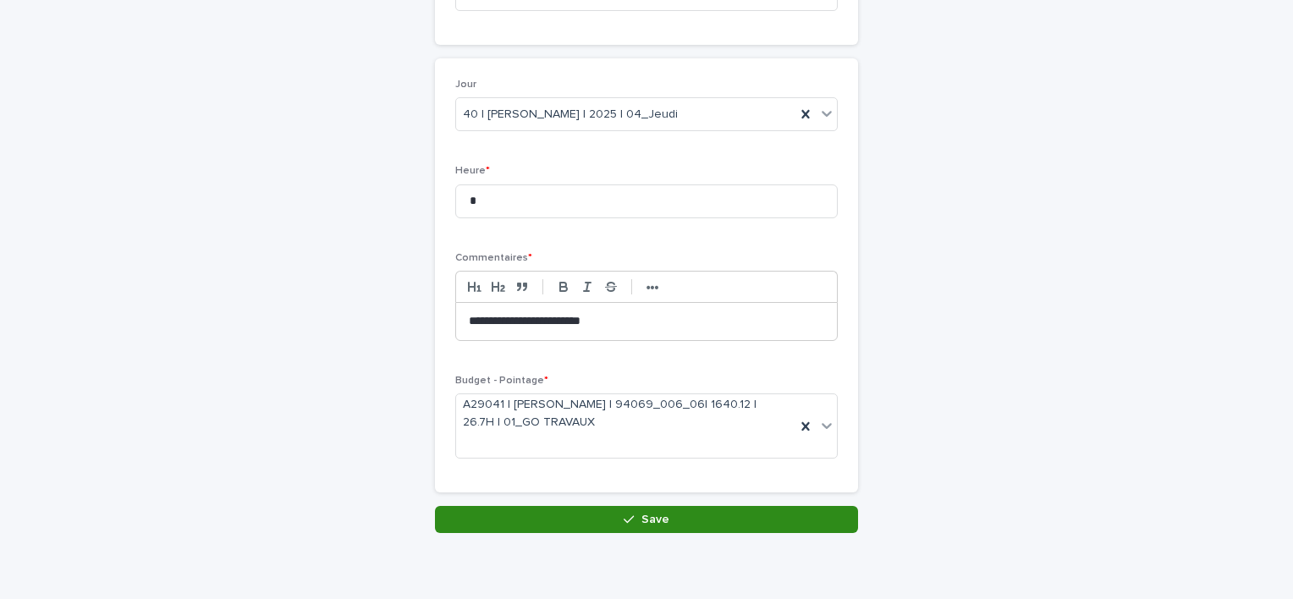
click at [648, 514] on span "Save" at bounding box center [655, 520] width 28 height 12
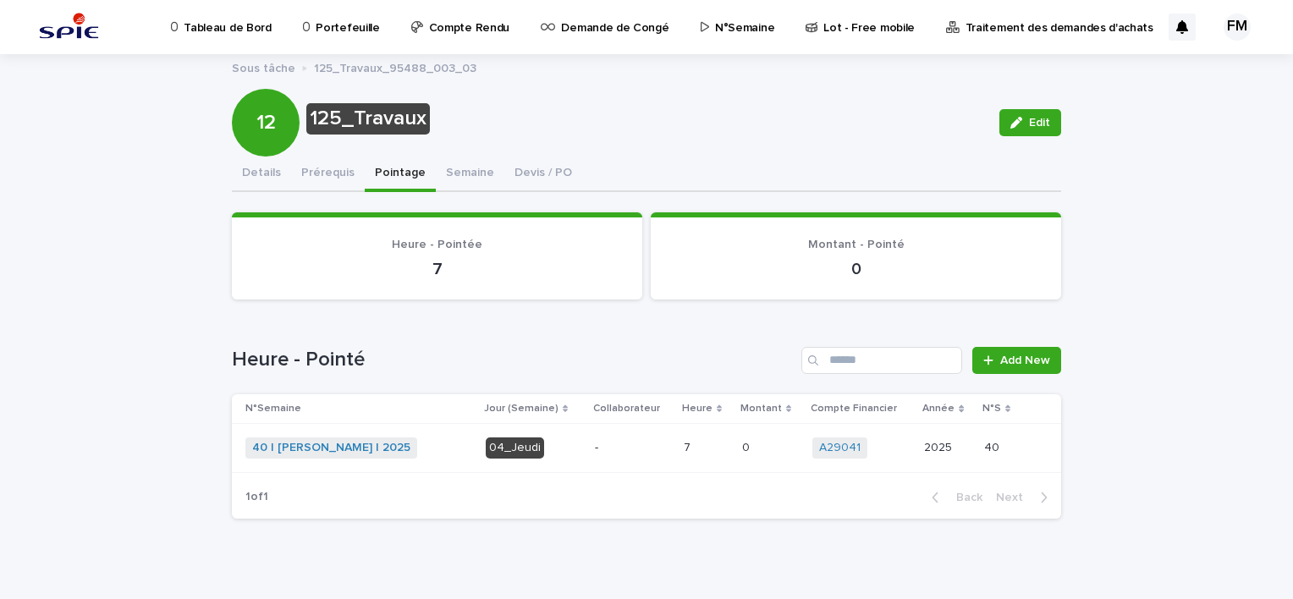
click at [690, 460] on td "7 7" at bounding box center [706, 447] width 58 height 49
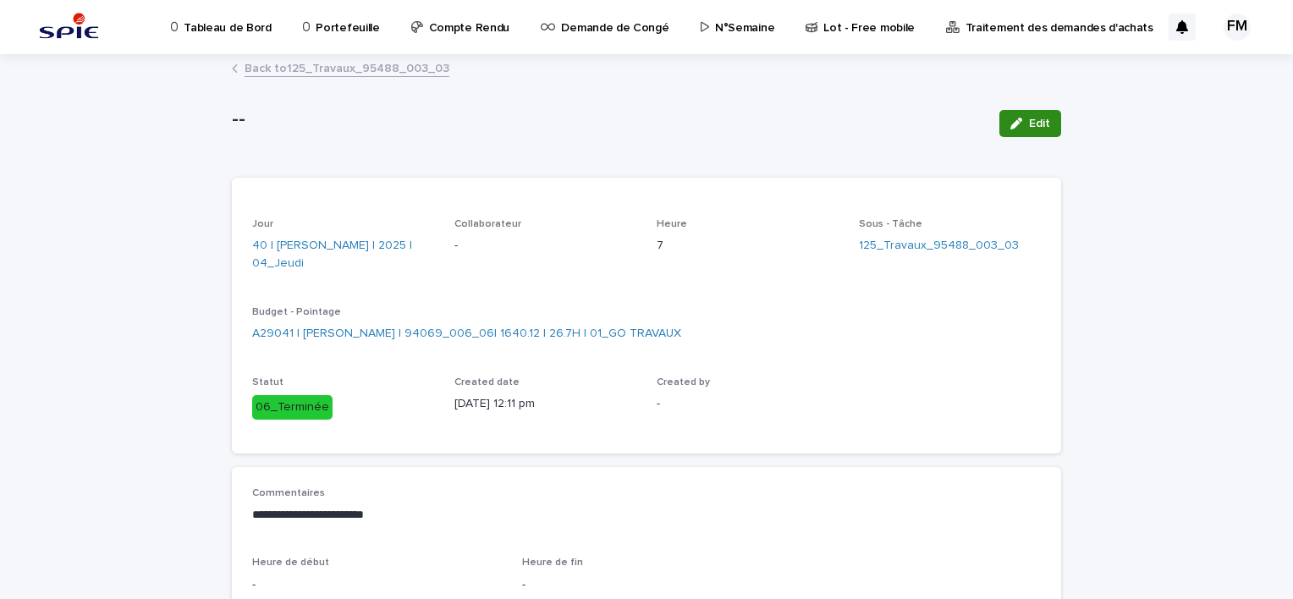
click at [1046, 122] on button "Edit" at bounding box center [1030, 123] width 62 height 27
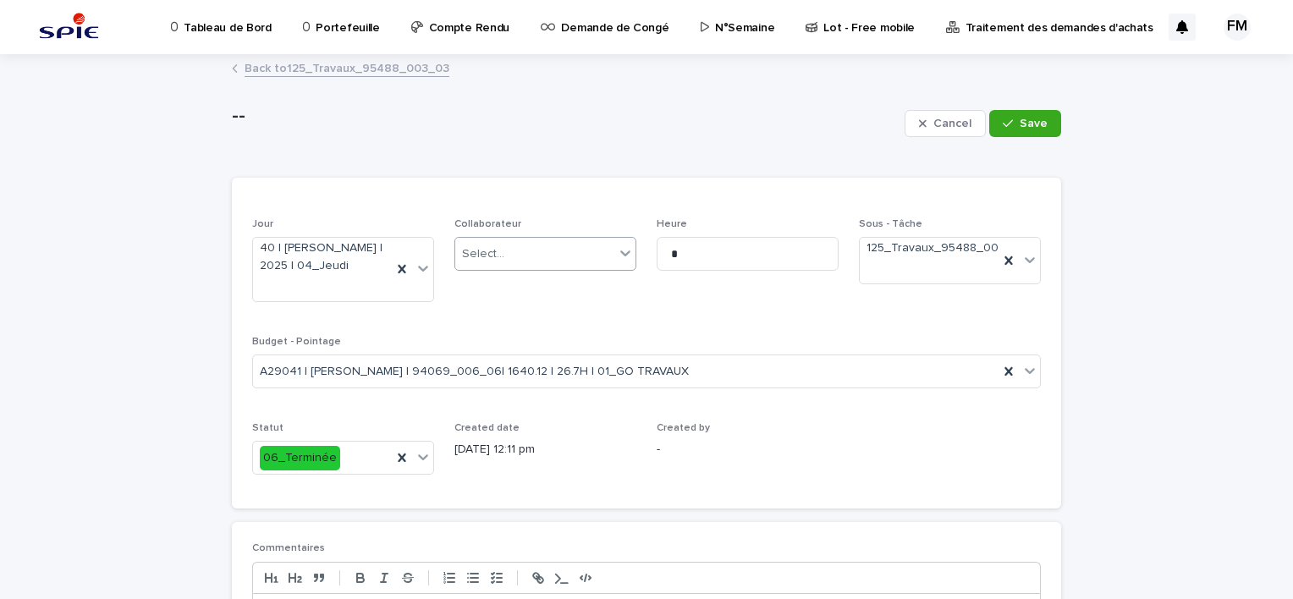
click at [574, 261] on div "Select..." at bounding box center [534, 254] width 159 height 28
type input "*****"
click at [490, 275] on div "[PERSON_NAME]" at bounding box center [538, 287] width 180 height 30
click at [1032, 129] on button "Save" at bounding box center [1025, 123] width 72 height 27
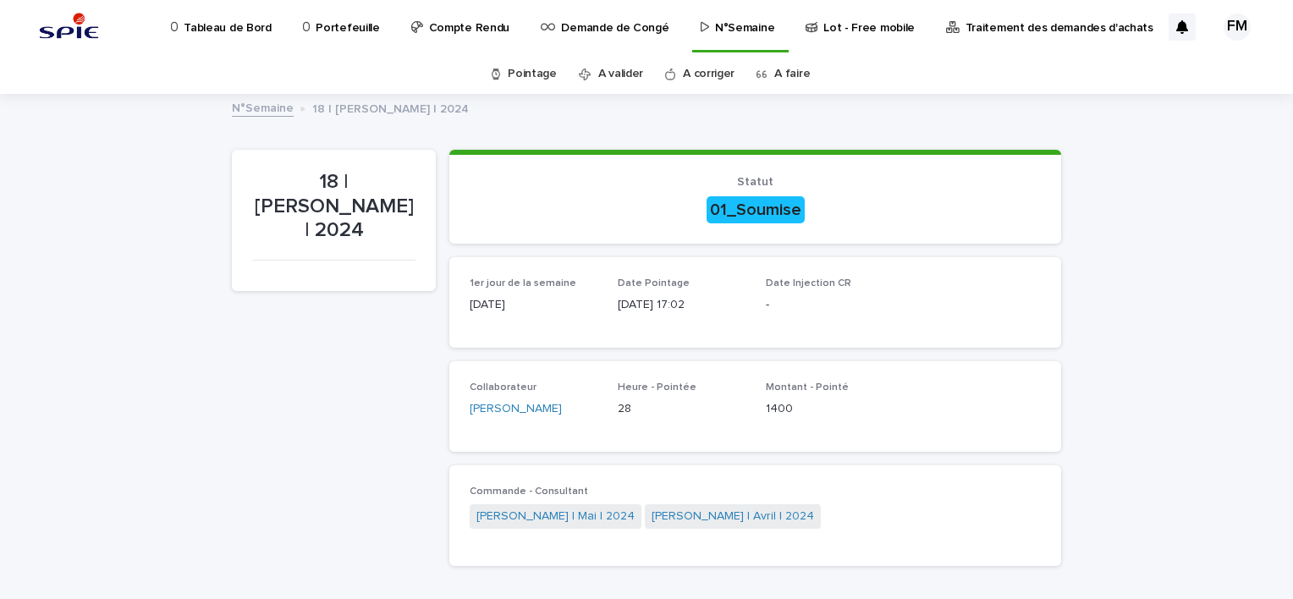
click at [235, 23] on p "Tableau de Bord" at bounding box center [227, 18] width 87 height 36
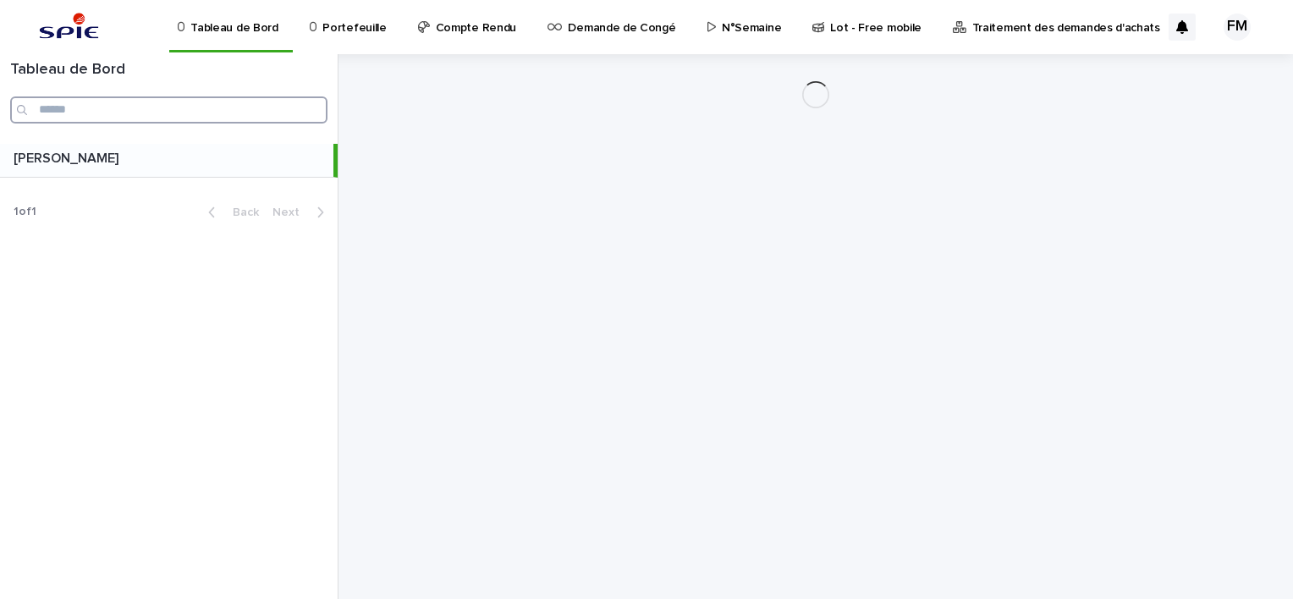
click at [144, 104] on input "Search" at bounding box center [168, 109] width 317 height 27
paste input "**********"
type input "**********"
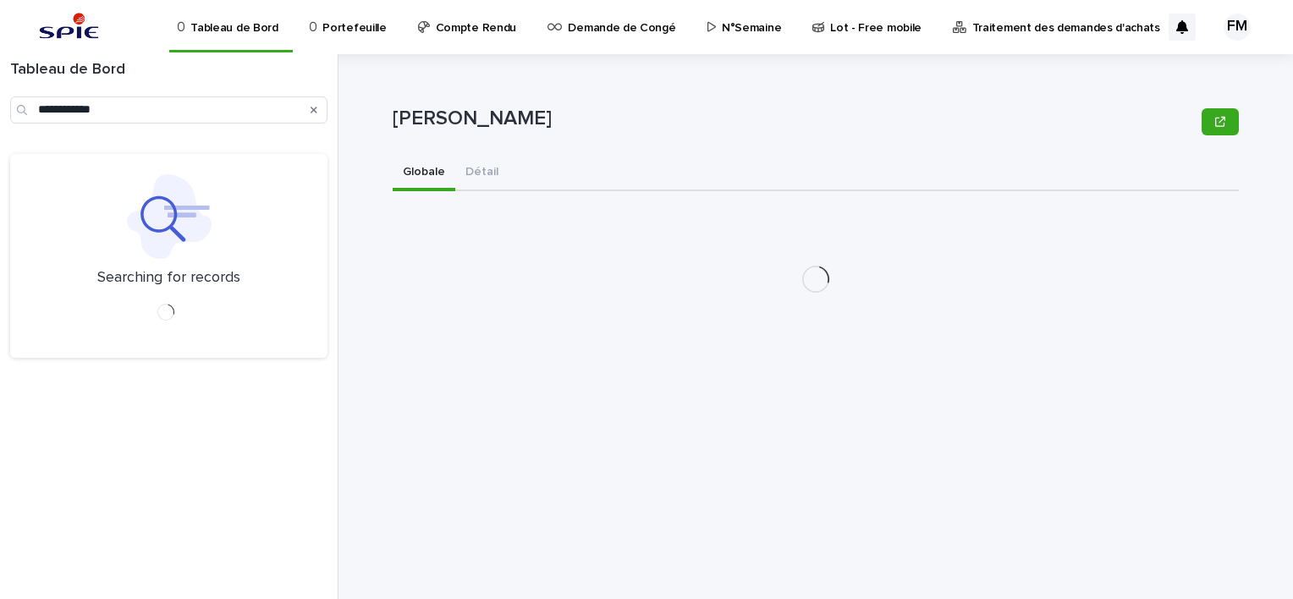
click at [323, 25] on p "Portefeuille" at bounding box center [353, 18] width 63 height 36
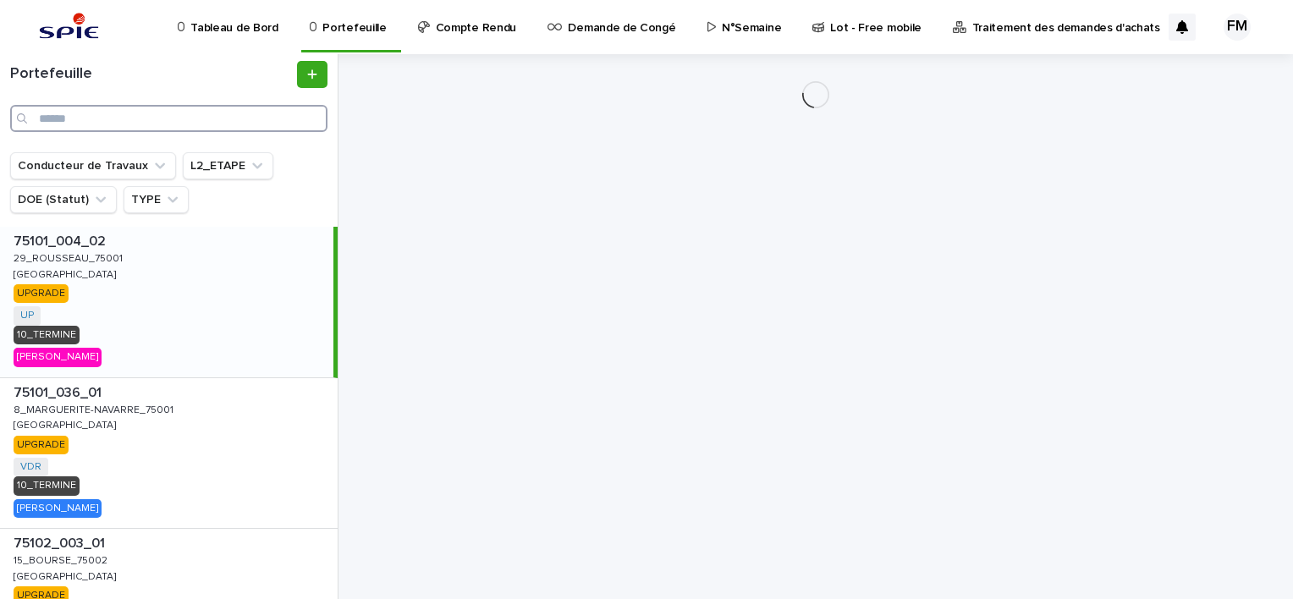
click at [136, 112] on input "Search" at bounding box center [168, 118] width 317 height 27
paste input "**********"
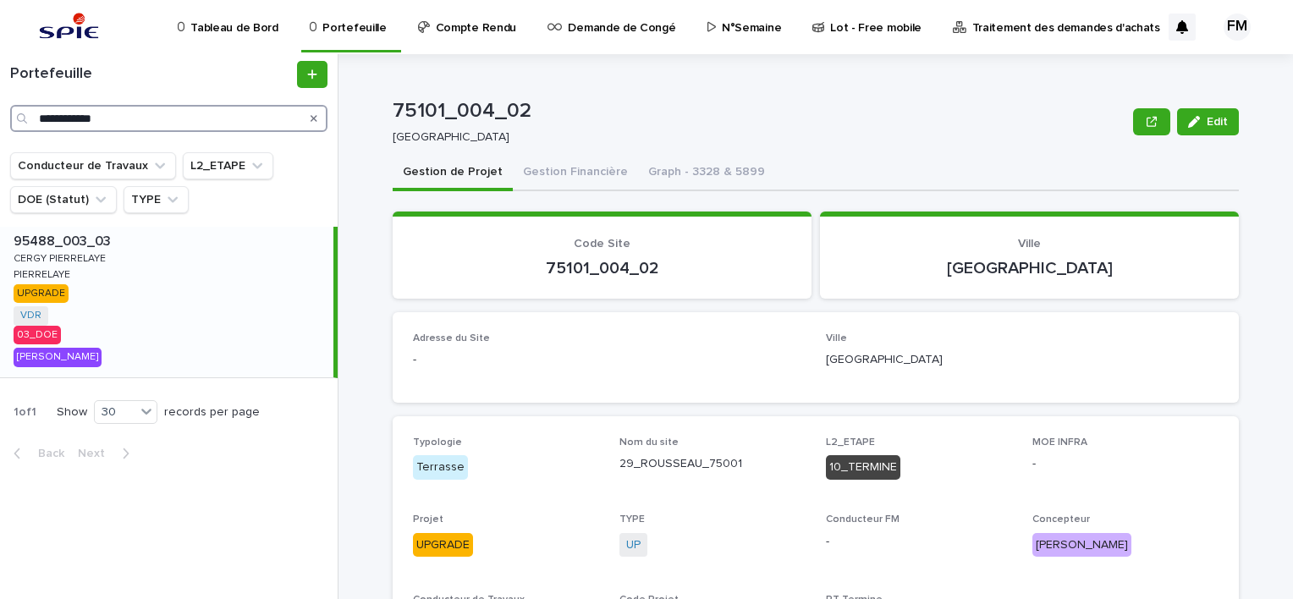
type input "**********"
click at [221, 301] on div "95488_003_03 95488_003_03 CERGY PIERRELAYE CERGY PIERRELAYE PIERRELAYE PIERRELA…" at bounding box center [166, 302] width 333 height 151
click at [102, 345] on div "[PERSON_NAME]" at bounding box center [58, 355] width 88 height 22
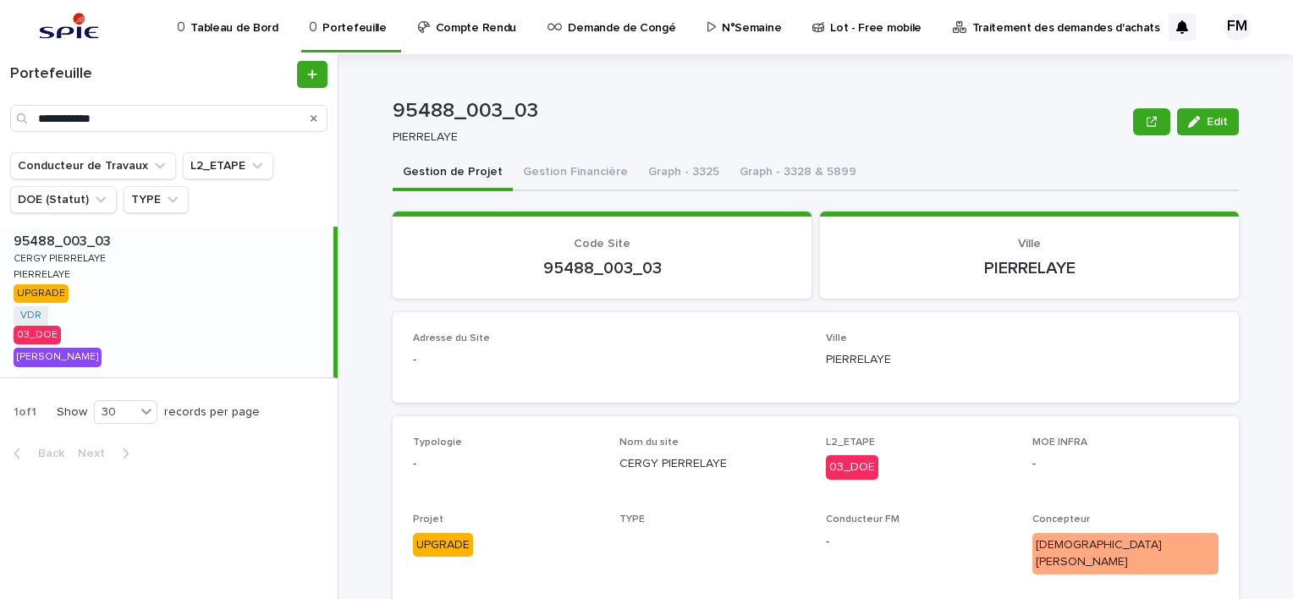
click at [191, 332] on div "95488_003_03 95488_003_03 CERGY PIERRELAYE CERGY PIERRELAYE PIERRELAYE PIERRELA…" at bounding box center [166, 302] width 333 height 151
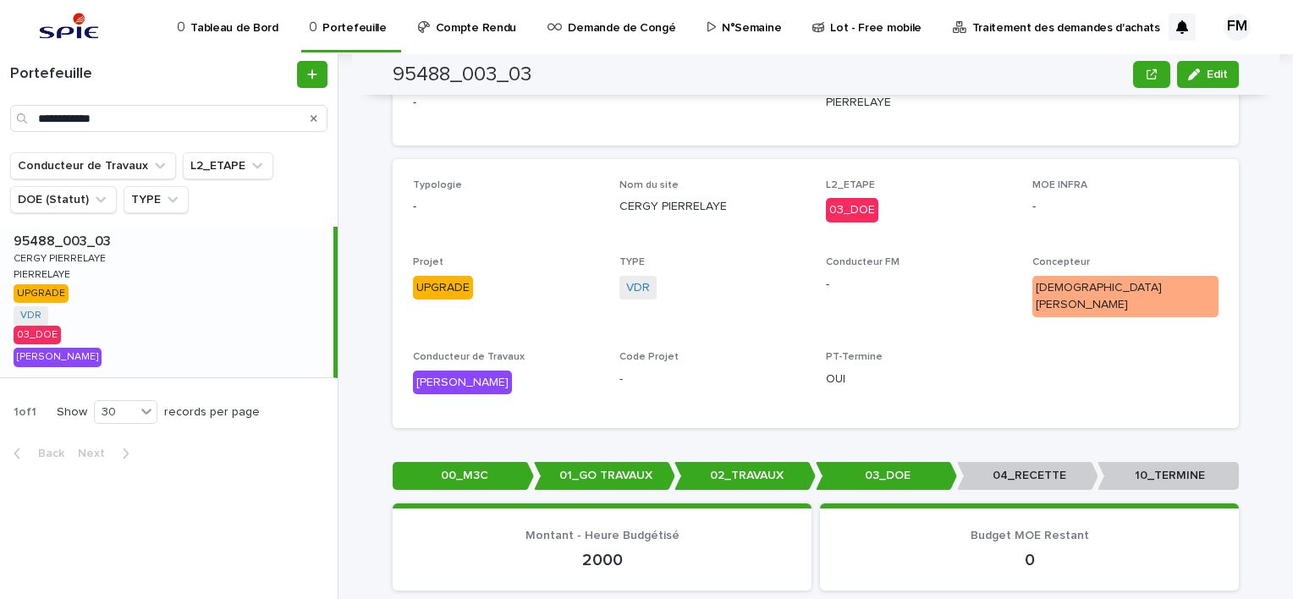
scroll to position [169, 0]
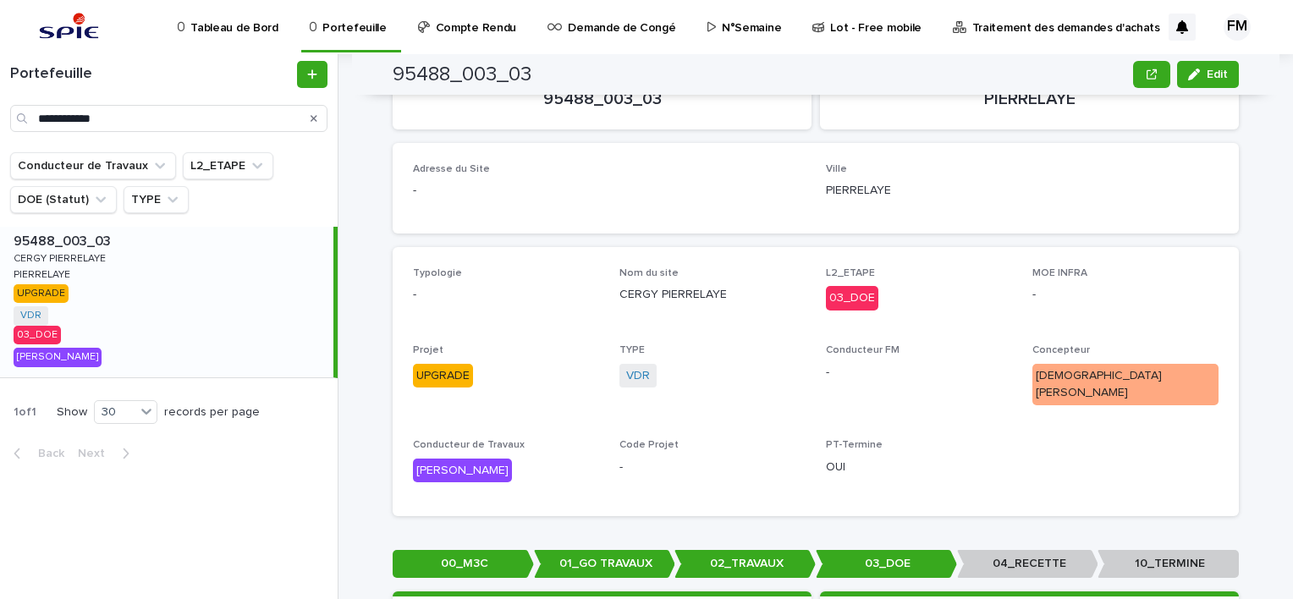
click at [247, 299] on div "95488_003_03 95488_003_03 CERGY PIERRELAYE CERGY PIERRELAYE PIERRELAYE PIERRELA…" at bounding box center [166, 302] width 333 height 151
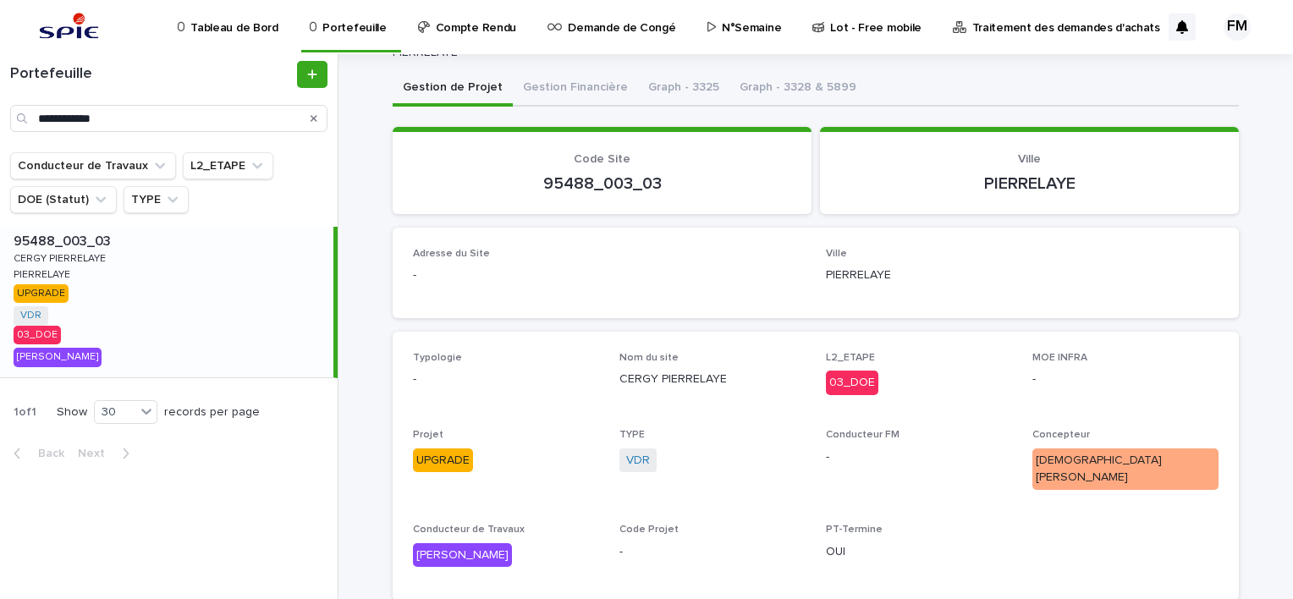
scroll to position [0, 0]
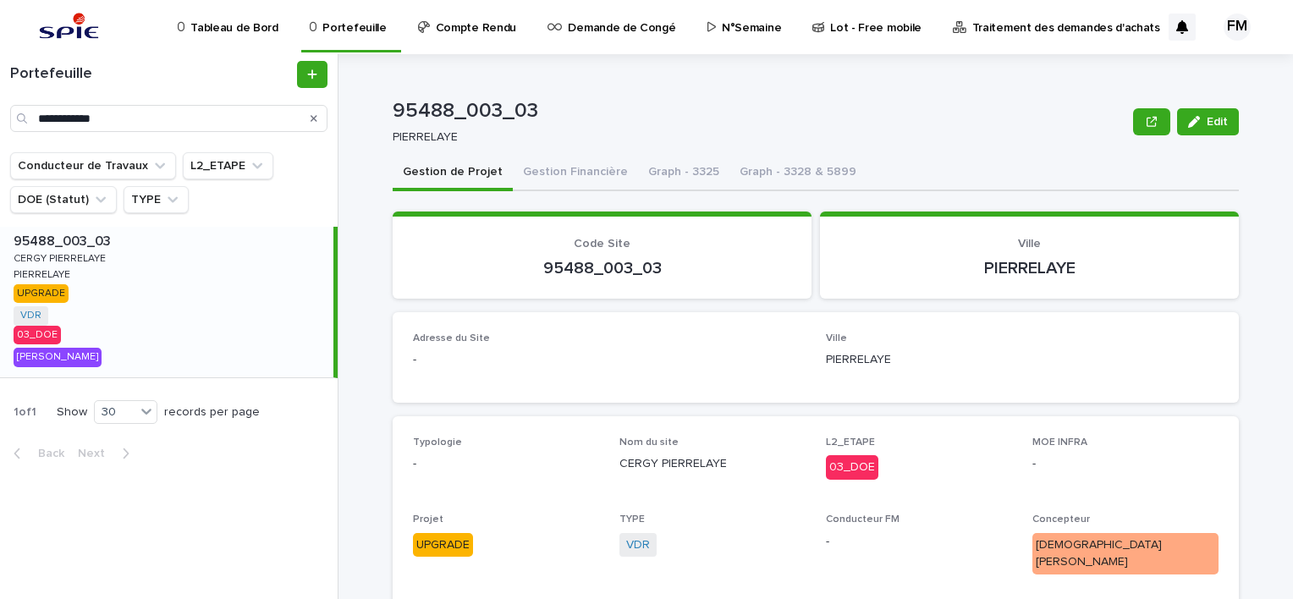
click at [594, 255] on div "95488_003_03" at bounding box center [602, 267] width 378 height 24
copy p "95488_003_03"
click at [582, 179] on button "Gestion Financière" at bounding box center [575, 174] width 125 height 36
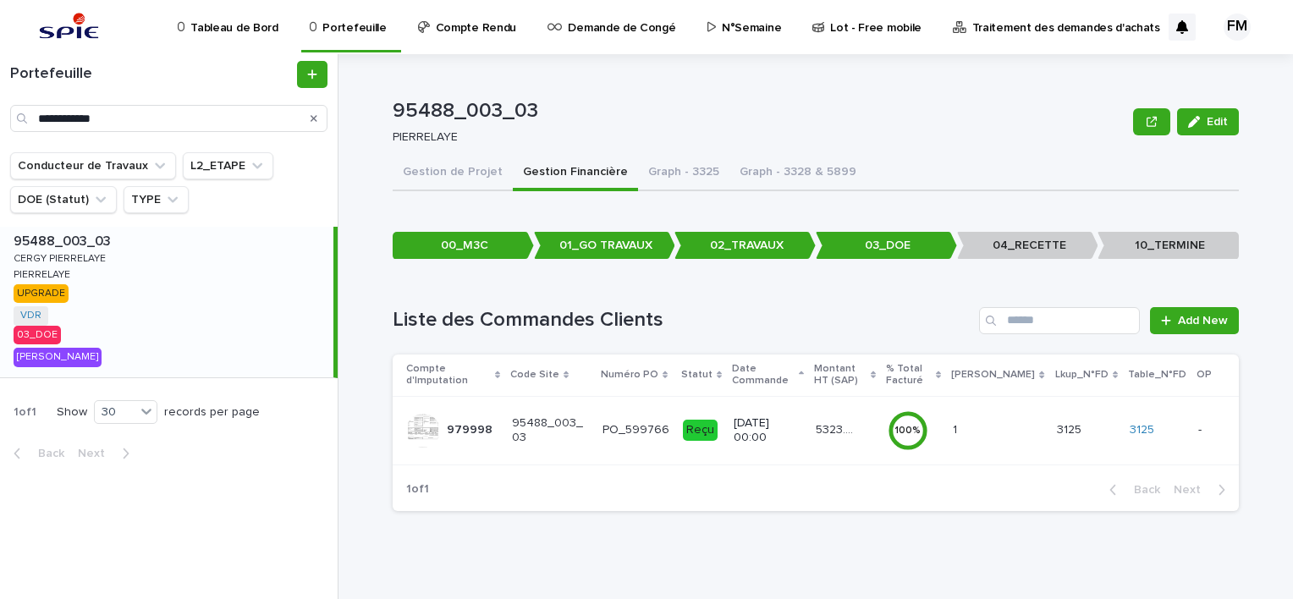
click at [851, 435] on p "5323.44" at bounding box center [836, 429] width 41 height 18
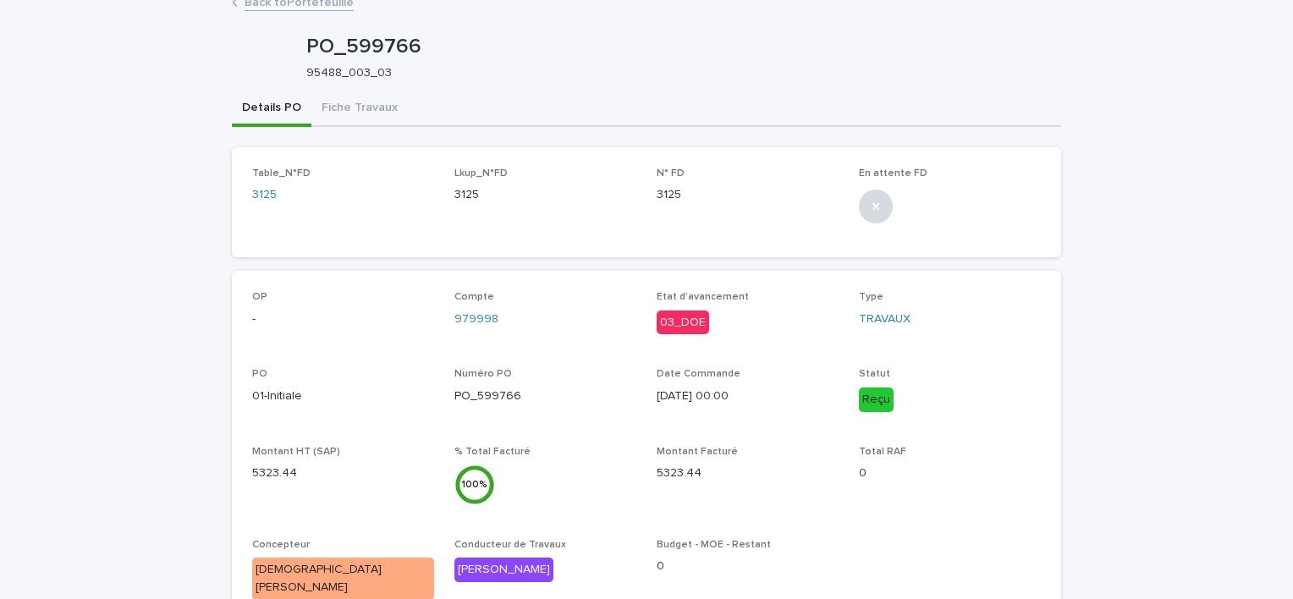
scroll to position [85, 0]
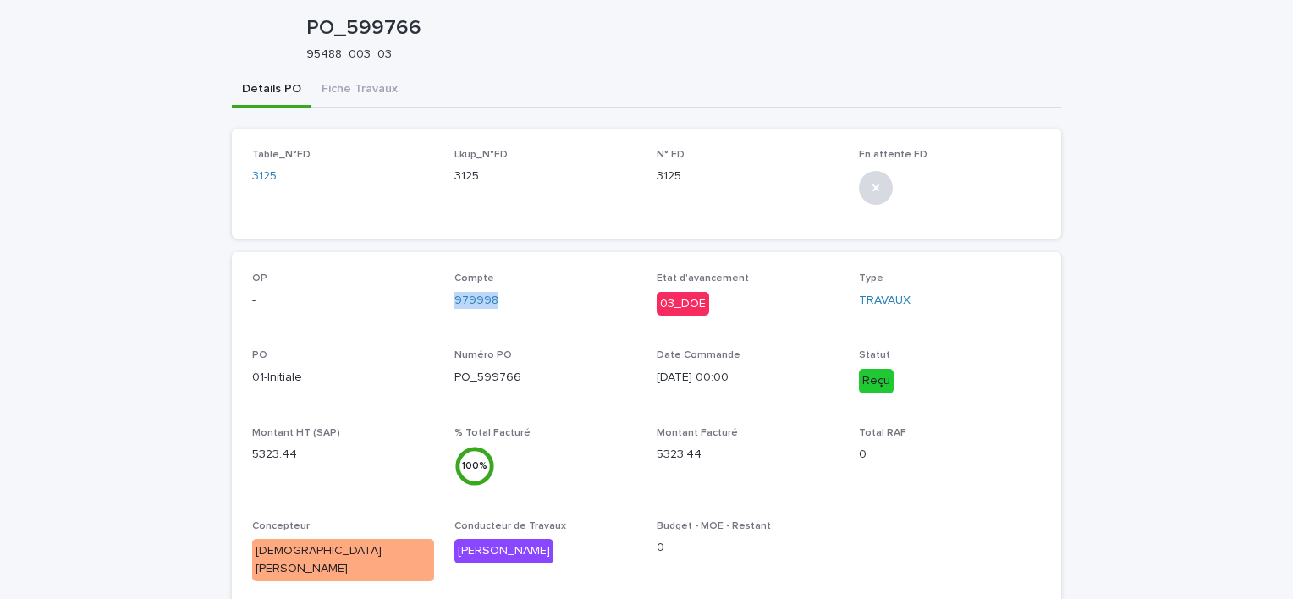
drag, startPoint x: 498, startPoint y: 299, endPoint x: 440, endPoint y: 306, distance: 58.9
copy link "979998"
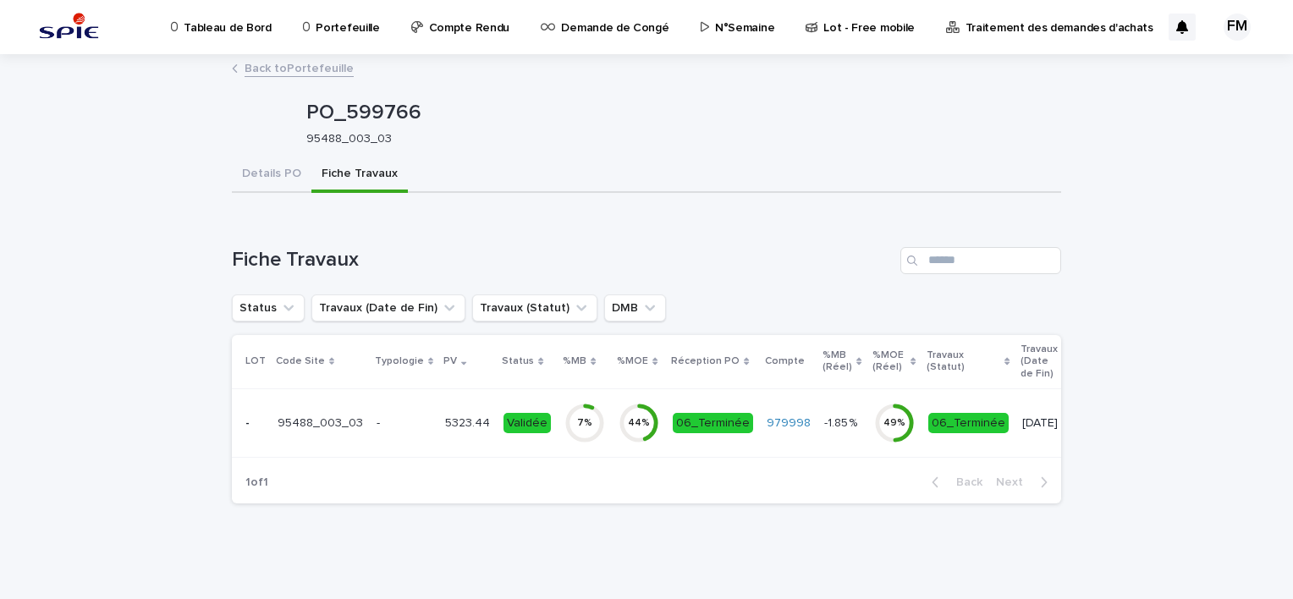
click at [445, 435] on div "5323.44 5323.44" at bounding box center [467, 423] width 45 height 28
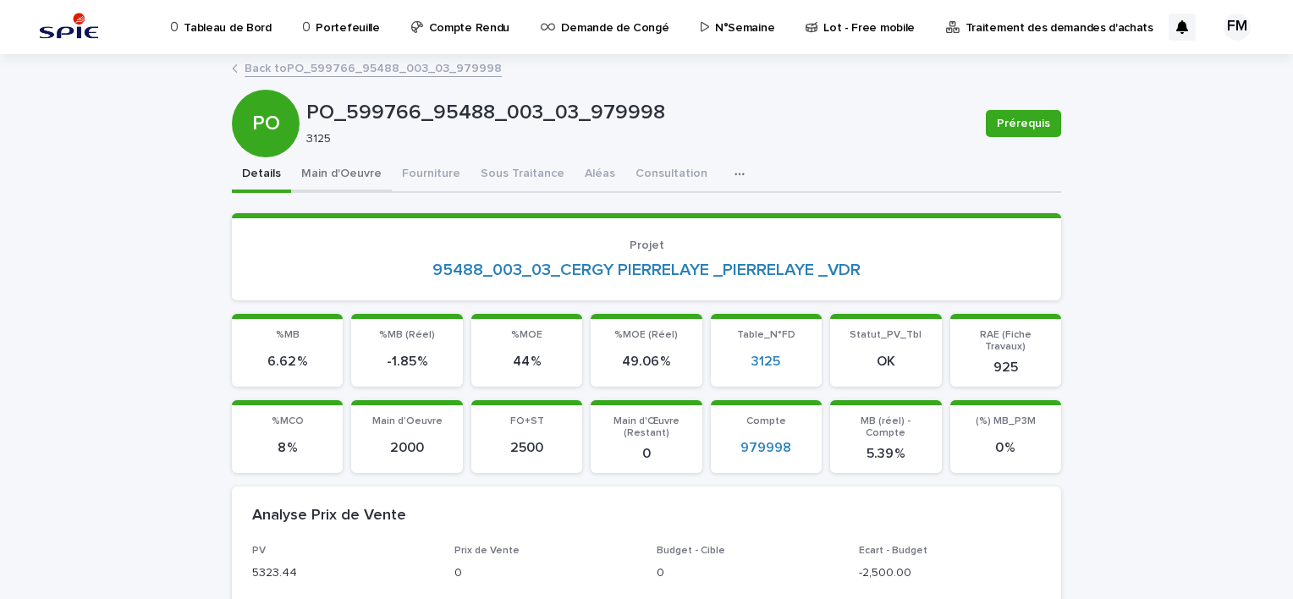
click at [365, 175] on button "Main d'Oeuvre" at bounding box center [341, 175] width 101 height 36
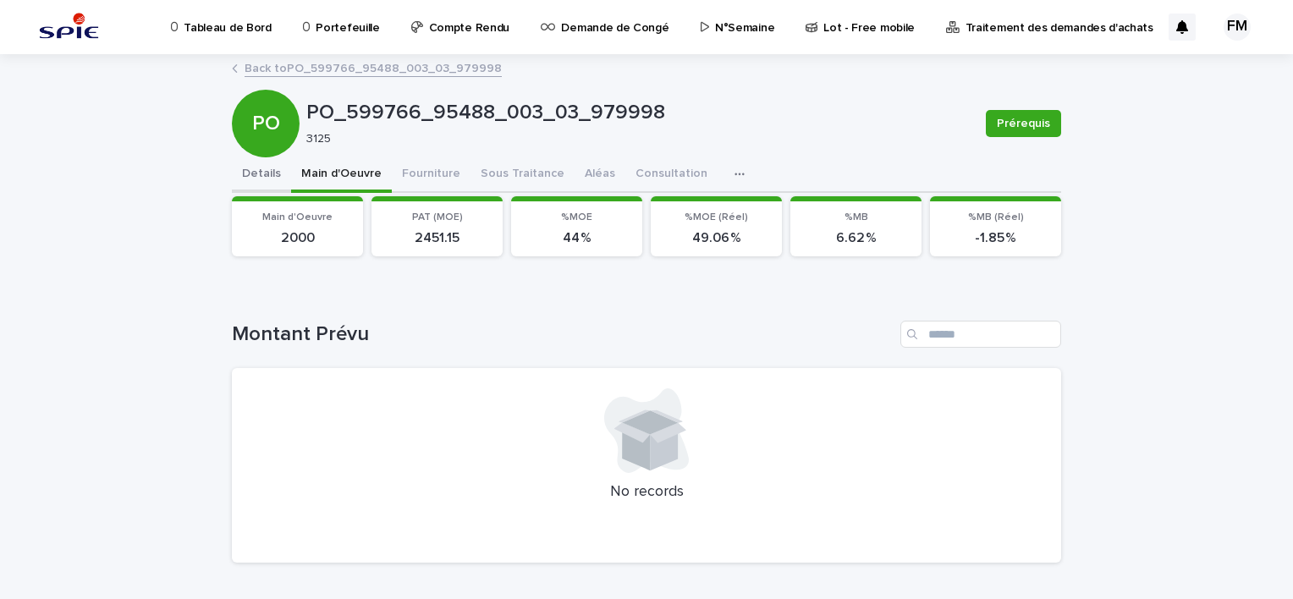
click at [261, 172] on button "Details" at bounding box center [261, 175] width 59 height 36
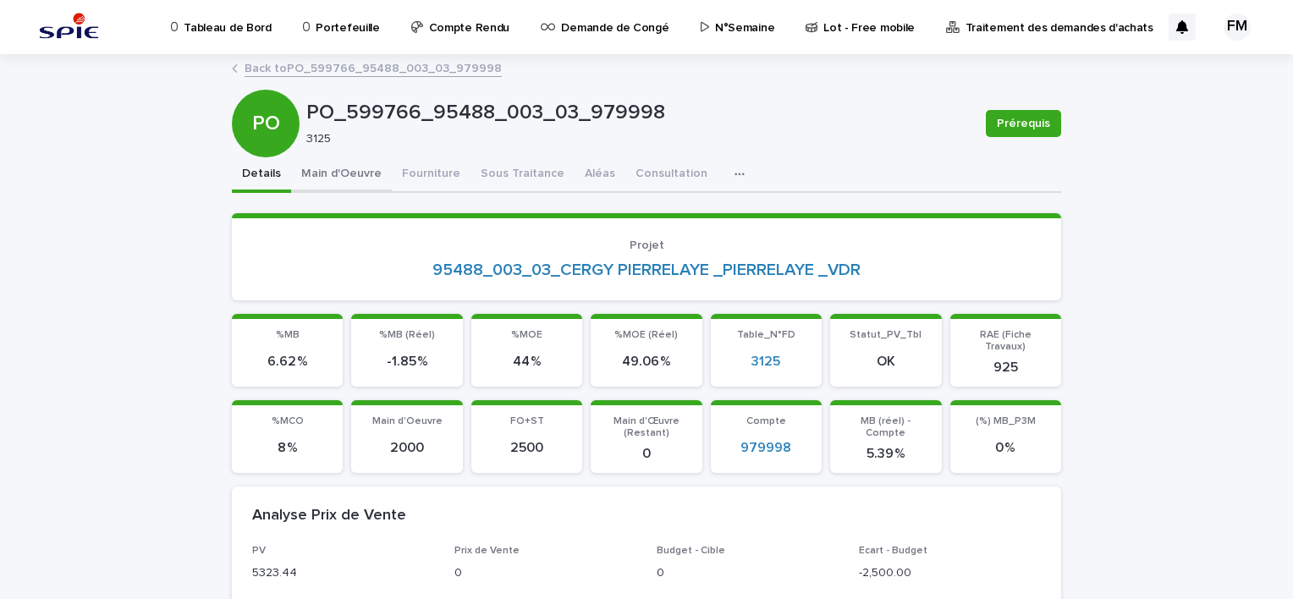
click at [319, 175] on button "Main d'Oeuvre" at bounding box center [341, 175] width 101 height 36
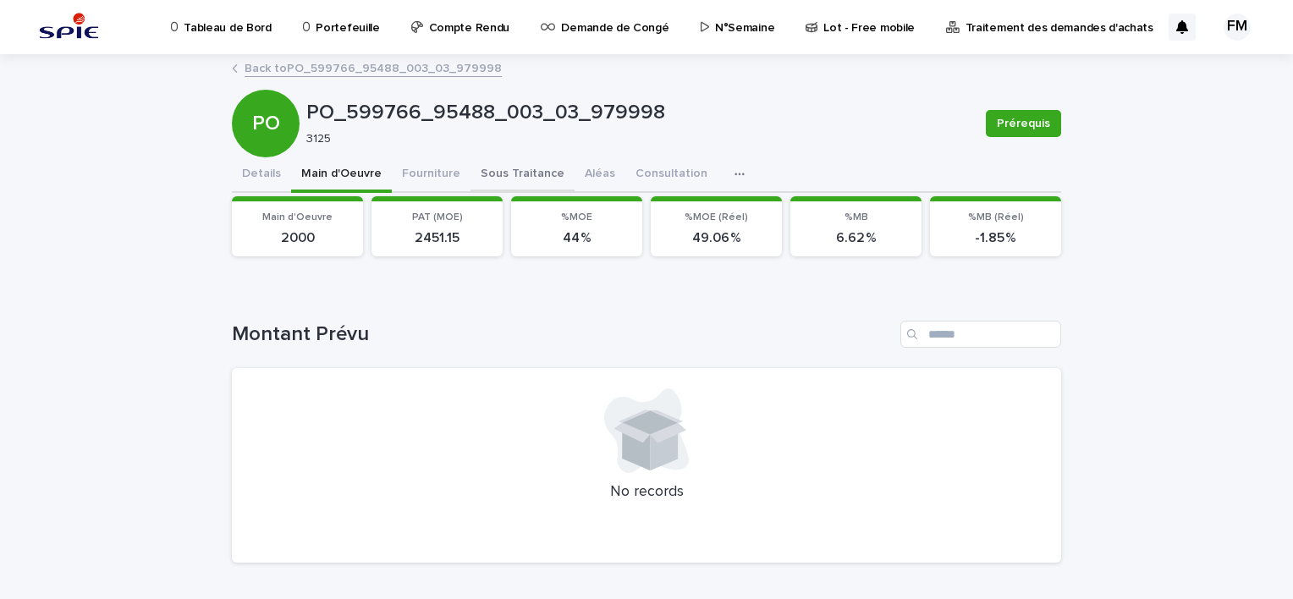
click at [509, 179] on button "Sous Traitance" at bounding box center [522, 175] width 104 height 36
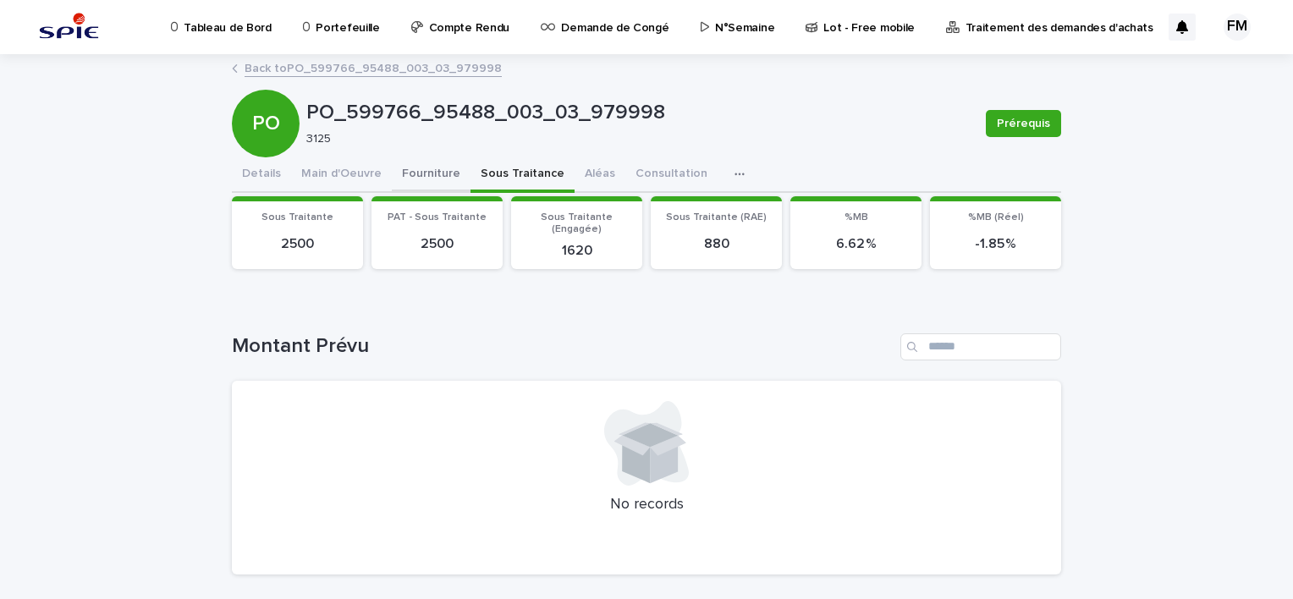
click at [416, 166] on button "Fourniture" at bounding box center [431, 175] width 79 height 36
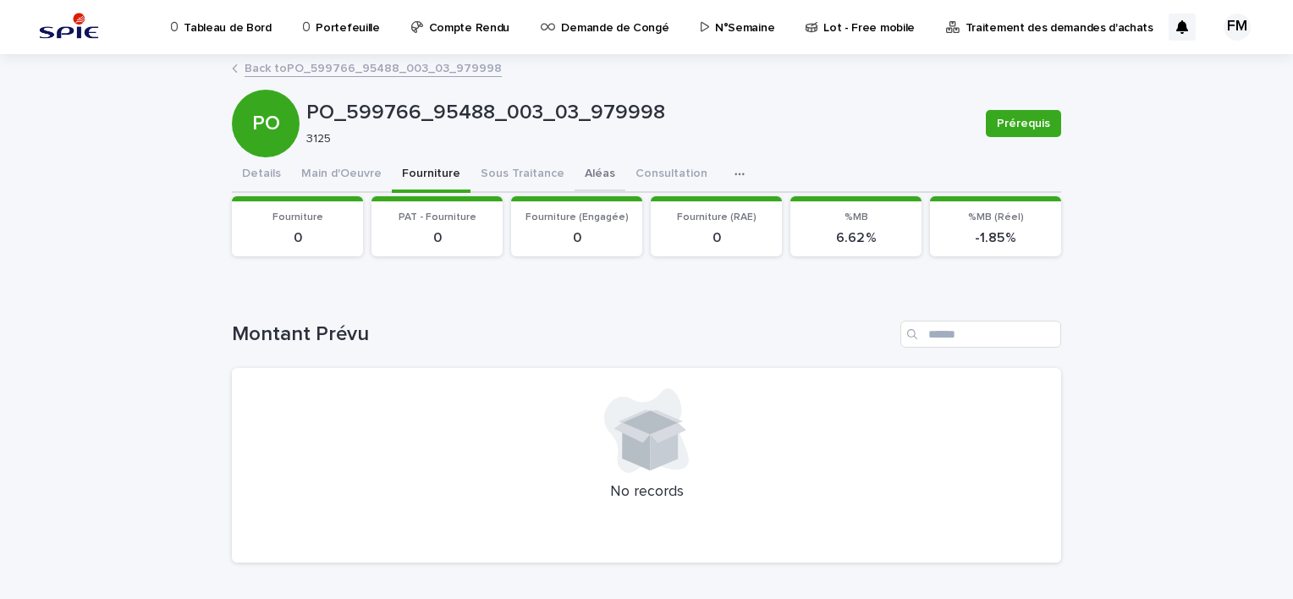
click at [574, 186] on button "Aléas" at bounding box center [599, 175] width 51 height 36
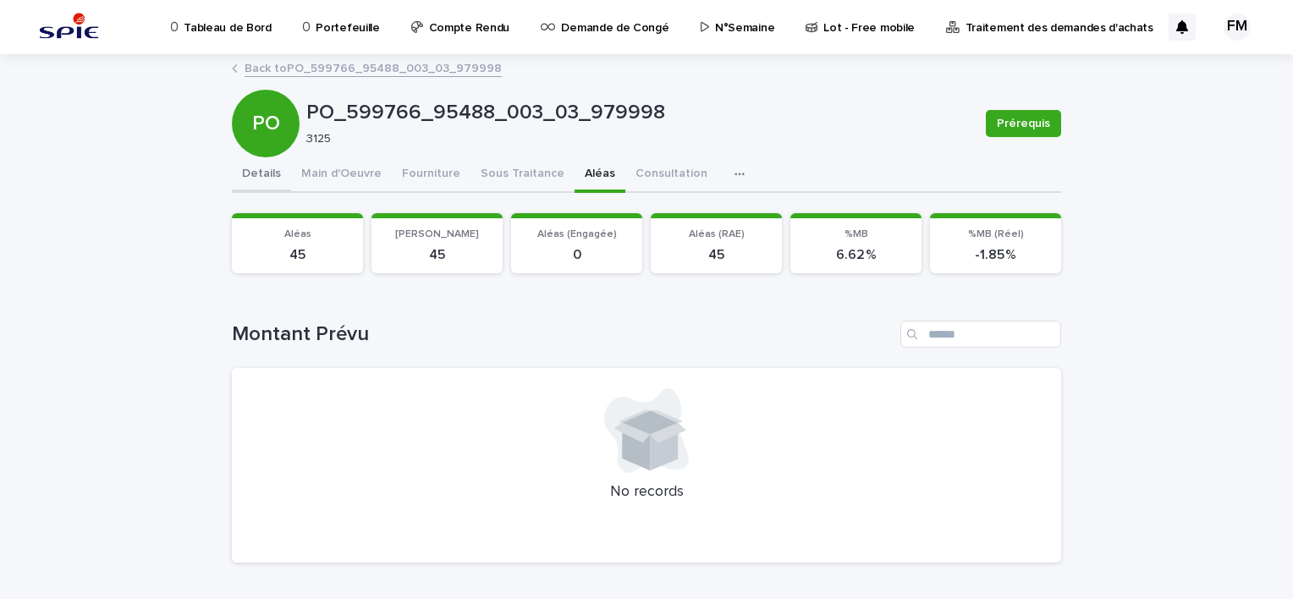
click at [233, 157] on button "Details" at bounding box center [261, 175] width 59 height 36
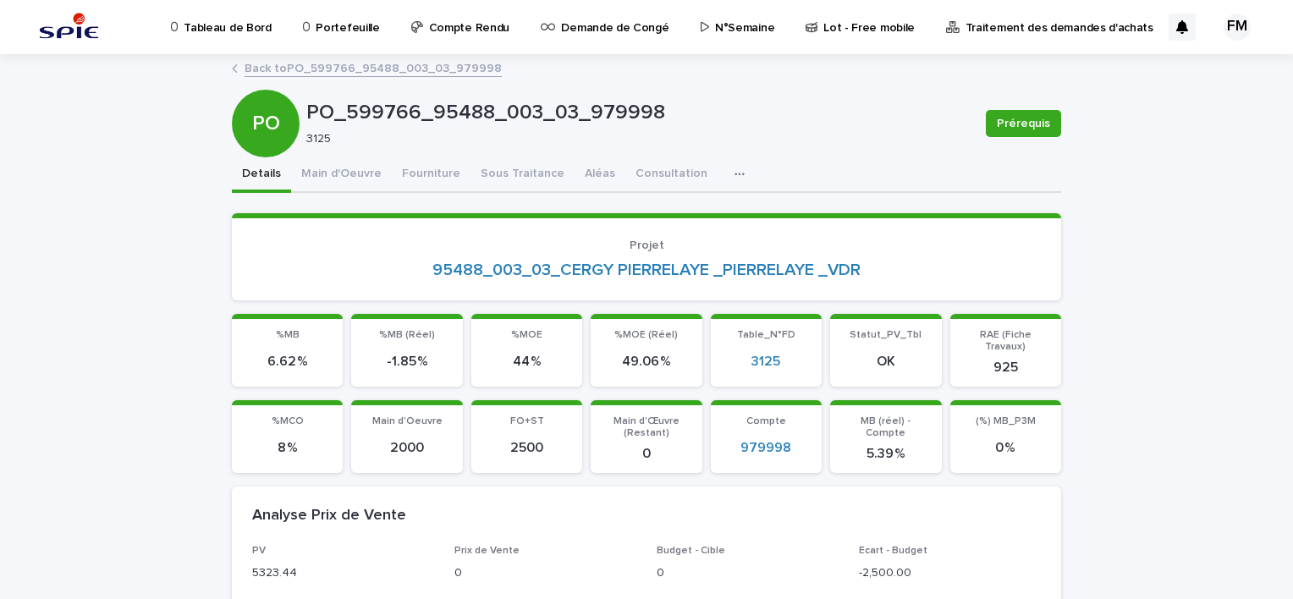
click at [321, 75] on link "Back to PO_599766_95488_003_03_979998" at bounding box center [372, 67] width 257 height 19
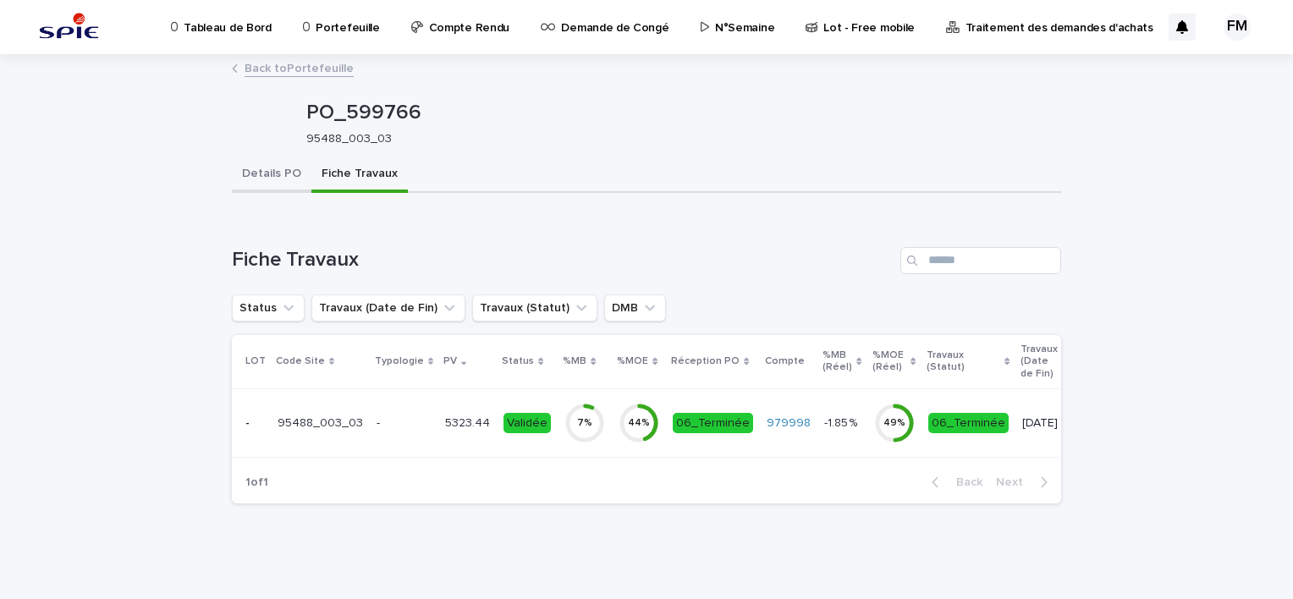
click at [256, 186] on button "Details PO" at bounding box center [272, 175] width 80 height 36
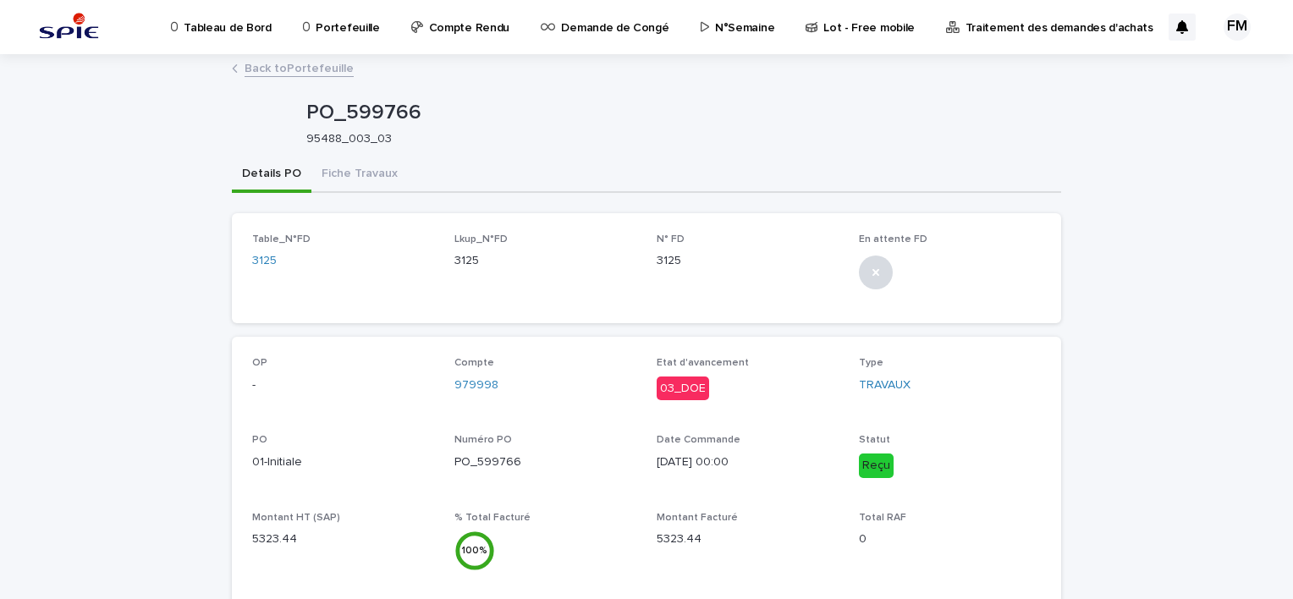
click at [288, 69] on link "Back to Portefeuille" at bounding box center [298, 67] width 109 height 19
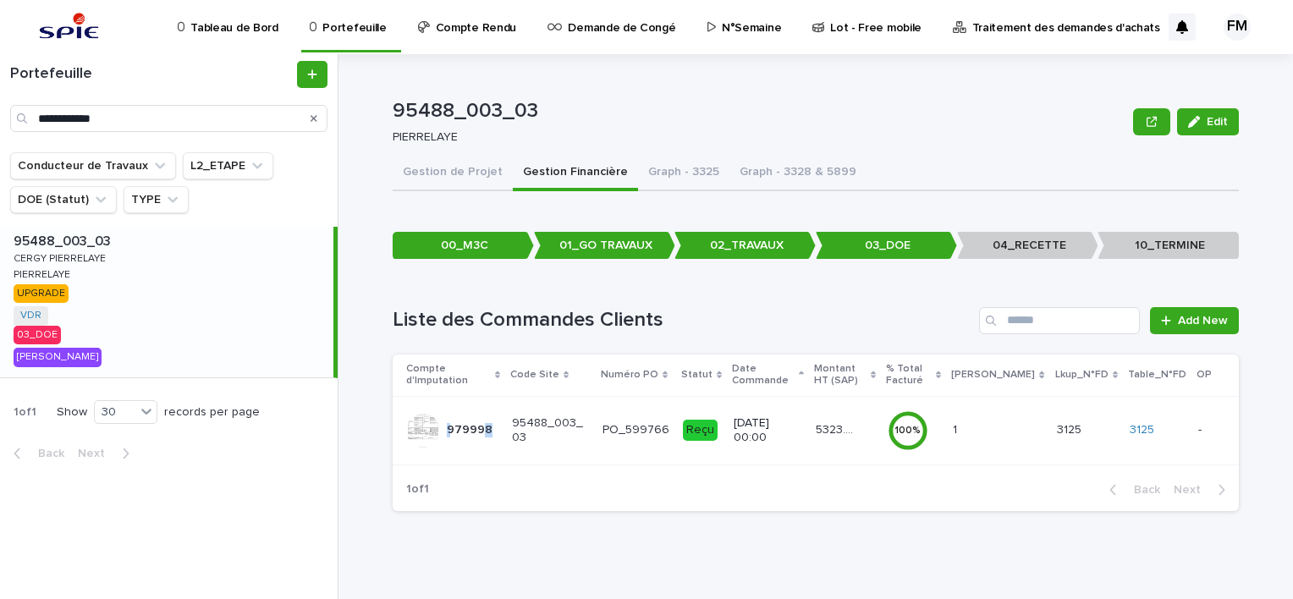
click at [483, 417] on div "979998 979998" at bounding box center [470, 430] width 46 height 28
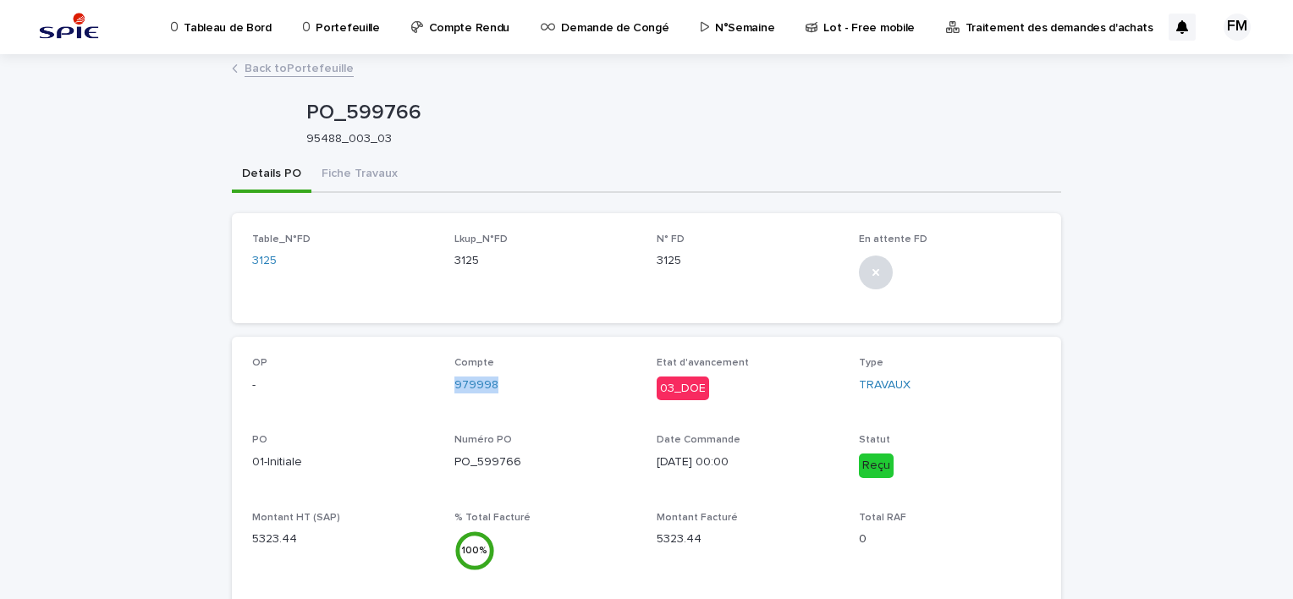
copy link "979998"
drag, startPoint x: 511, startPoint y: 386, endPoint x: 447, endPoint y: 392, distance: 64.6
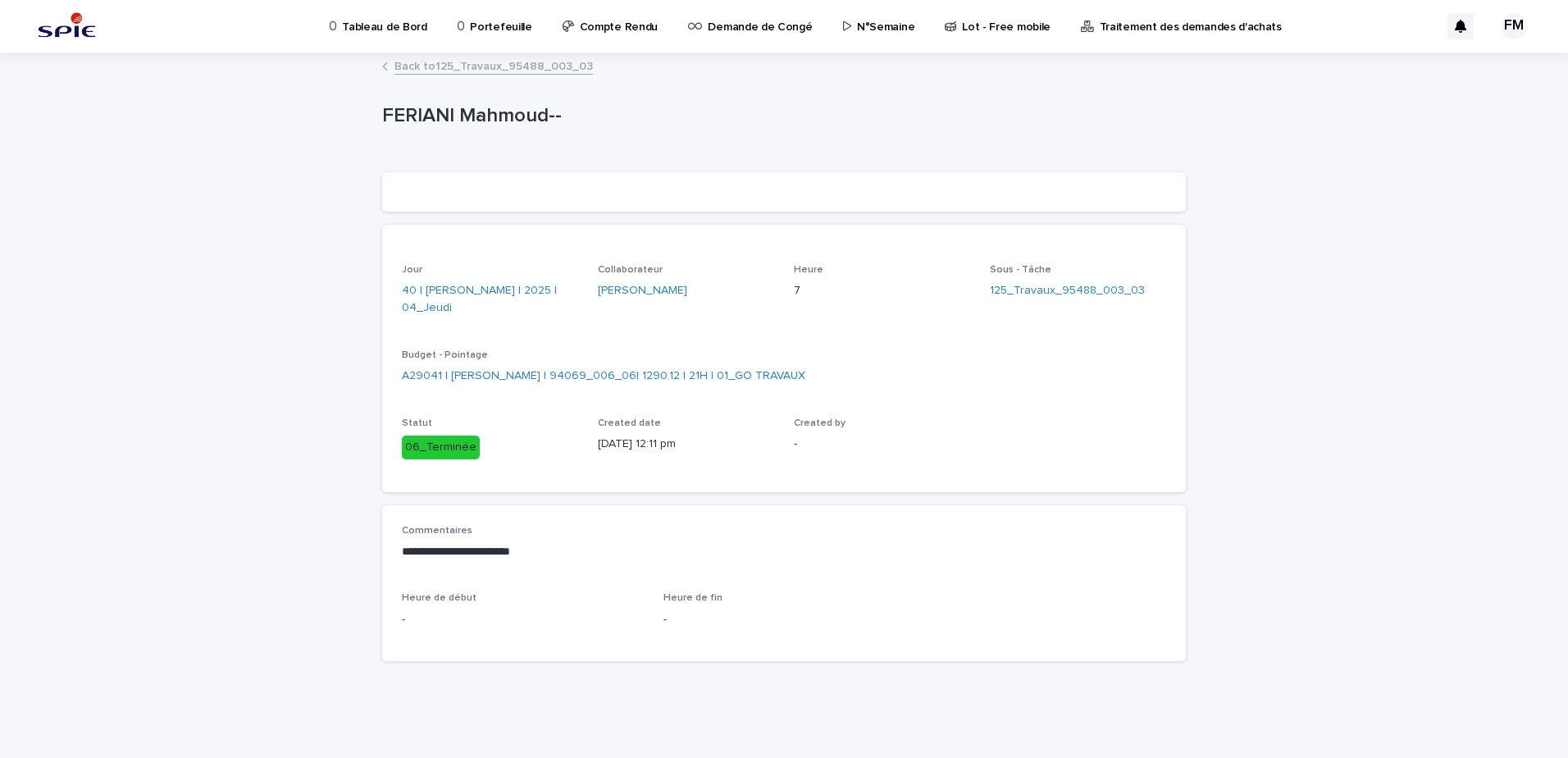
drag, startPoint x: 502, startPoint y: 79, endPoint x: 514, endPoint y: 67, distance: 17.0
click at [502, 79] on div "**********" at bounding box center [783, 364] width 803 height 620
click at [514, 67] on link "Back to 125_Travaux_95488_003_03" at bounding box center [493, 65] width 199 height 18
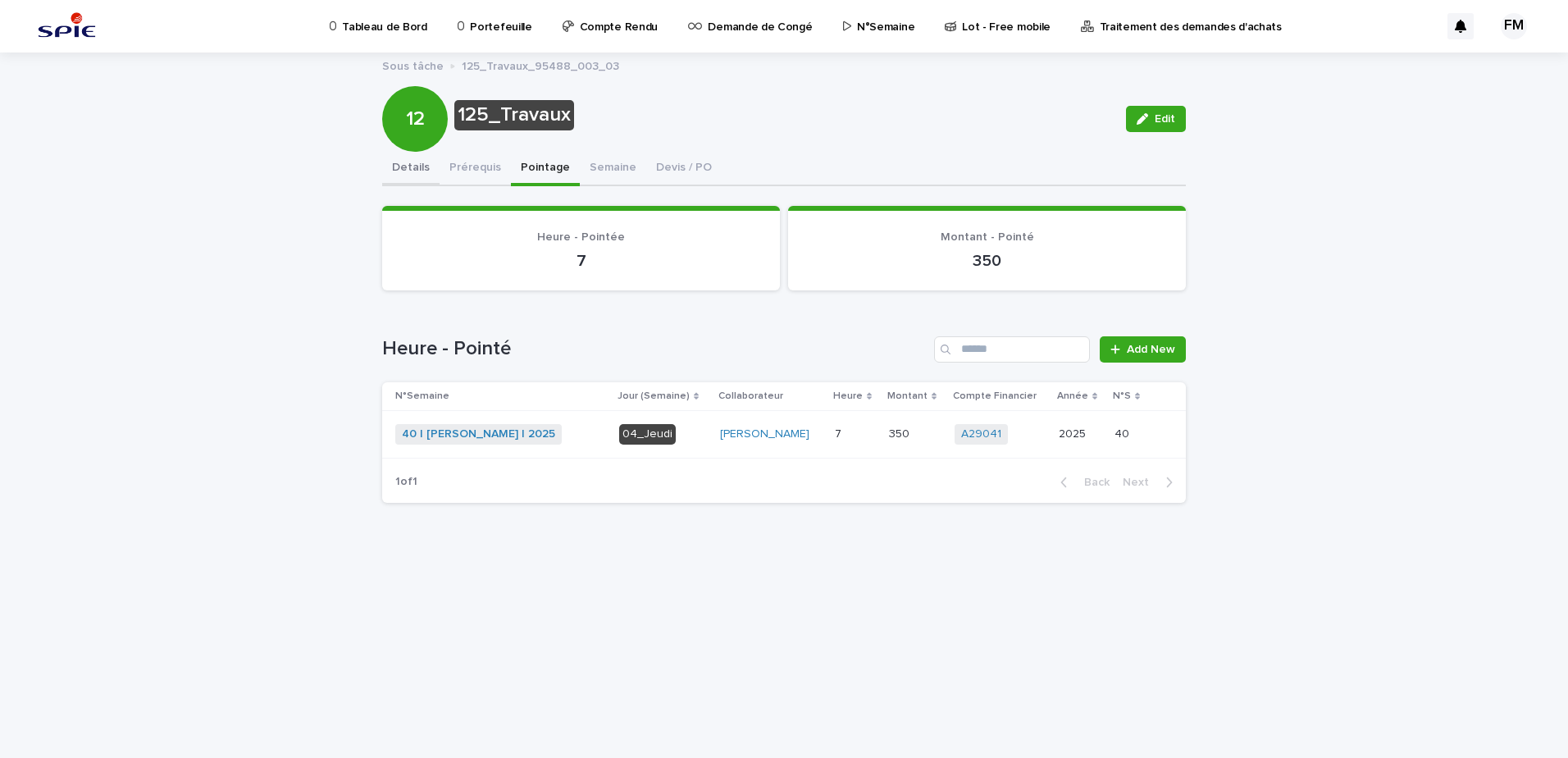
click at [404, 171] on button "Details" at bounding box center [410, 170] width 57 height 35
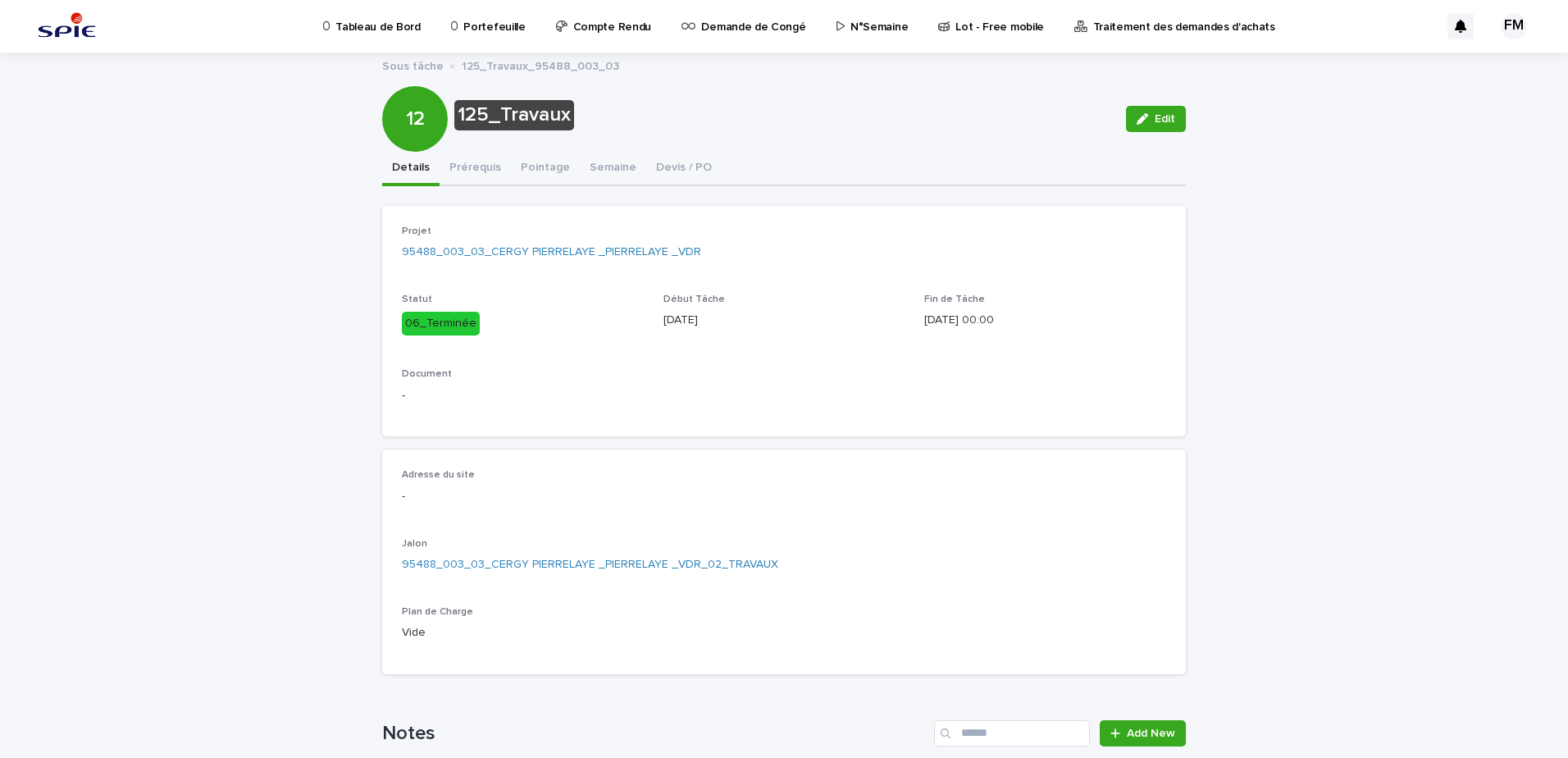
click at [451, 30] on icon at bounding box center [455, 26] width 8 height 10
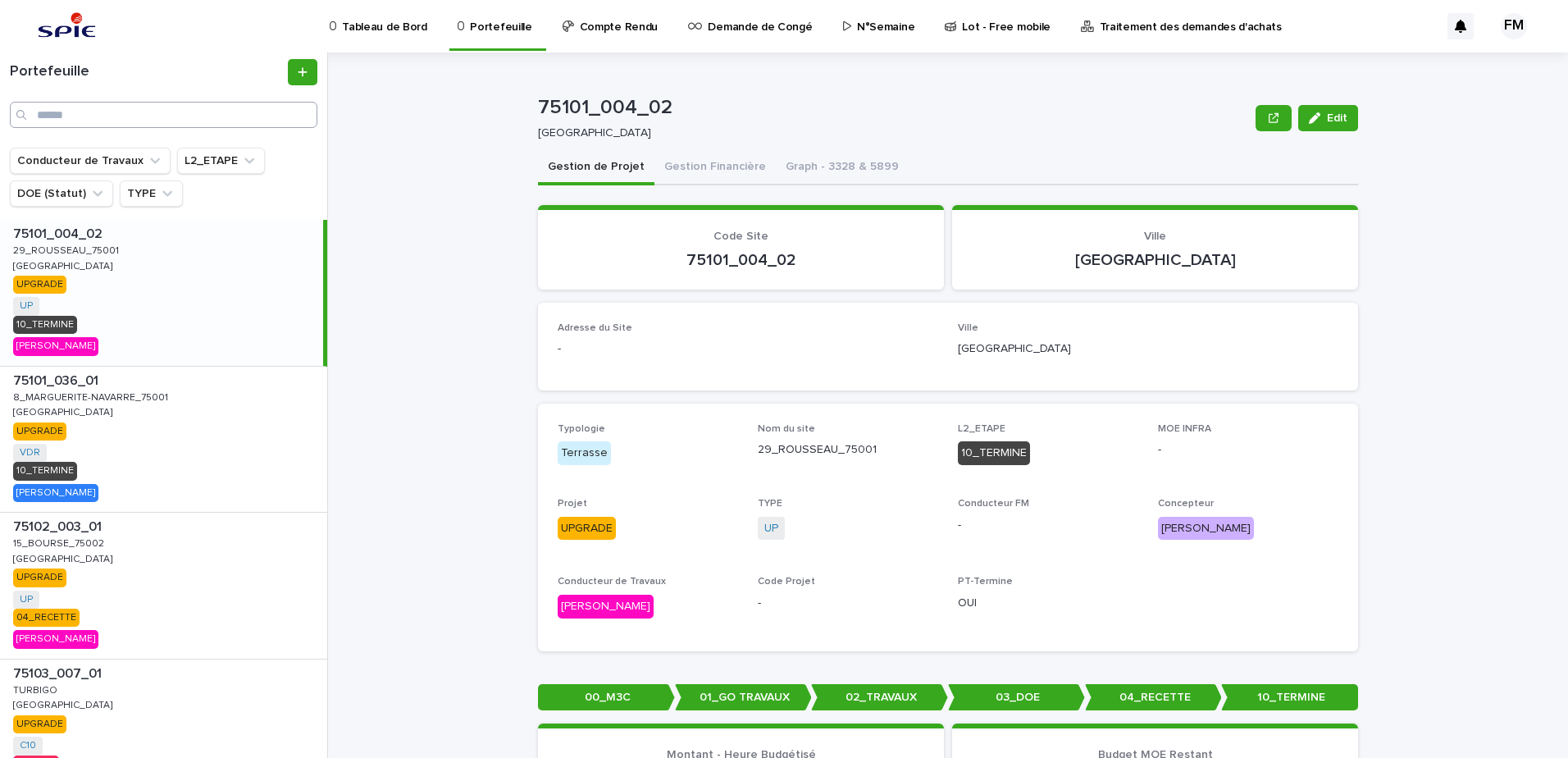
drag, startPoint x: 204, startPoint y: 101, endPoint x: 195, endPoint y: 110, distance: 12.7
click at [203, 102] on div "Portefeuille" at bounding box center [164, 93] width 328 height 69
click at [188, 116] on input "Search" at bounding box center [163, 114] width 307 height 26
click at [189, 124] on input "Search" at bounding box center [163, 114] width 307 height 26
paste input "**********"
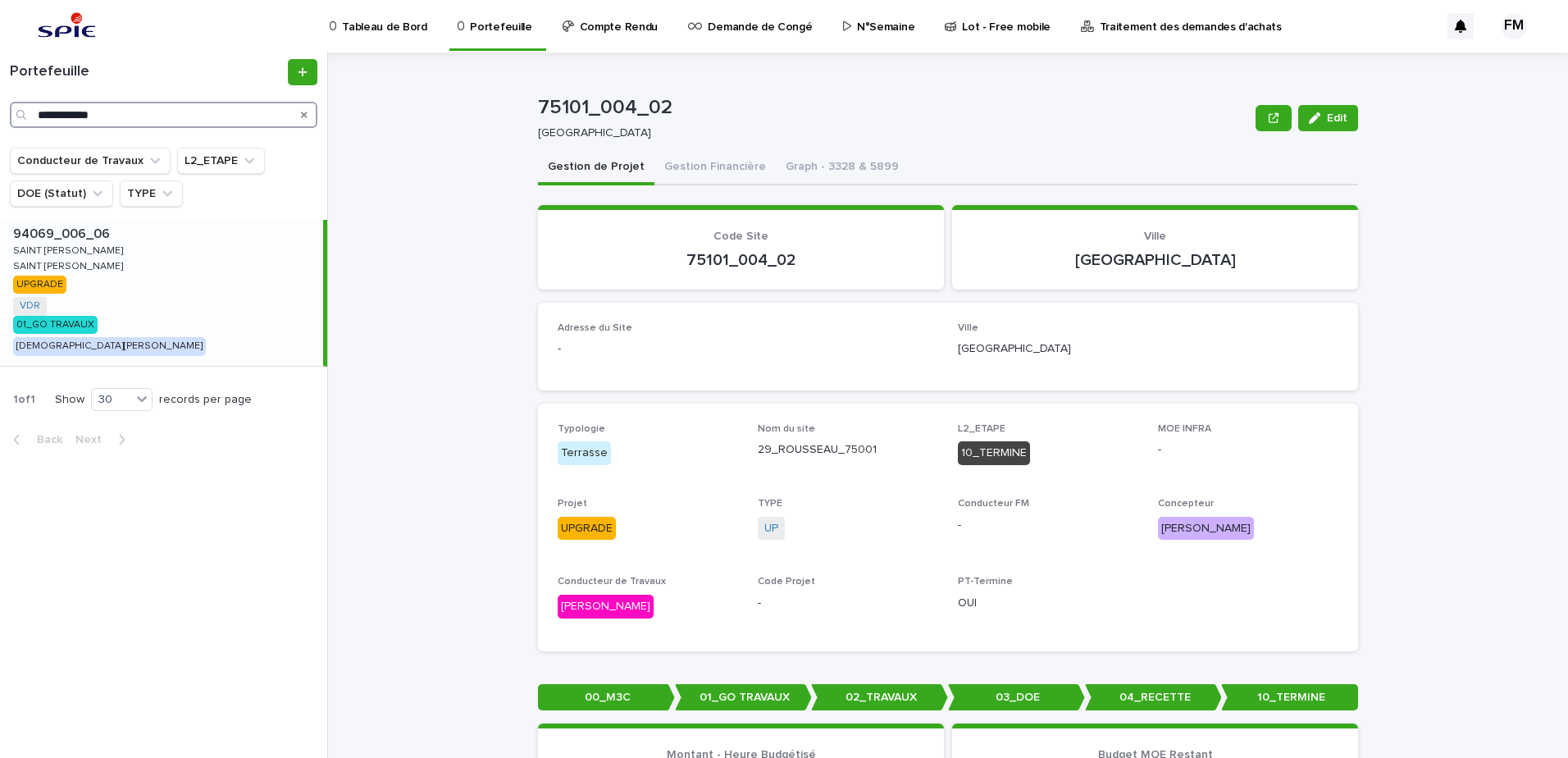
type input "**********"
click at [218, 318] on div "94069_006_06 94069_006_06 SAINT [PERSON_NAME] SAINT [PERSON_NAME] SAINT [PERSON…" at bounding box center [161, 293] width 323 height 146
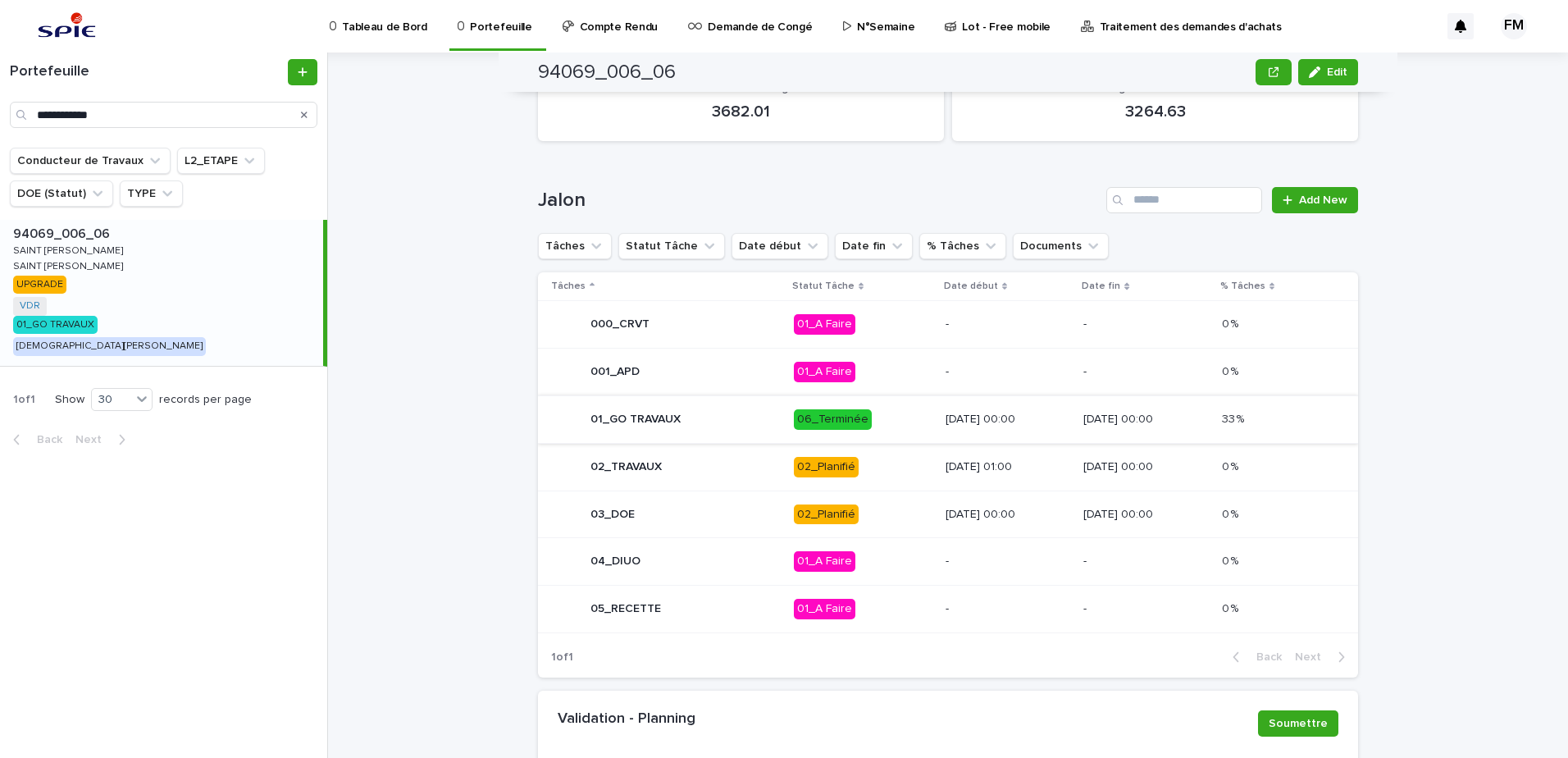
scroll to position [682, 0]
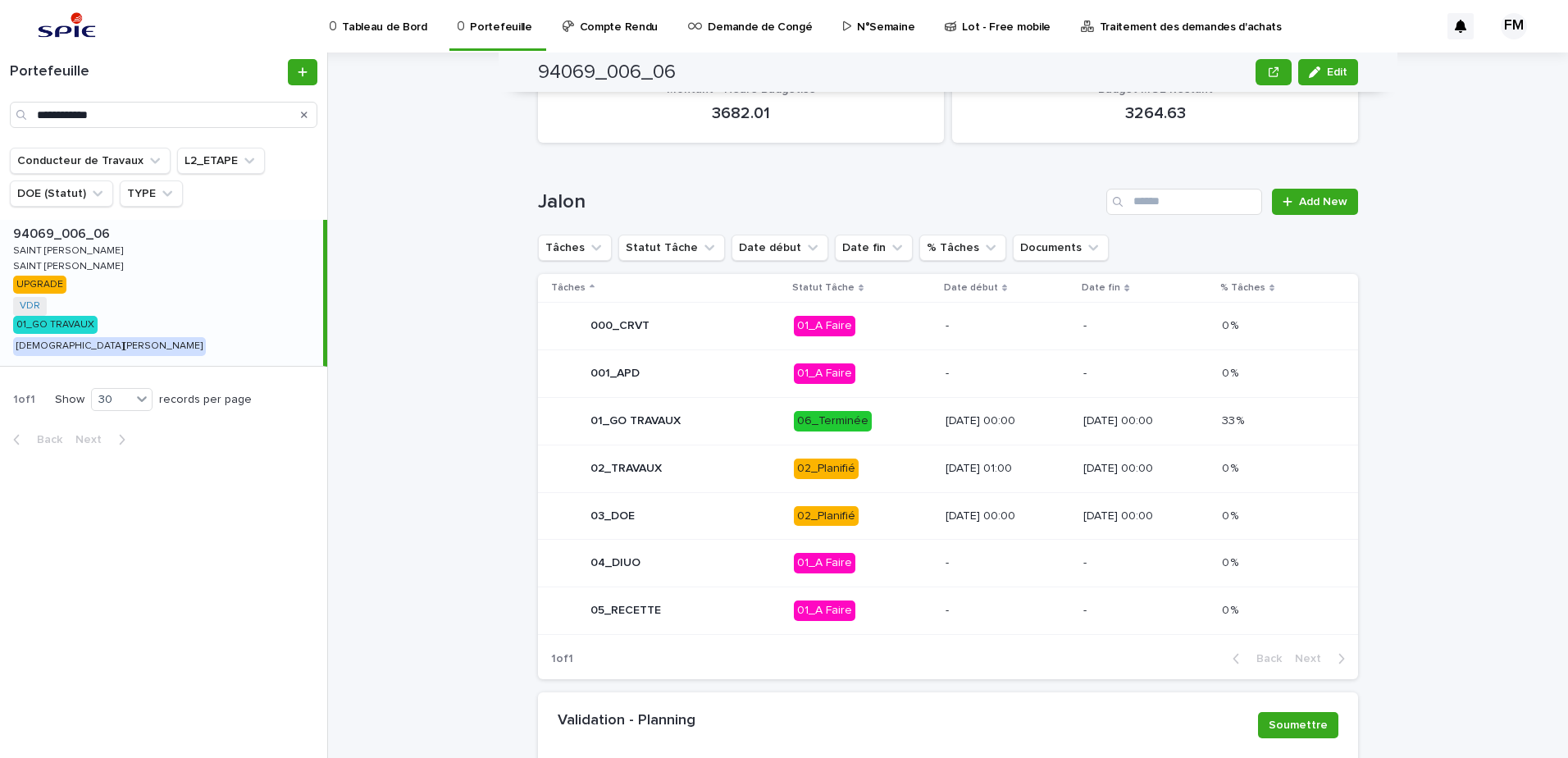
click at [734, 404] on div "01_GO TRAVAUX" at bounding box center [666, 421] width 230 height 33
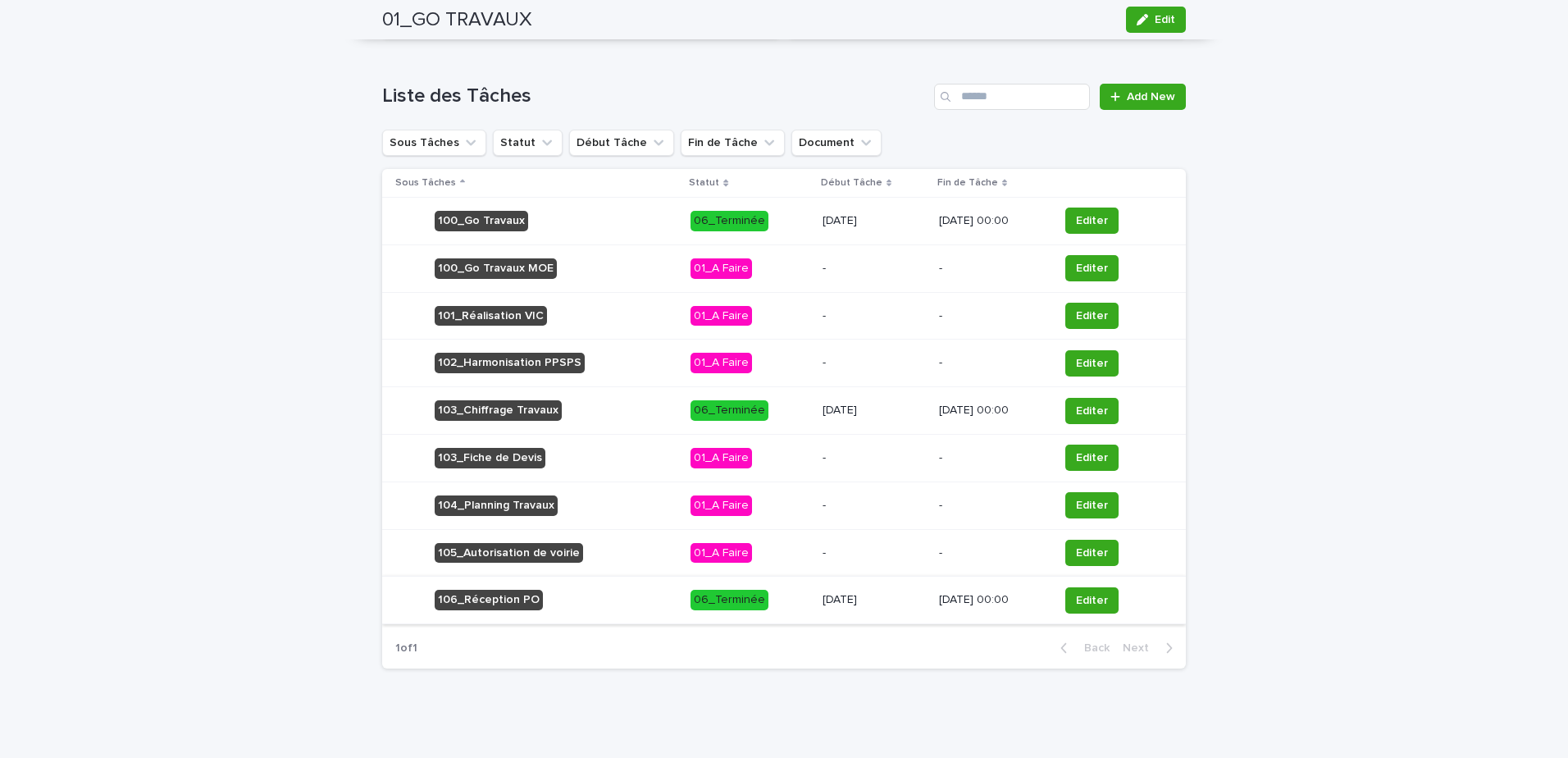
scroll to position [674, 0]
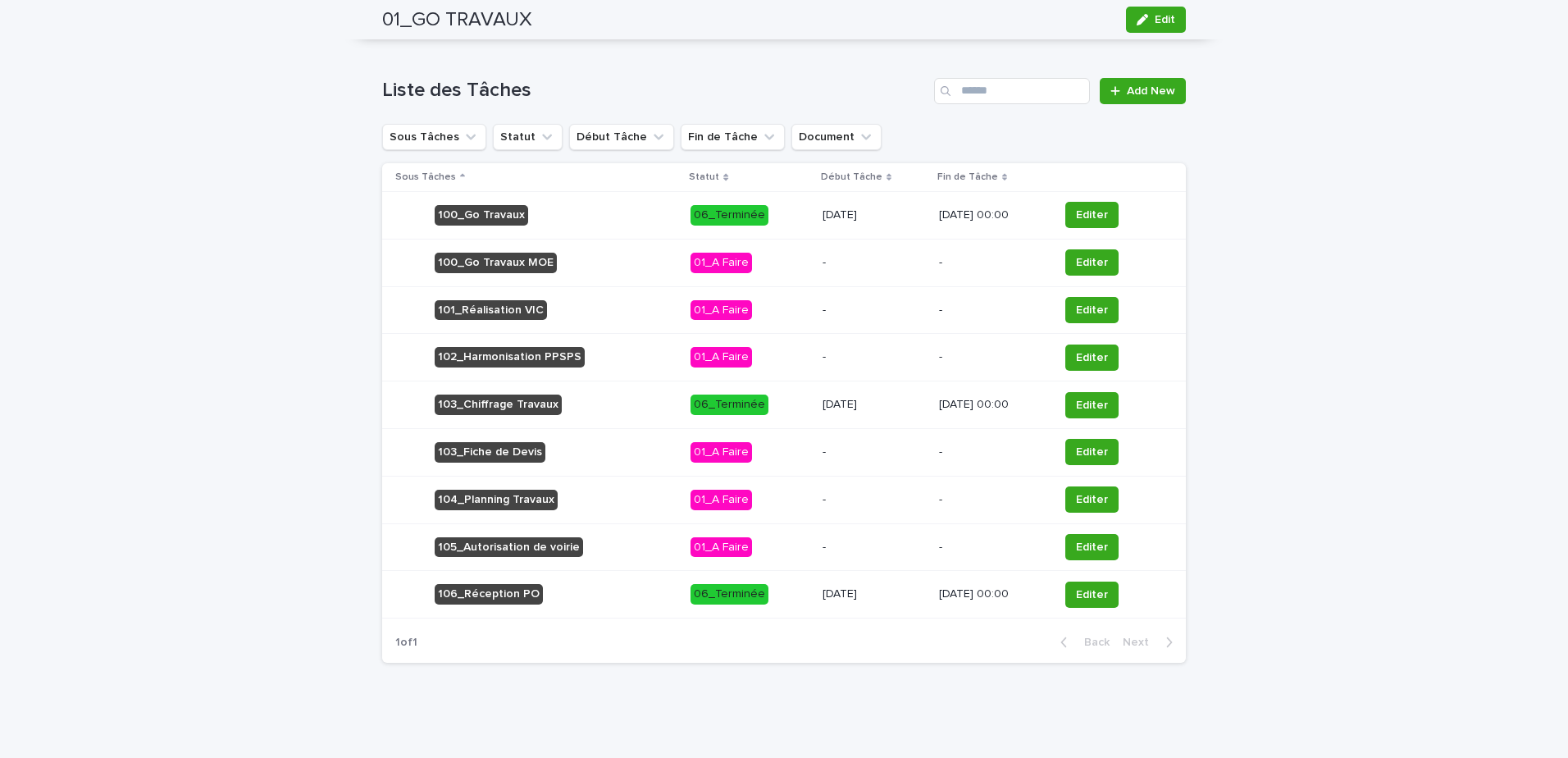
click at [768, 223] on p "06_Terminée" at bounding box center [749, 214] width 118 height 20
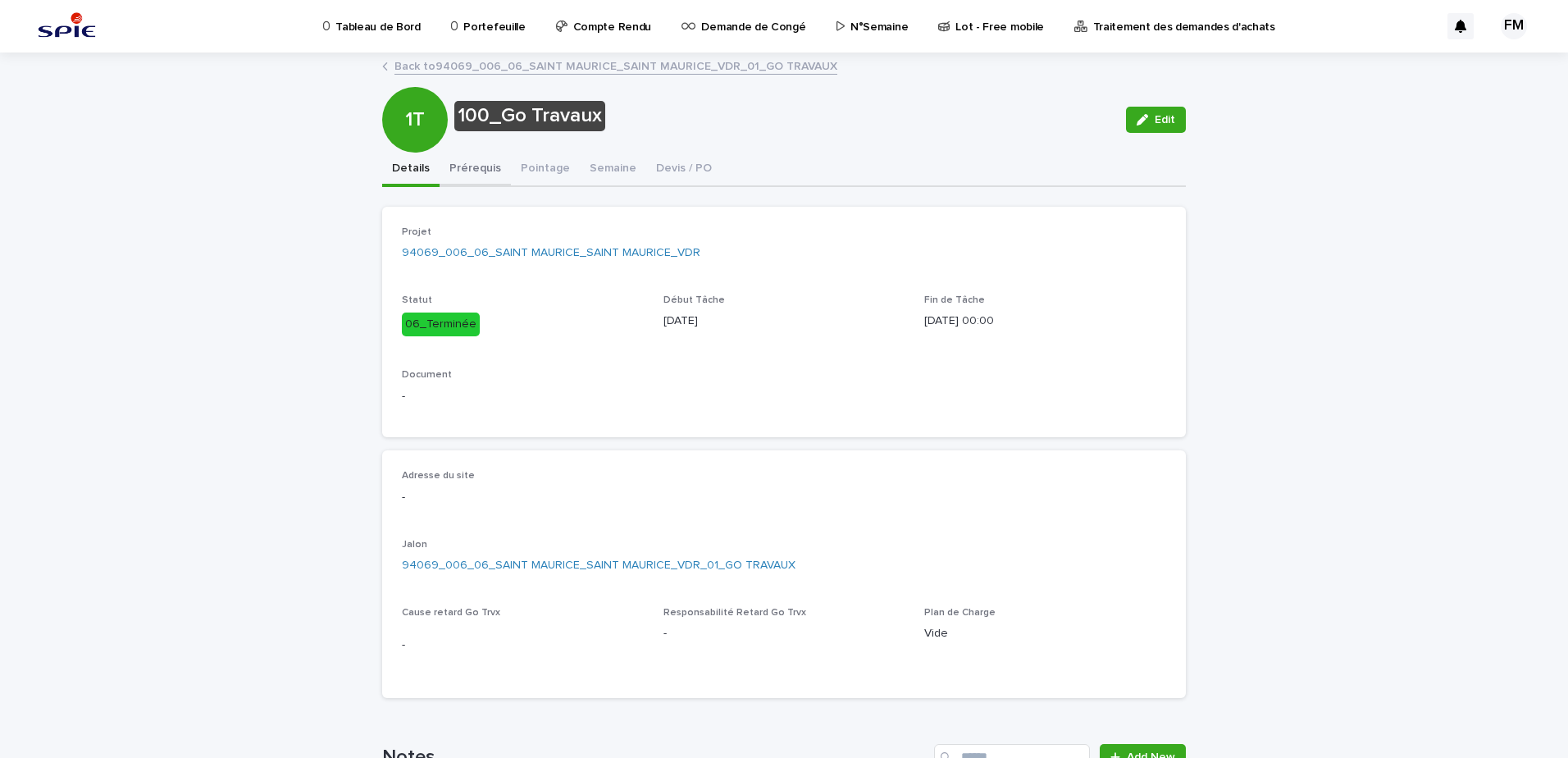
click at [489, 168] on button "Prérequis" at bounding box center [475, 170] width 72 height 35
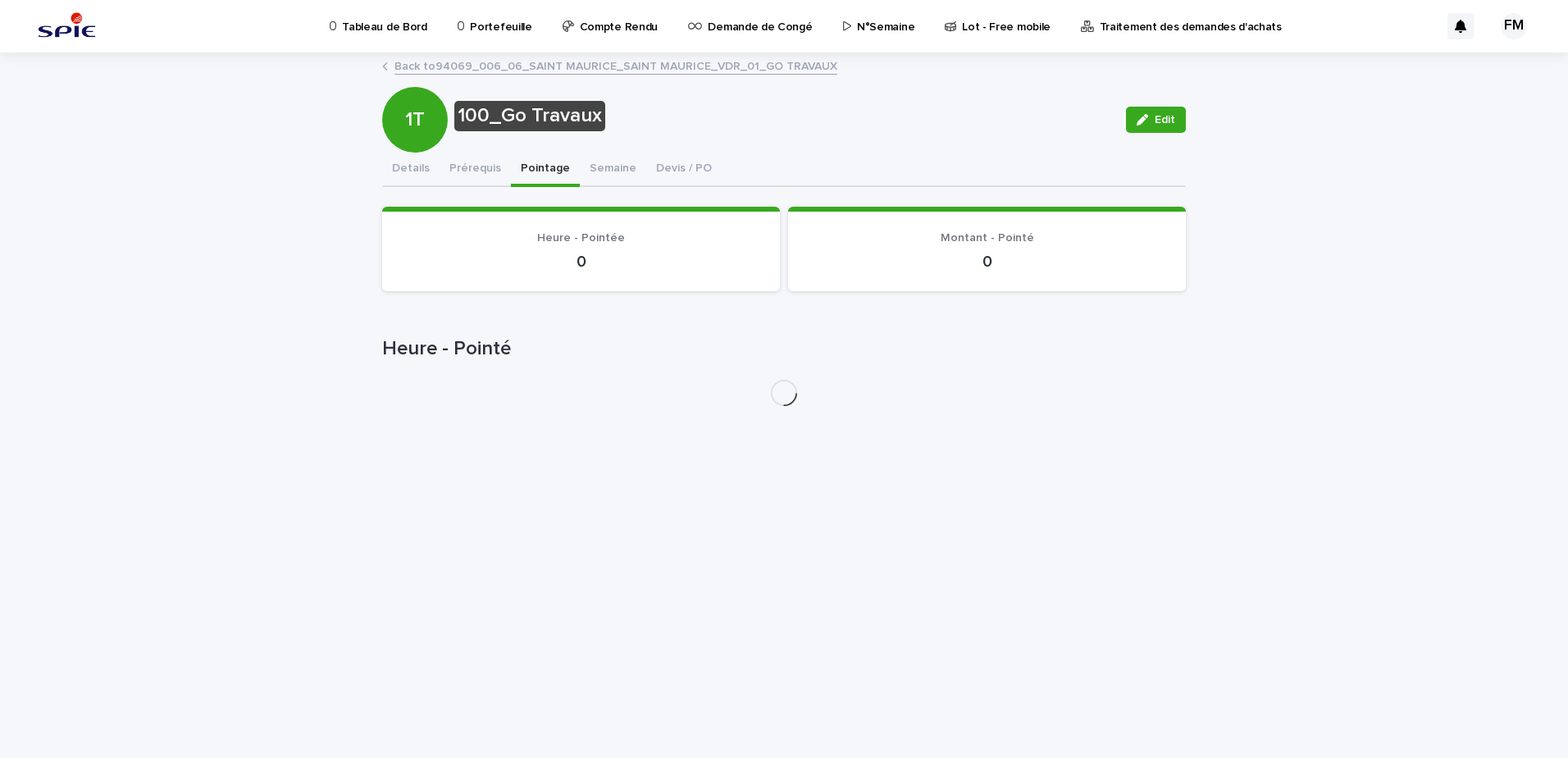
click at [534, 168] on button "Pointage" at bounding box center [545, 170] width 69 height 35
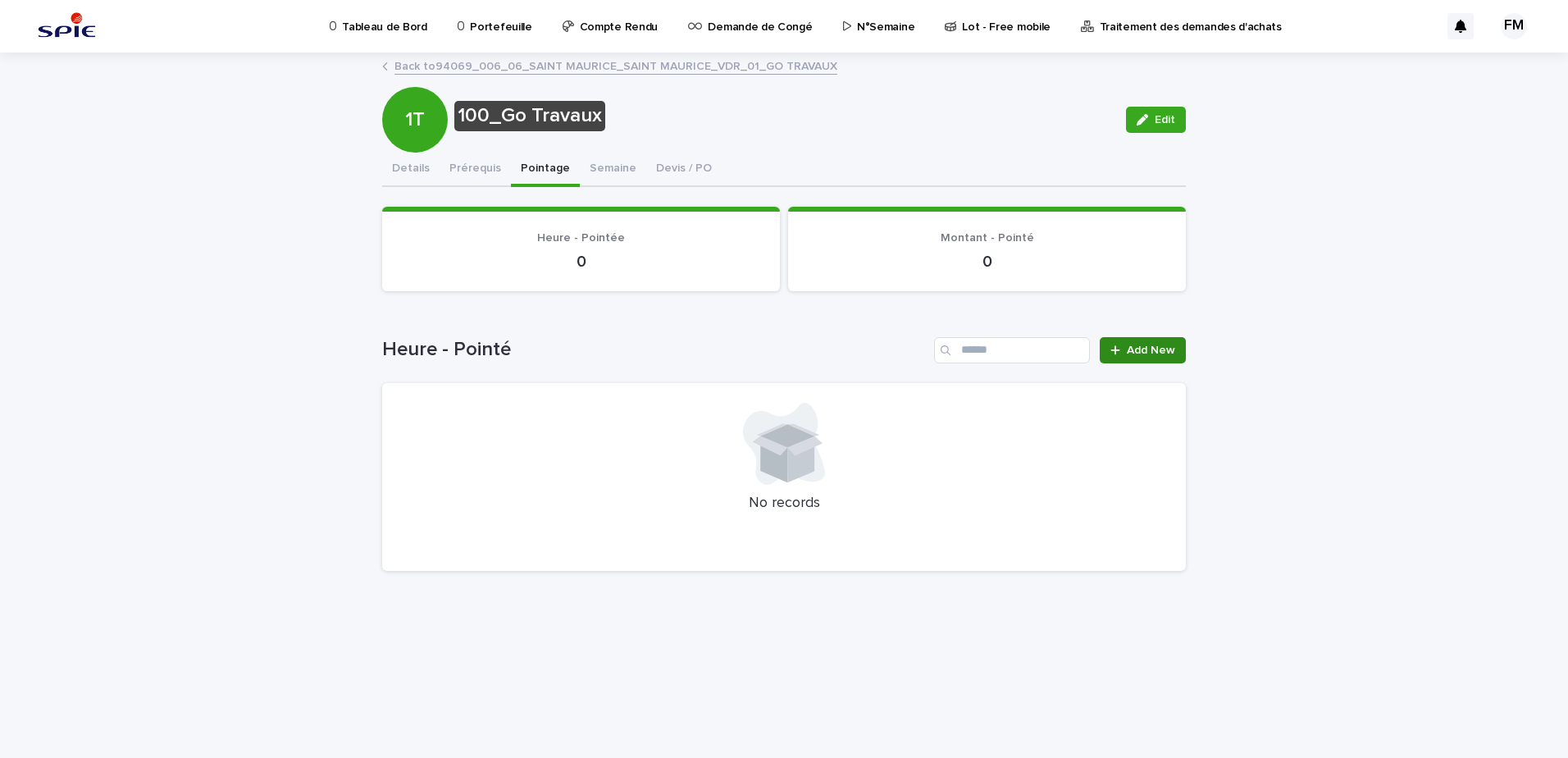
click at [1143, 350] on span "Add New" at bounding box center [1150, 350] width 48 height 12
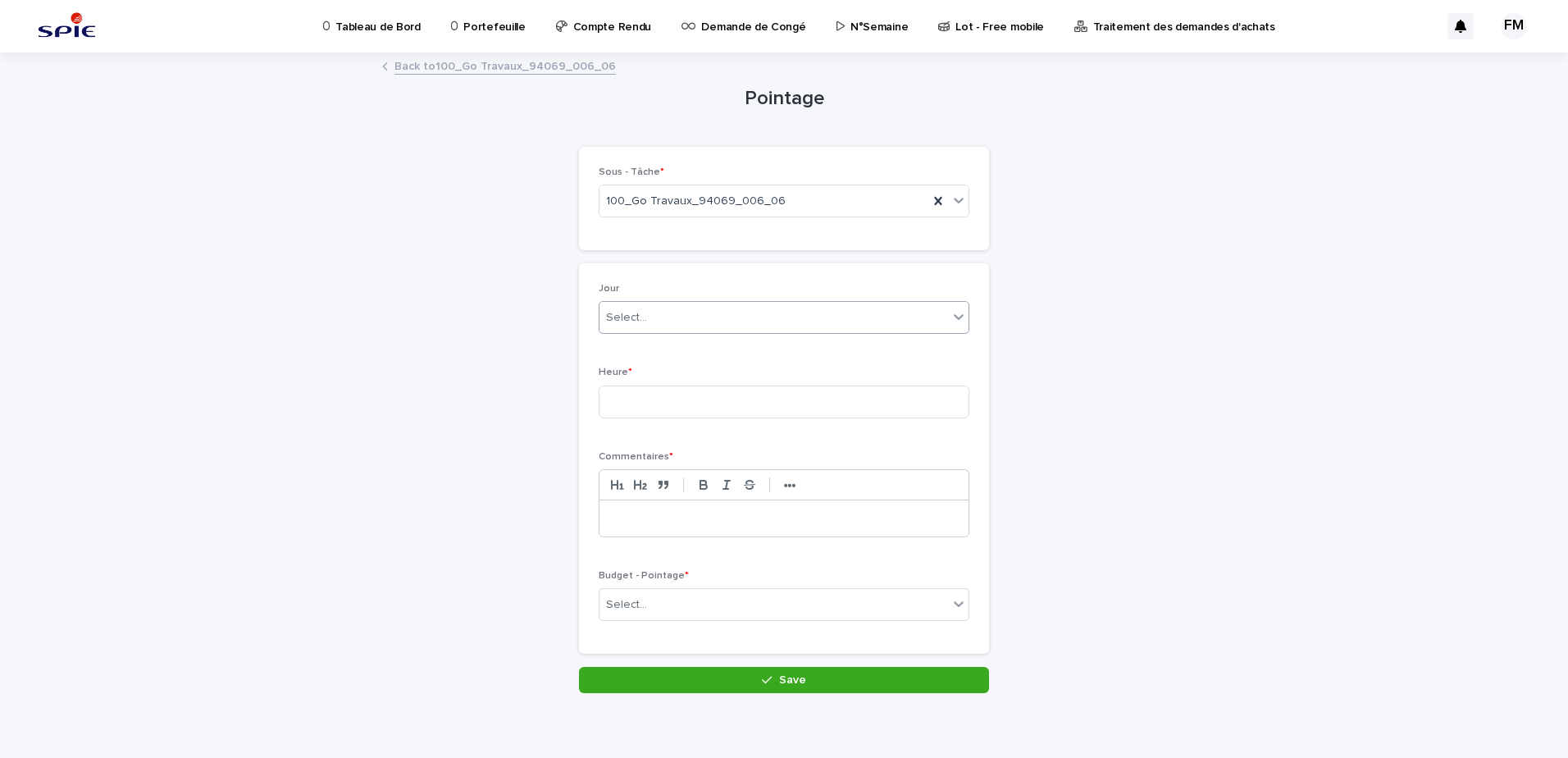
click at [760, 317] on div "Select..." at bounding box center [773, 318] width 349 height 27
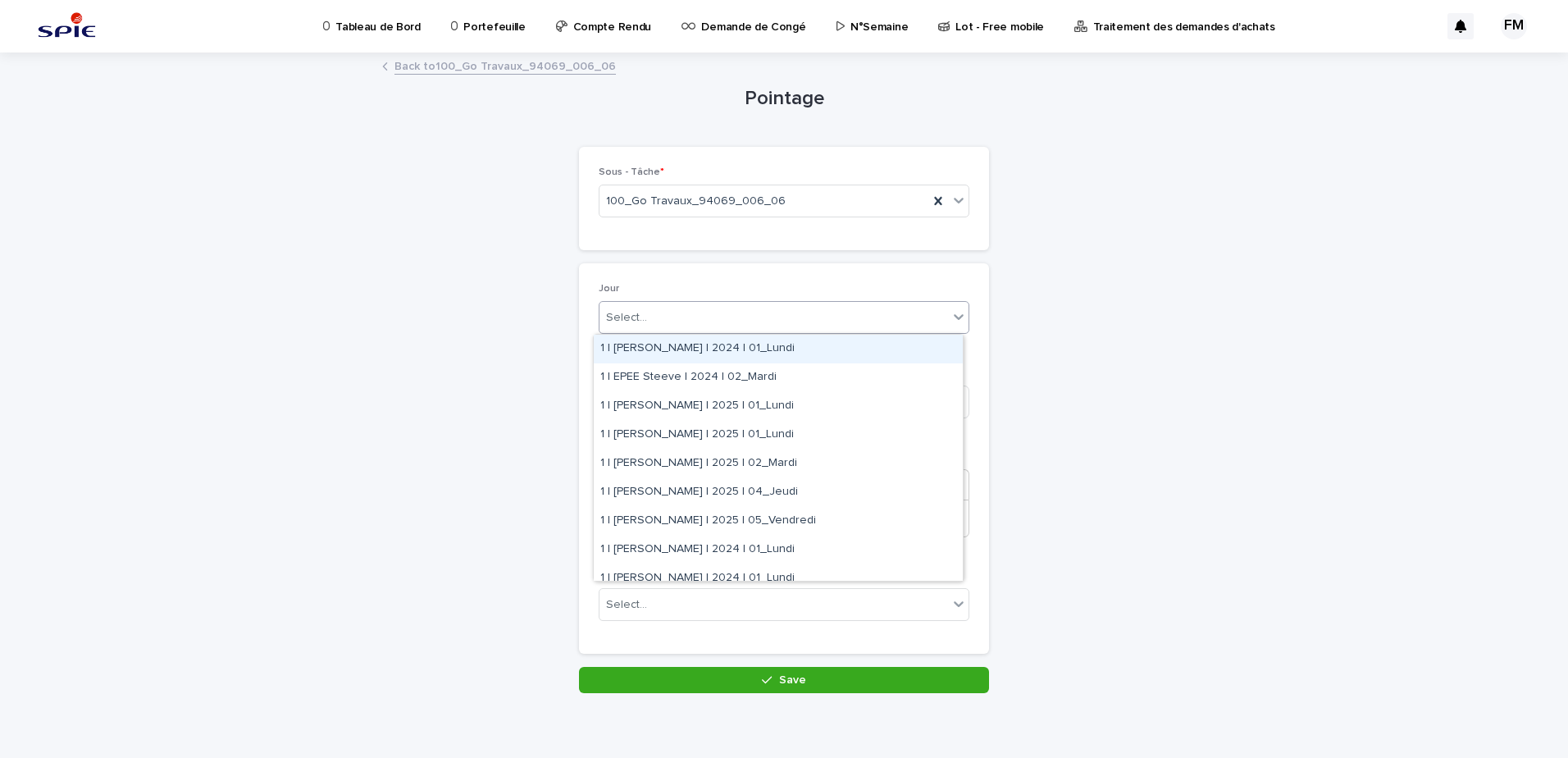
paste input "**********"
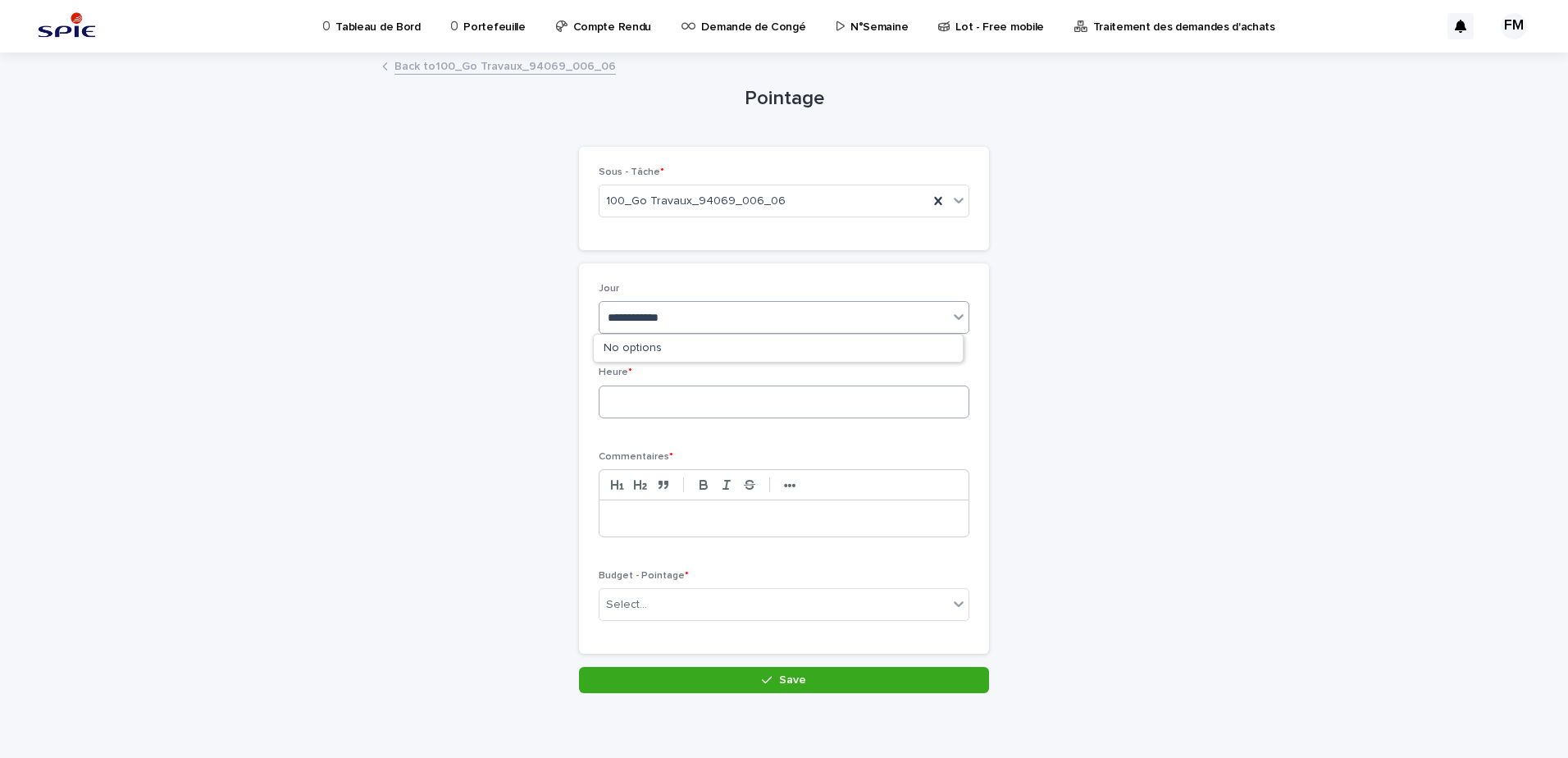
type input "**********"
click at [616, 404] on input at bounding box center [784, 402] width 370 height 33
click at [508, 65] on link "Back to 100_Go Travaux_94069_006_06" at bounding box center [505, 65] width 221 height 18
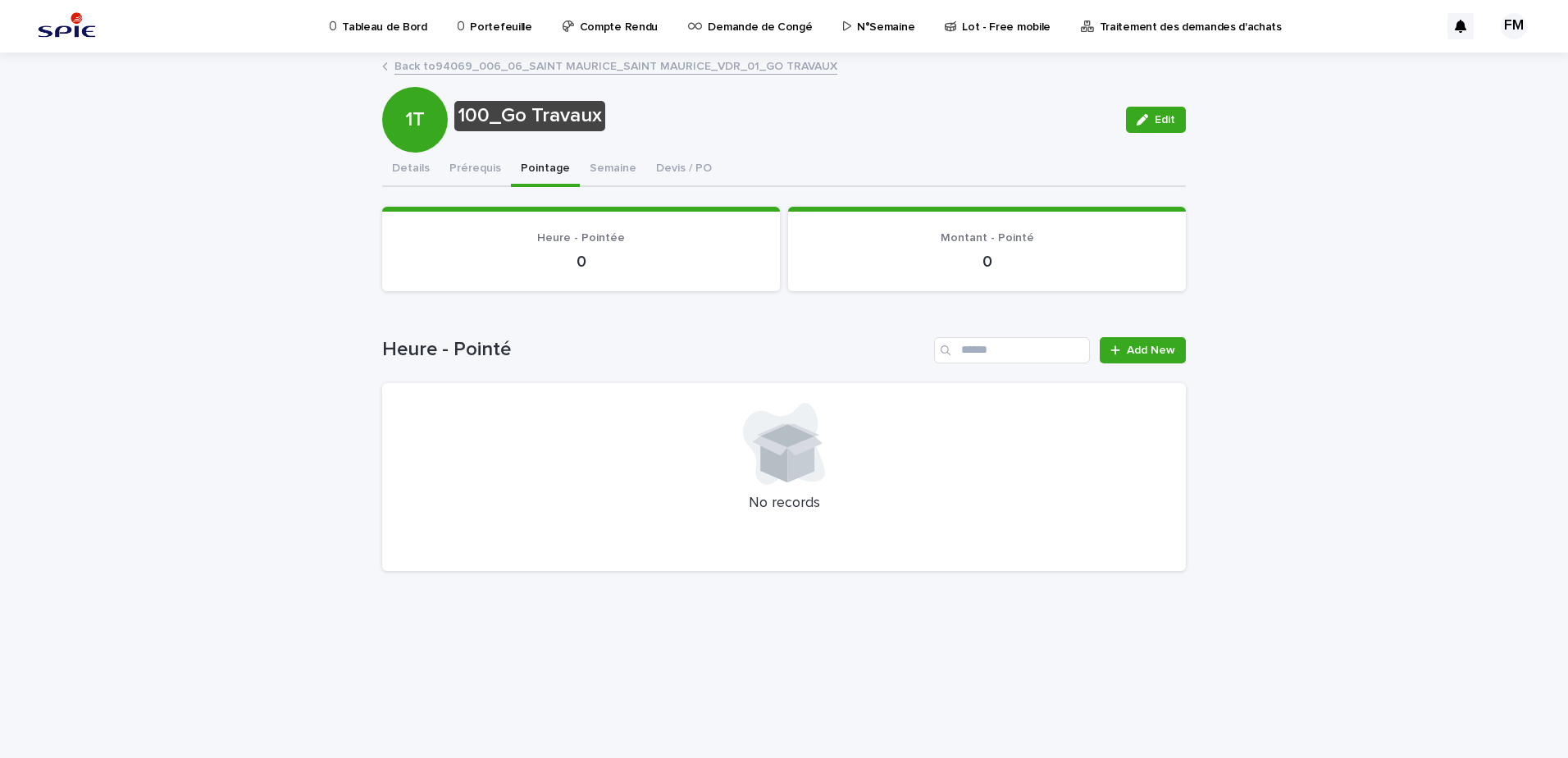
click at [526, 70] on link "Back to 94069_006_06_SAINT MAURICE_SAINT MAURICE_VDR_01_GO TRAVAUX" at bounding box center [615, 65] width 443 height 18
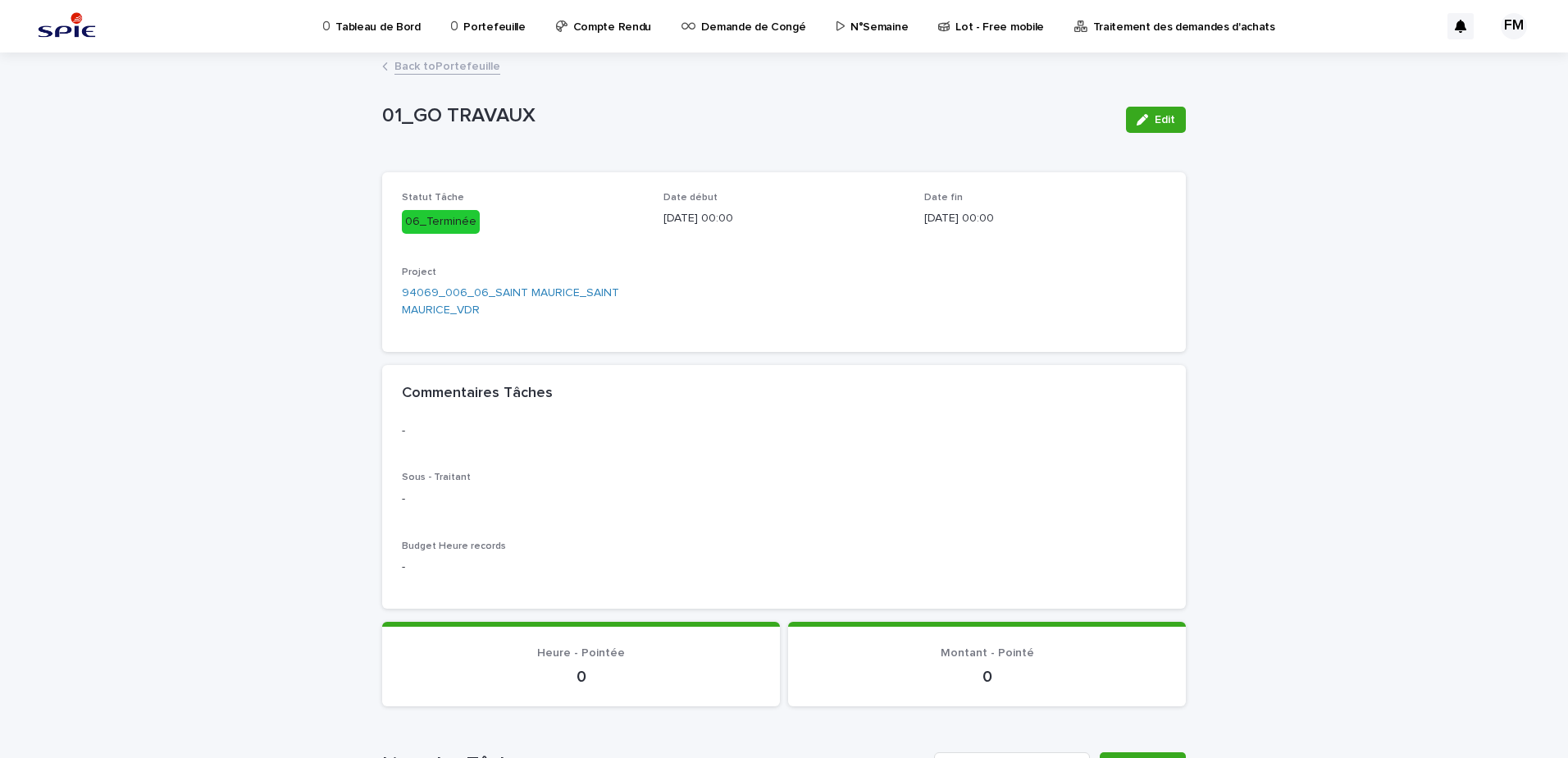
click at [457, 71] on link "Back to Portefeuille" at bounding box center [447, 65] width 106 height 18
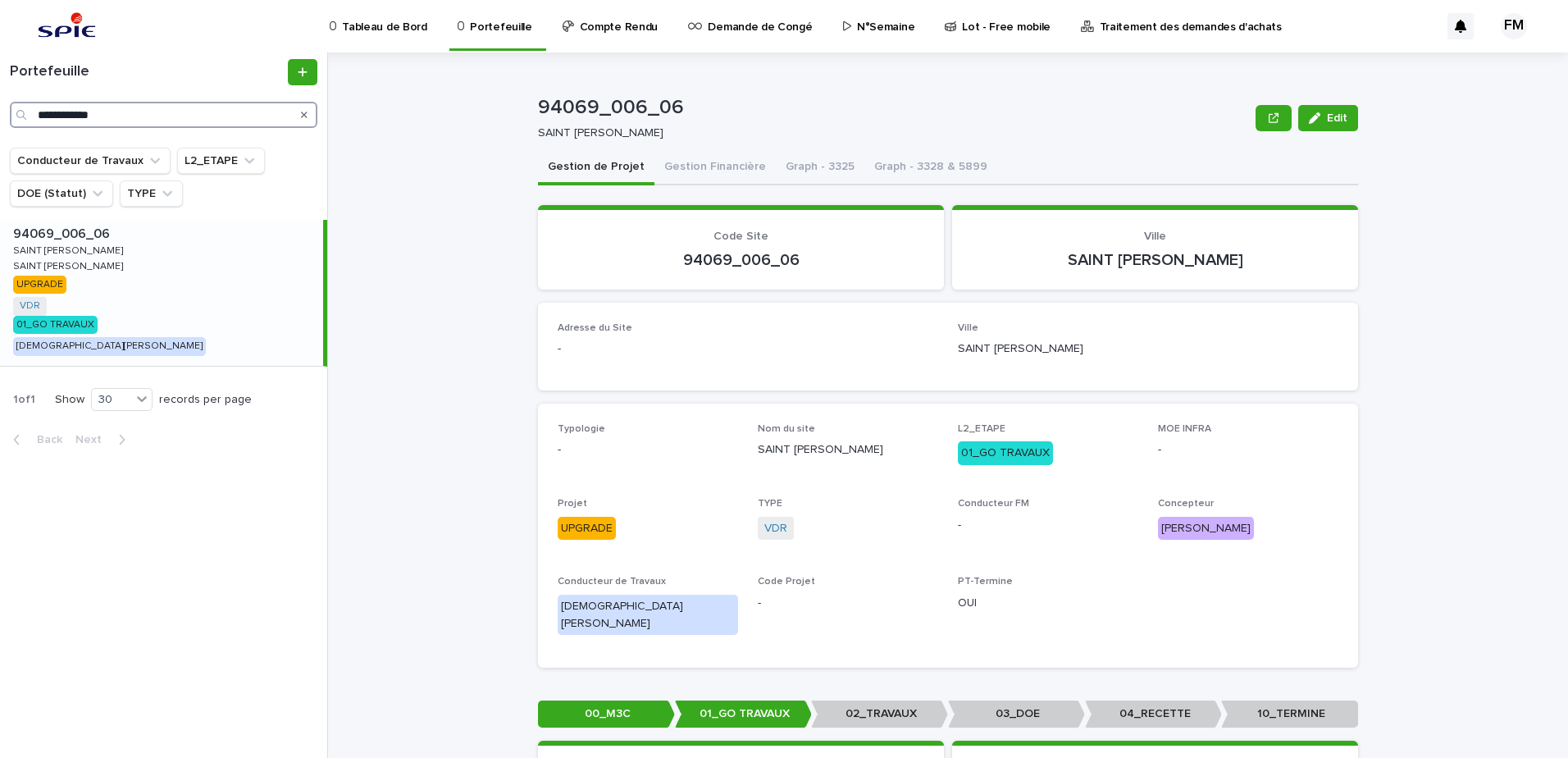
click at [121, 114] on input "**********" at bounding box center [163, 114] width 307 height 26
click at [209, 260] on div "94069_006_06 94069_006_06 SAINT [PERSON_NAME] SAINT [PERSON_NAME] SAINT [PERSON…" at bounding box center [161, 293] width 323 height 146
click at [678, 177] on button "Gestion Financière" at bounding box center [714, 169] width 121 height 35
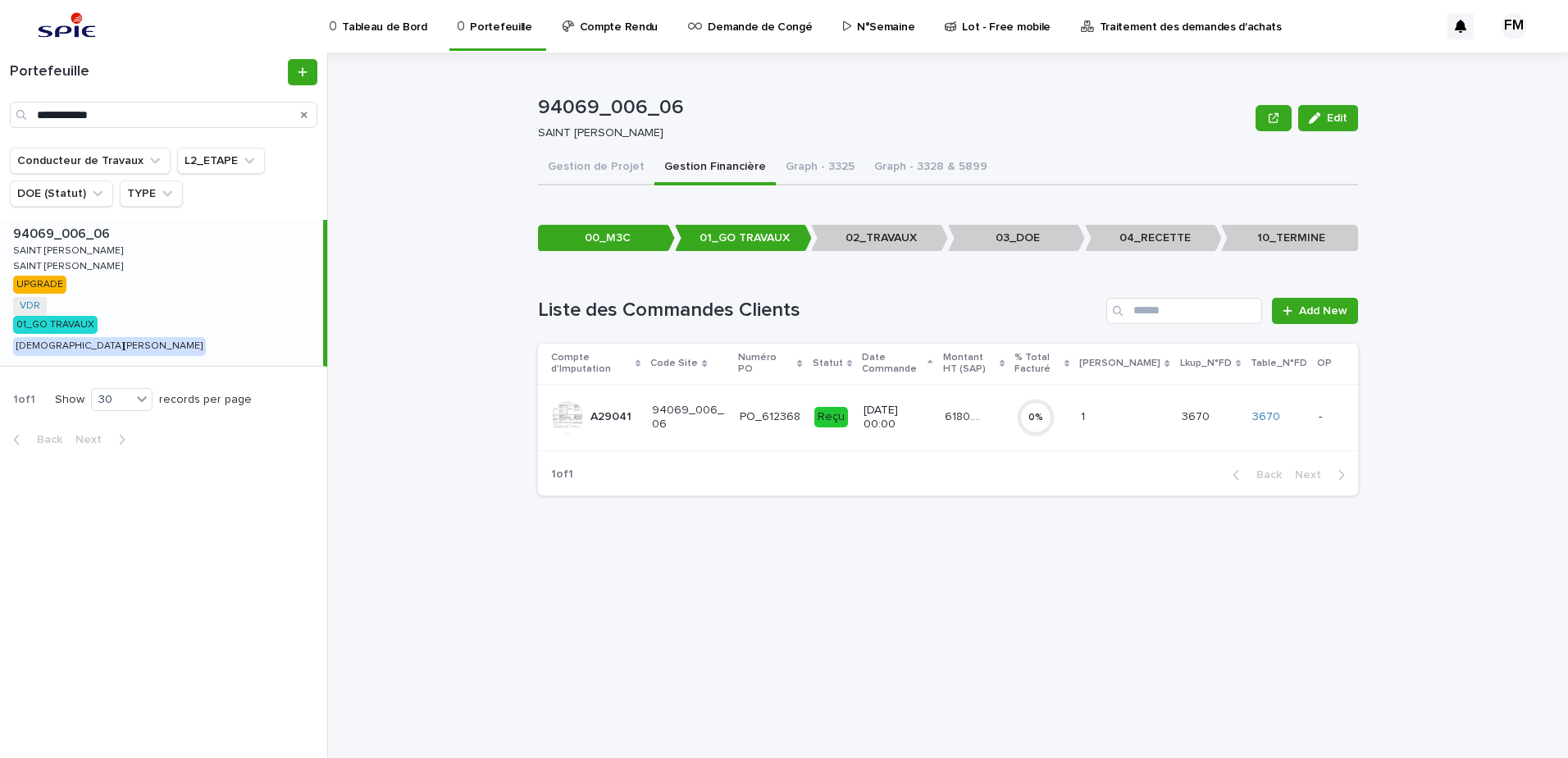
click at [828, 418] on div "Reçu" at bounding box center [831, 417] width 34 height 20
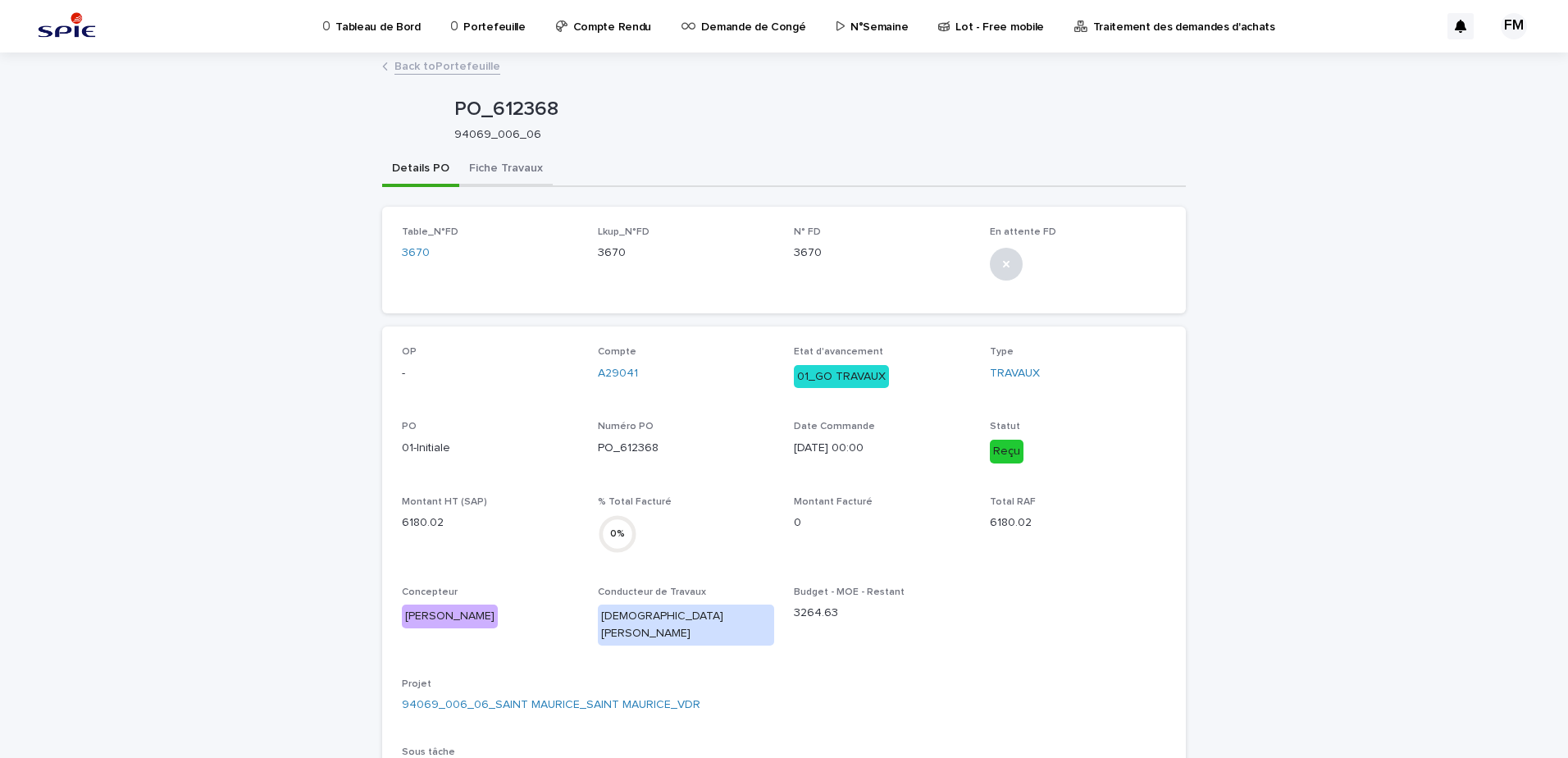
click at [501, 174] on button "Fiche Travaux" at bounding box center [506, 170] width 93 height 35
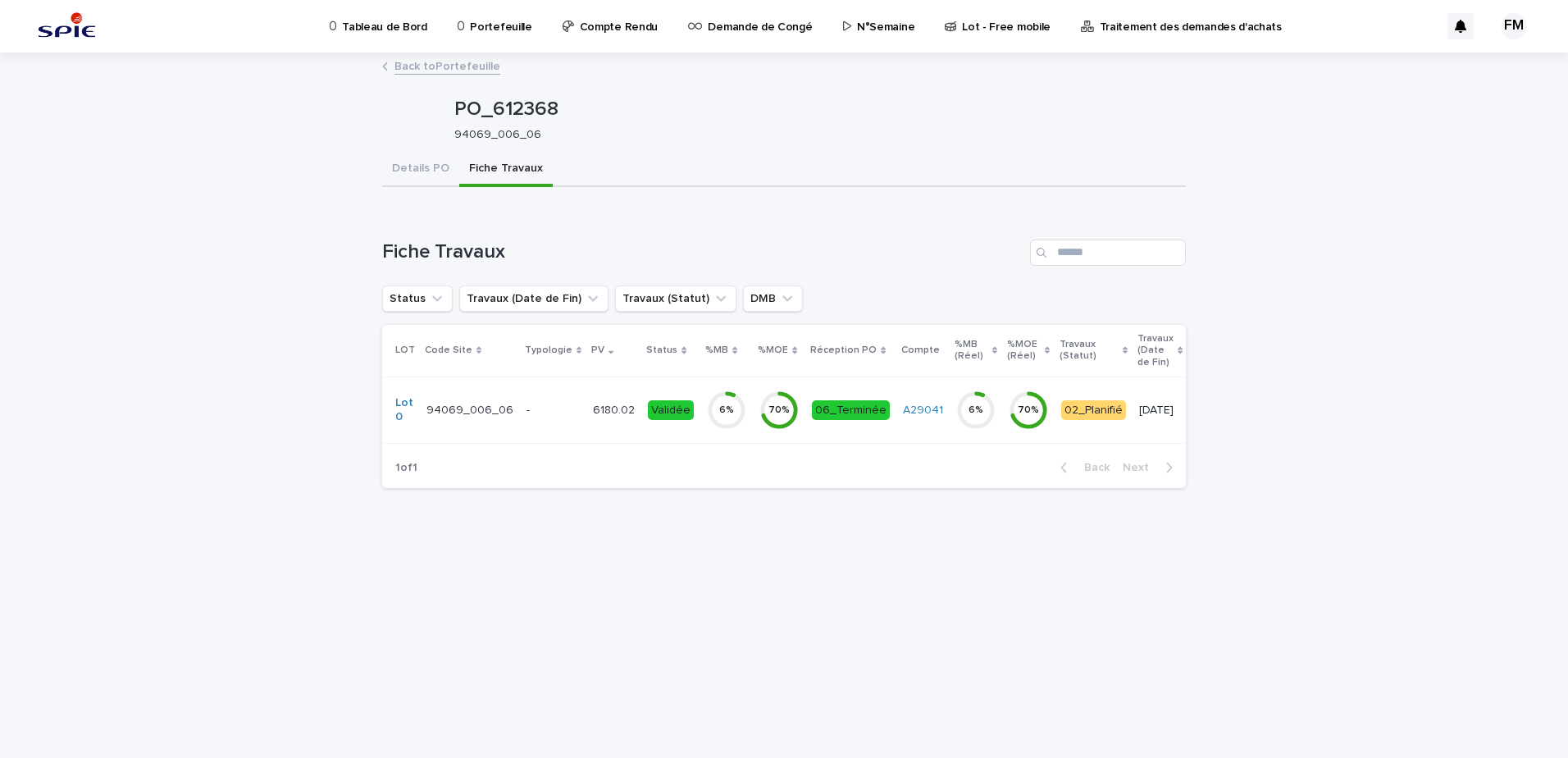
click at [732, 412] on td "6 %" at bounding box center [726, 409] width 52 height 67
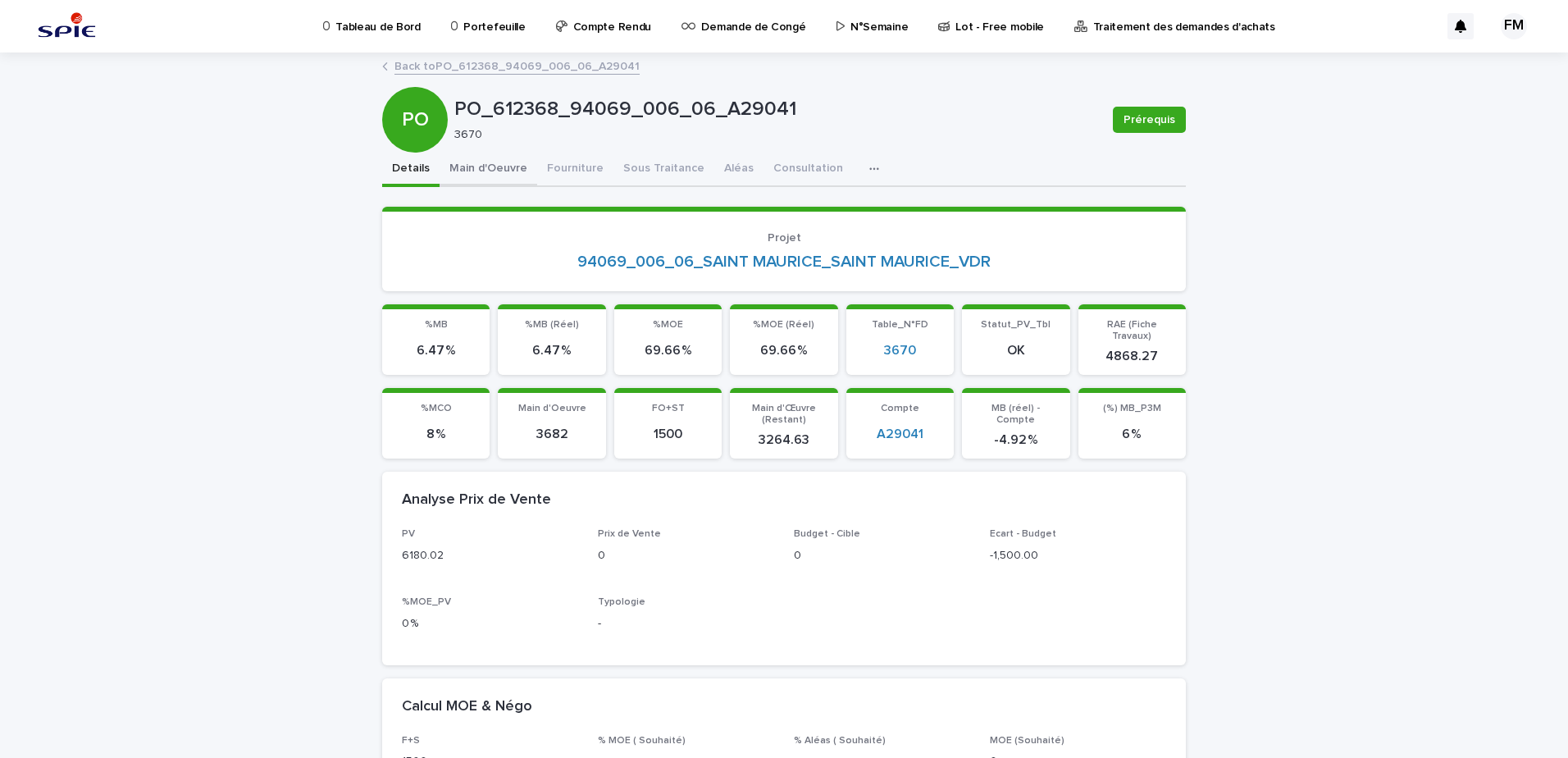
click at [466, 162] on button "Main d'Oeuvre" at bounding box center [487, 170] width 98 height 35
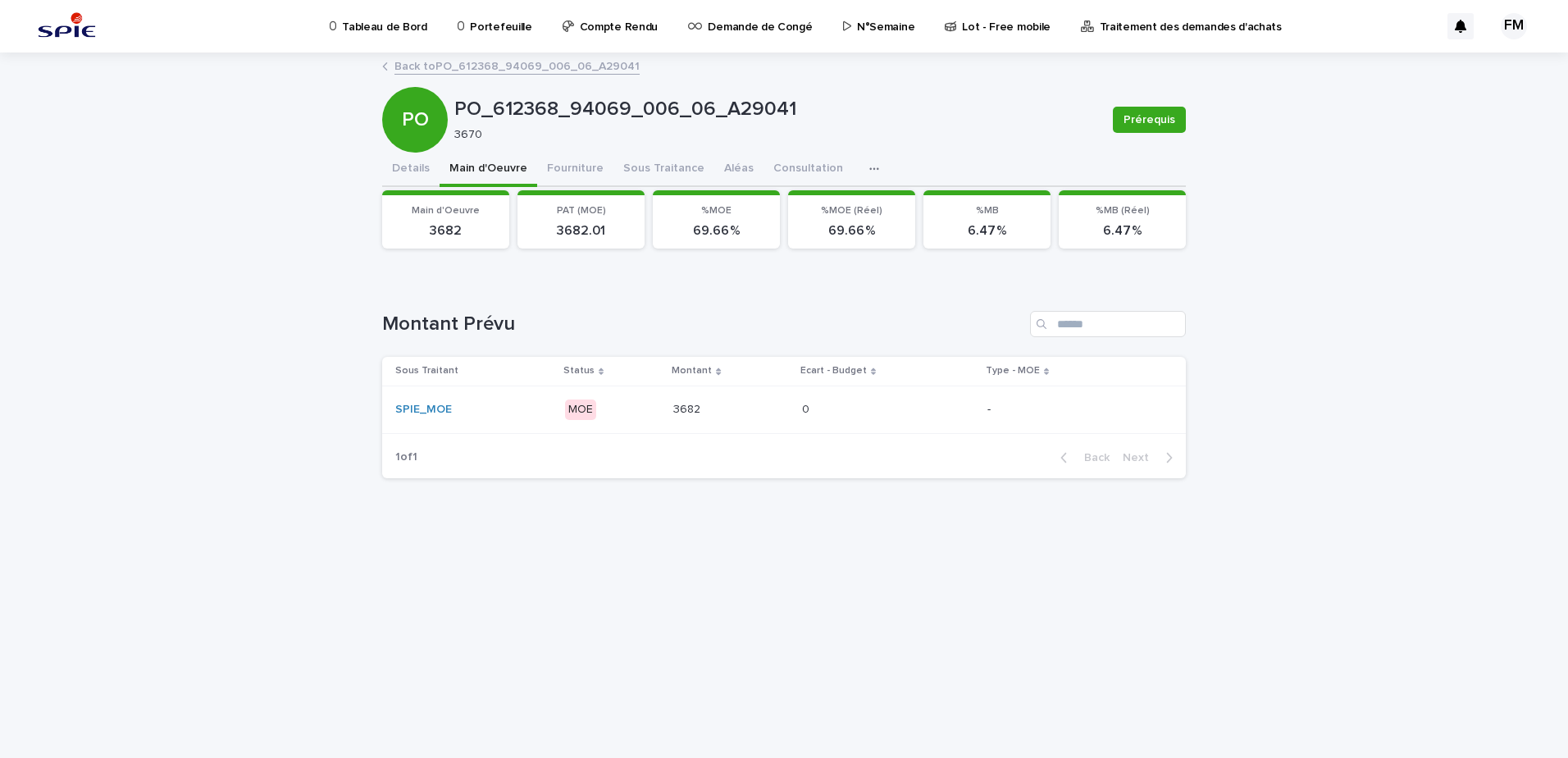
click at [737, 424] on td "3682 3682" at bounding box center [731, 409] width 129 height 47
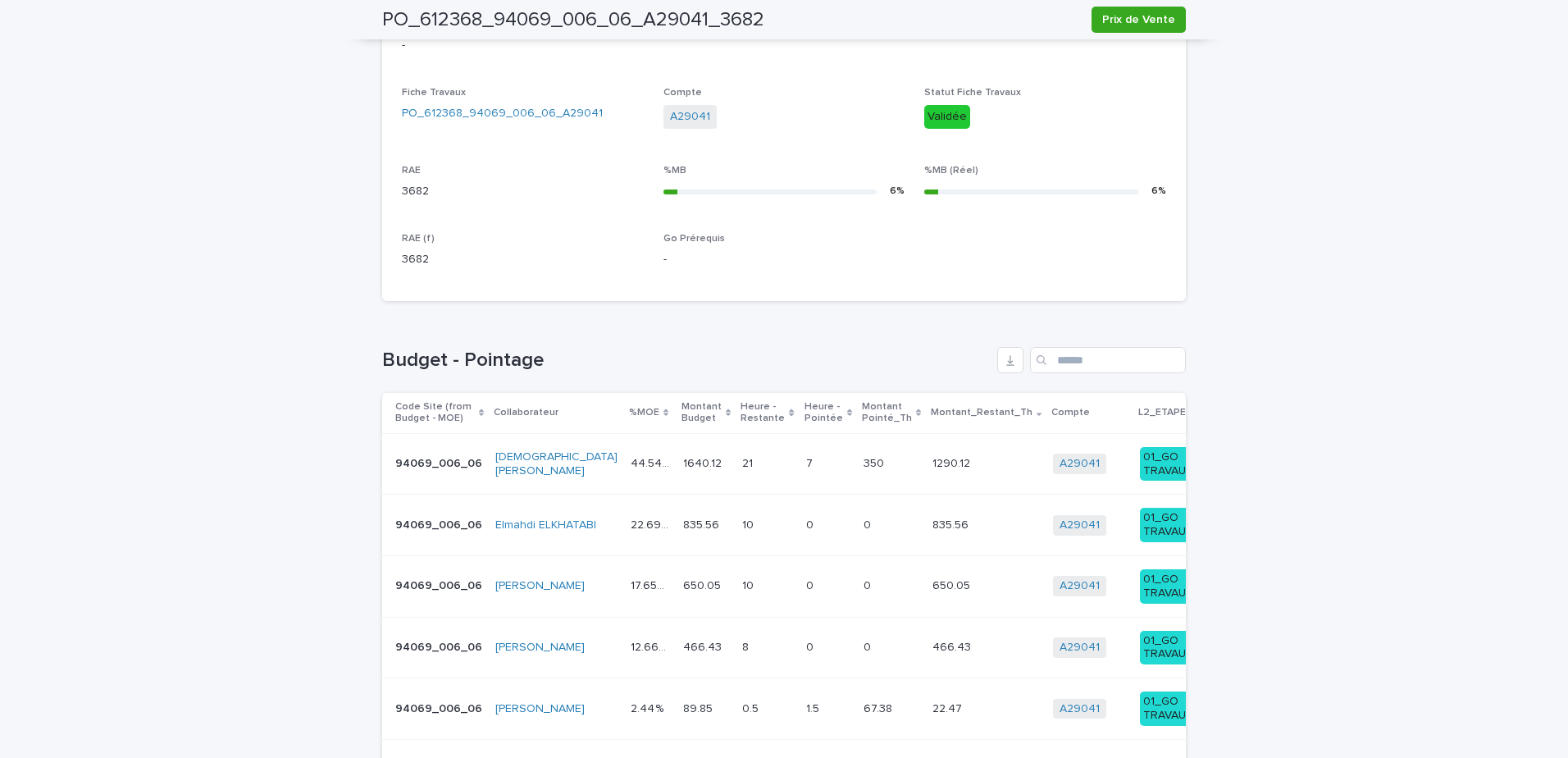
scroll to position [610, 0]
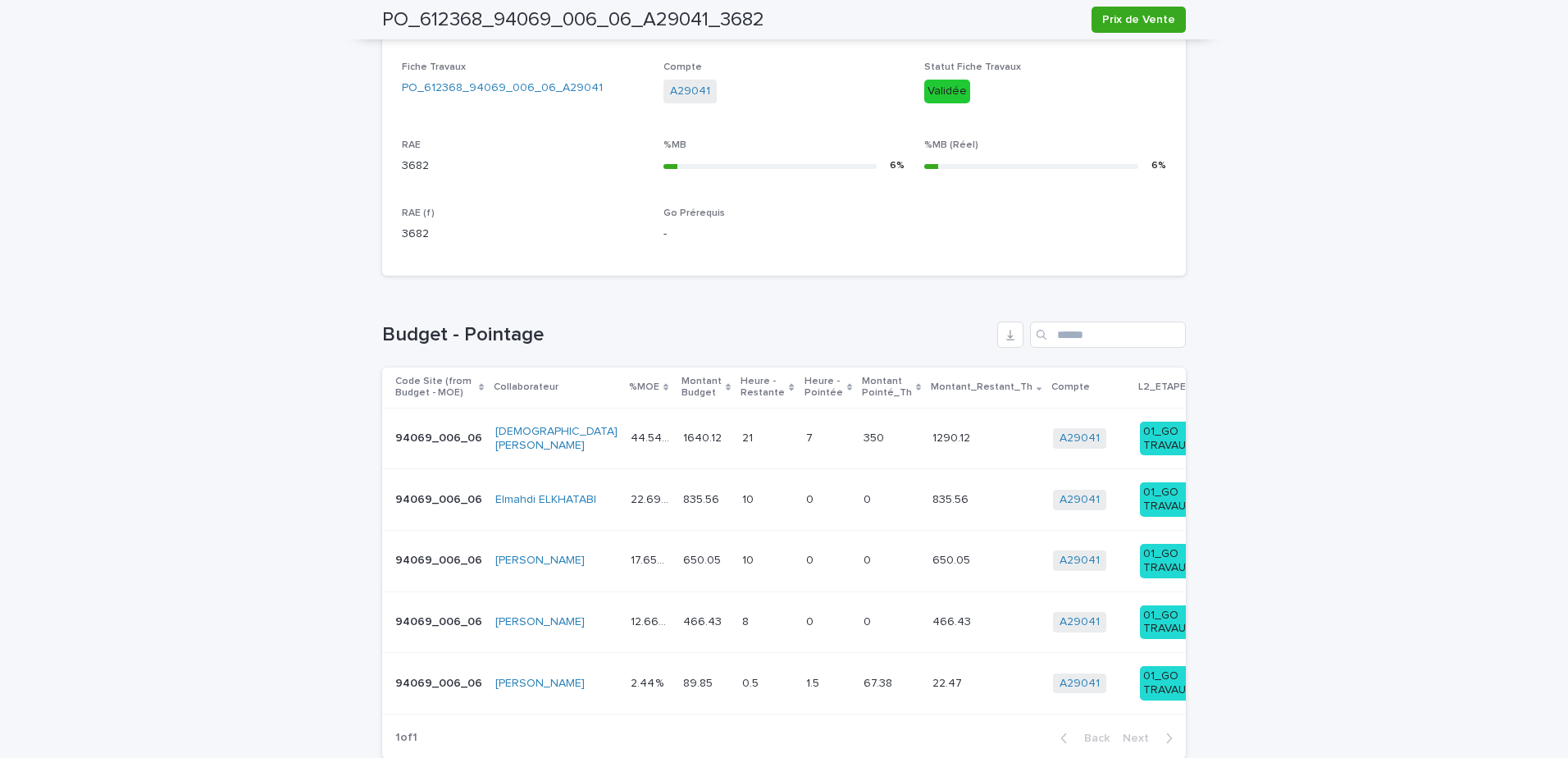
click at [736, 459] on td "21 21" at bounding box center [767, 437] width 63 height 61
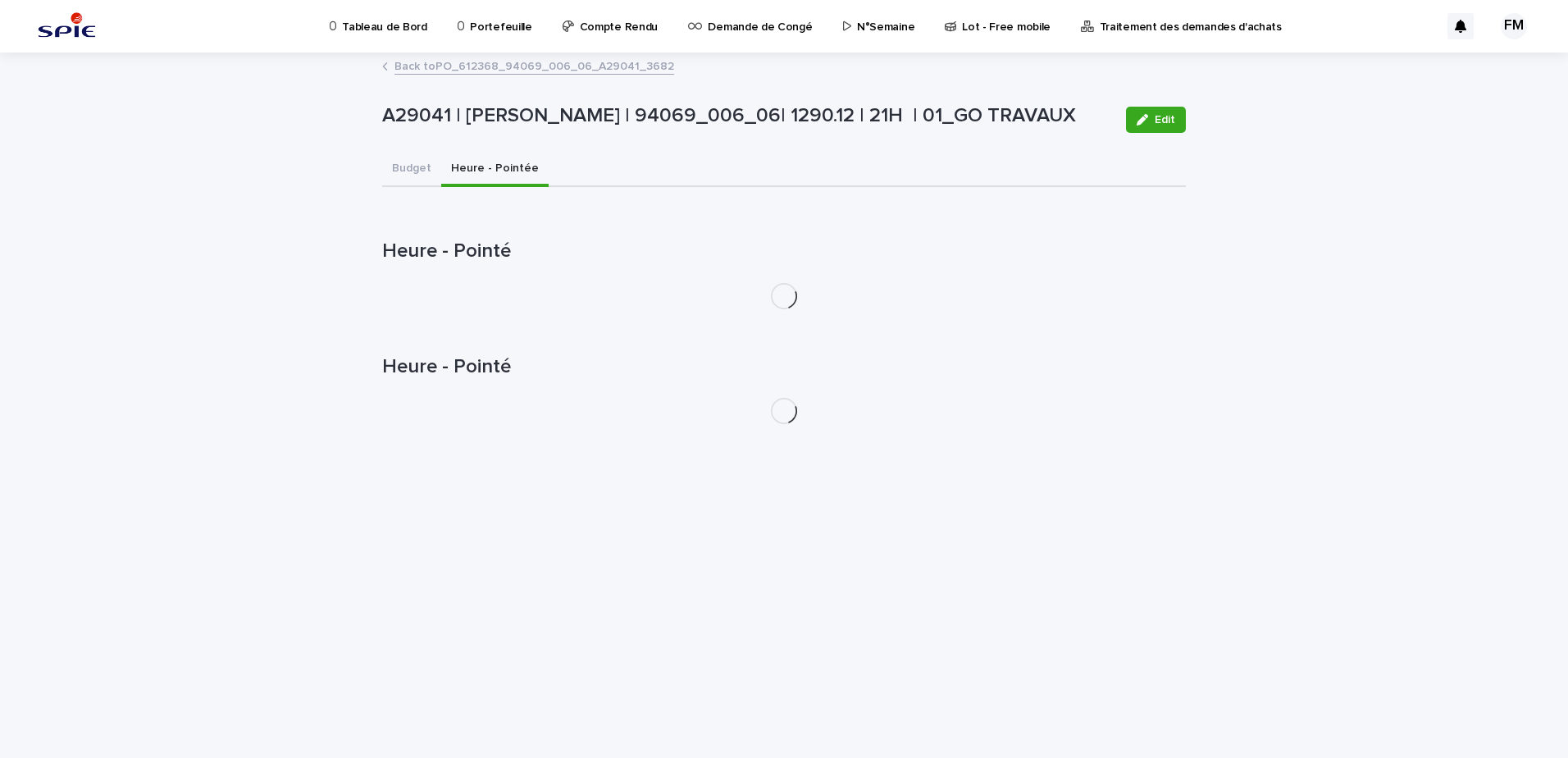
click at [489, 176] on button "Heure - Pointée" at bounding box center [494, 170] width 108 height 35
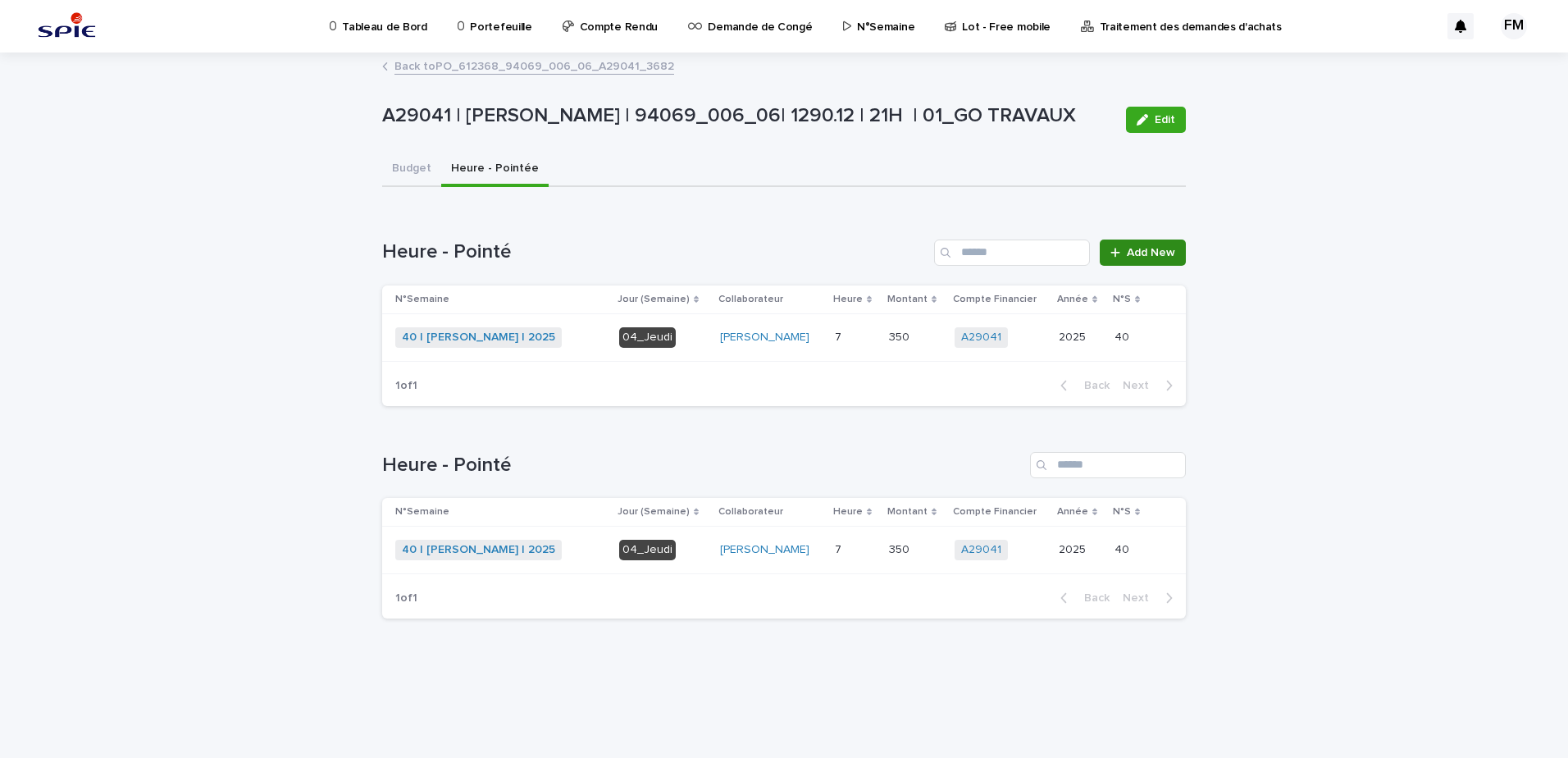
click at [1139, 251] on span "Add New" at bounding box center [1150, 253] width 48 height 12
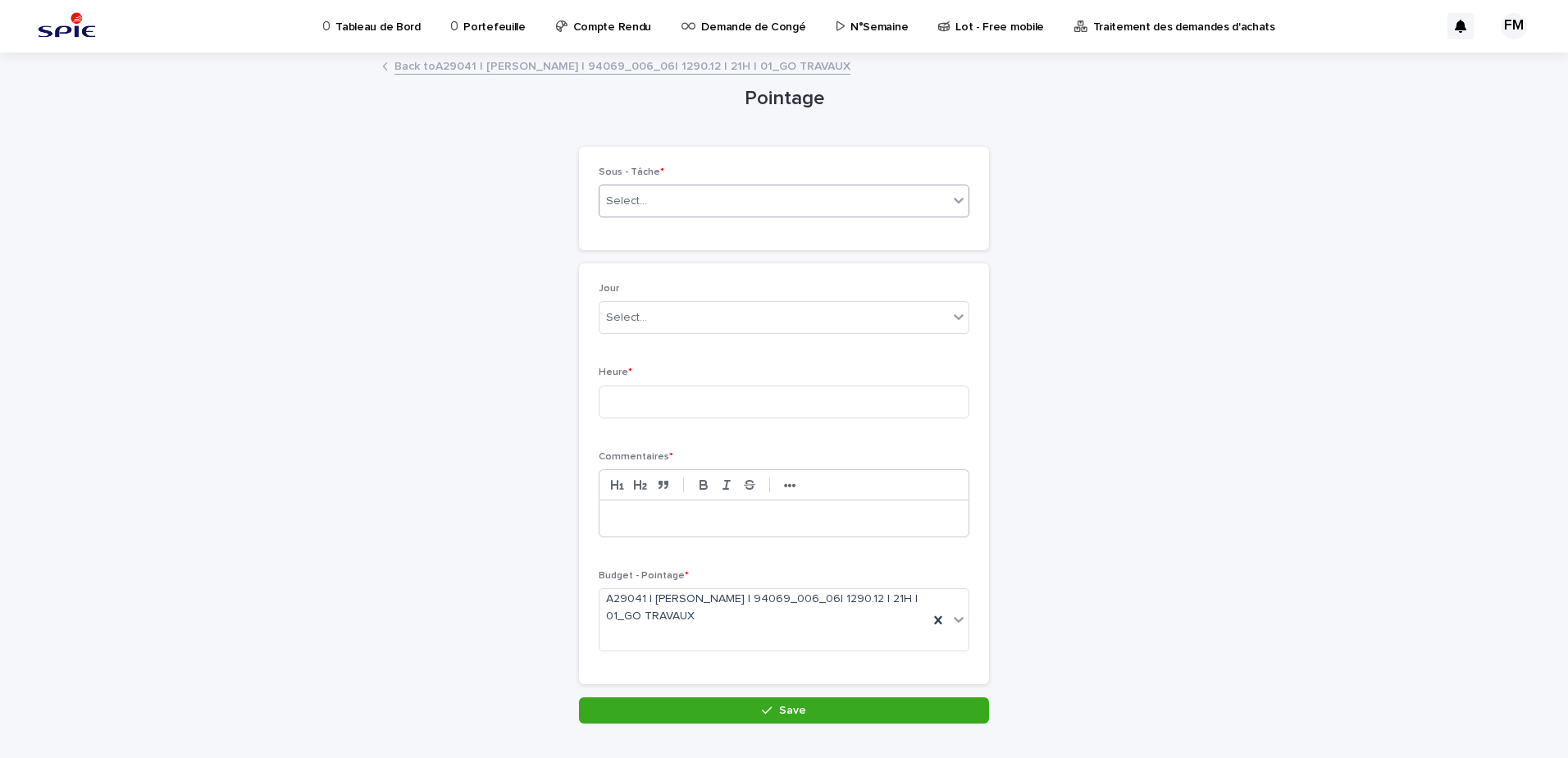
click at [732, 201] on div "Select..." at bounding box center [773, 202] width 349 height 27
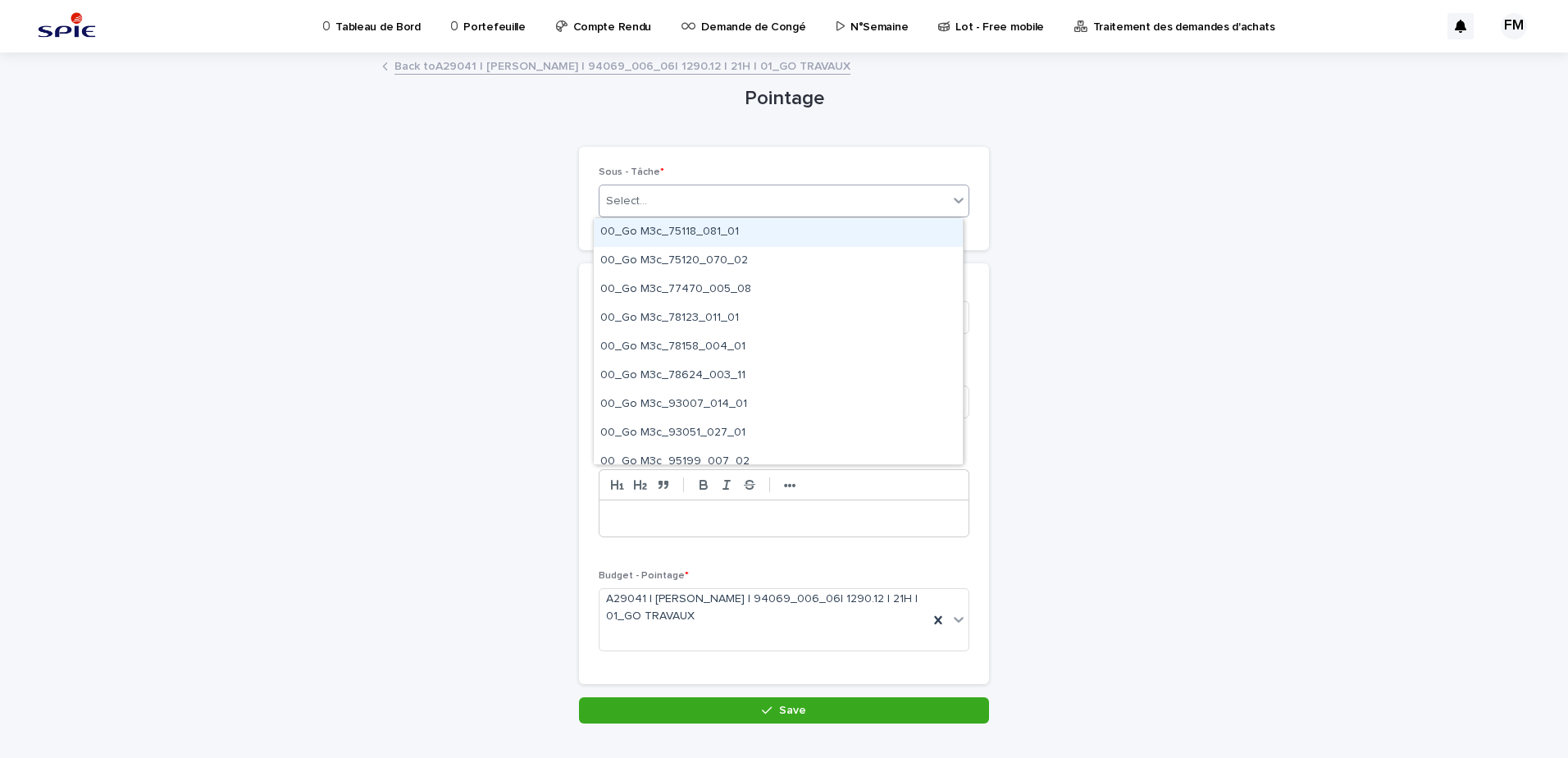
click at [423, 275] on div "Pointage Loading... Saving… Loading... Saving… Loading... Saving… Loading... Sa…" at bounding box center [783, 389] width 803 height 669
click at [658, 195] on div "Select..." at bounding box center [773, 202] width 349 height 27
paste input "**********"
type input "**********"
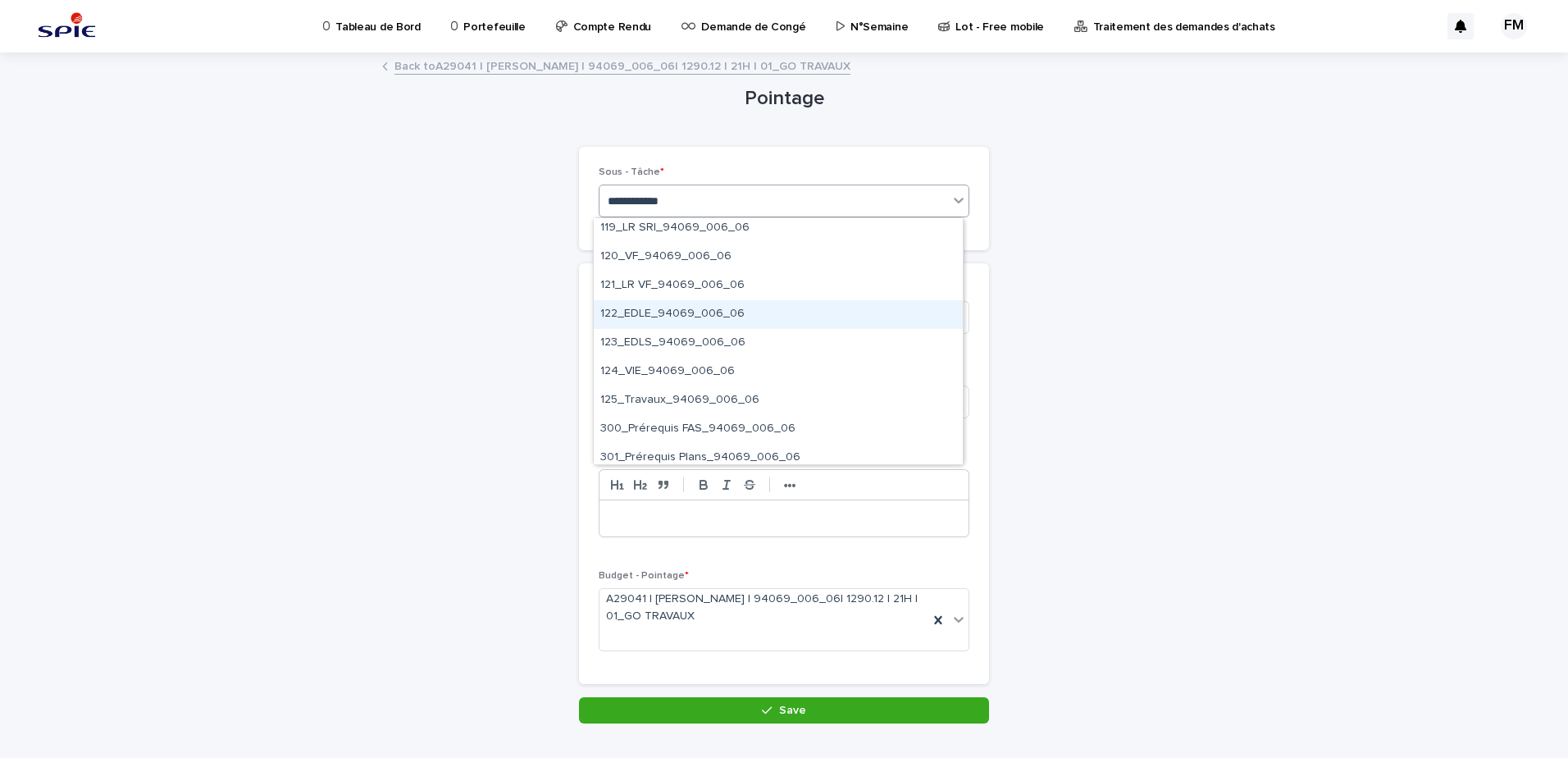
scroll to position [1148, 0]
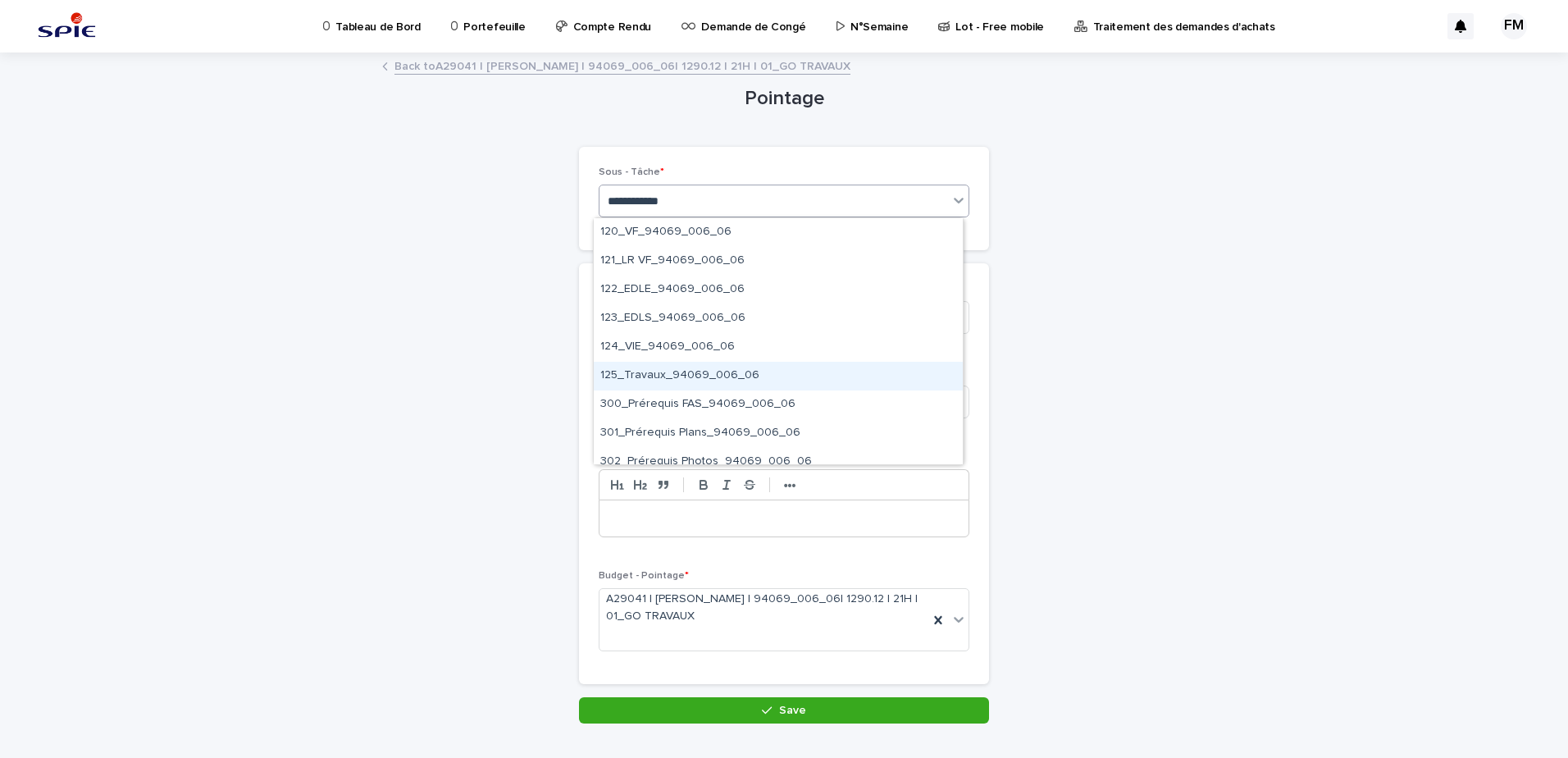
click at [705, 375] on div "125_Travaux_94069_006_06" at bounding box center [777, 376] width 369 height 29
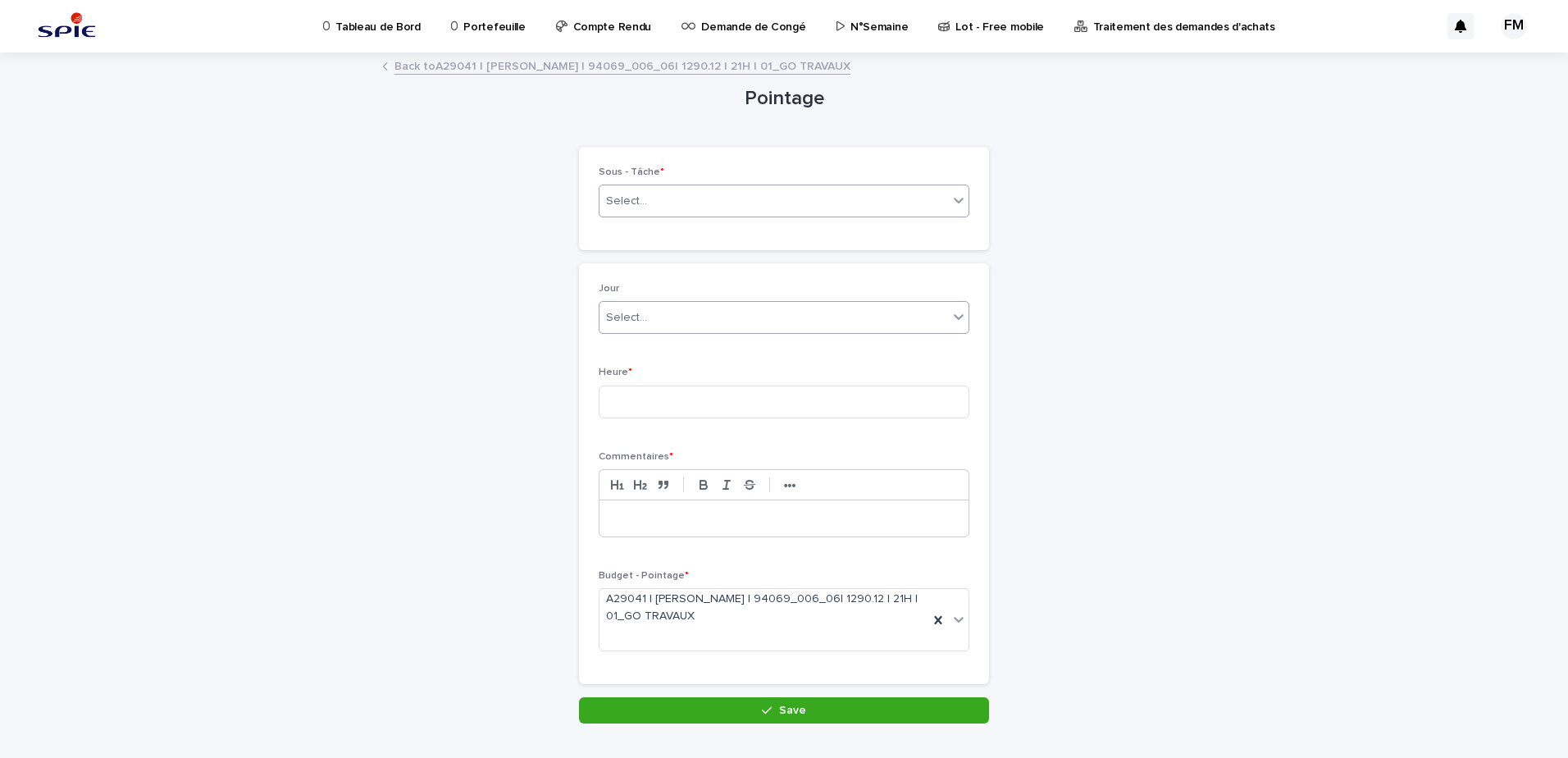
click at [657, 317] on div "Select..." at bounding box center [773, 318] width 349 height 27
click at [658, 387] on input at bounding box center [784, 402] width 370 height 33
drag, startPoint x: 620, startPoint y: 264, endPoint x: 642, endPoint y: 298, distance: 40.5
click at [622, 269] on div "Jour Select... Heure * Commentaires * ••• Budget - Pointage * A29041 | [PERSON_…" at bounding box center [783, 474] width 410 height 421
click at [684, 310] on div "Select..." at bounding box center [773, 318] width 349 height 27
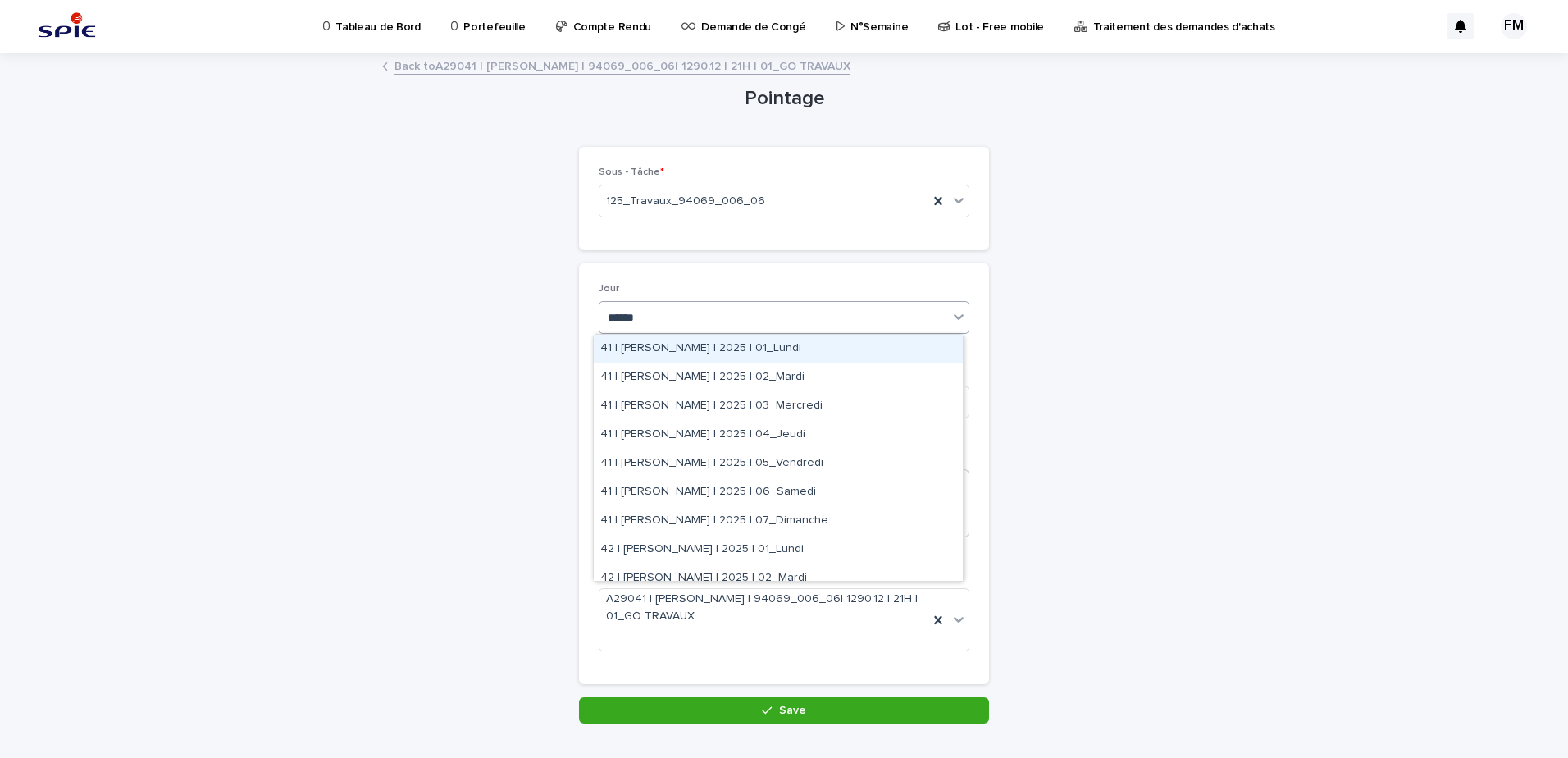
type input "*******"
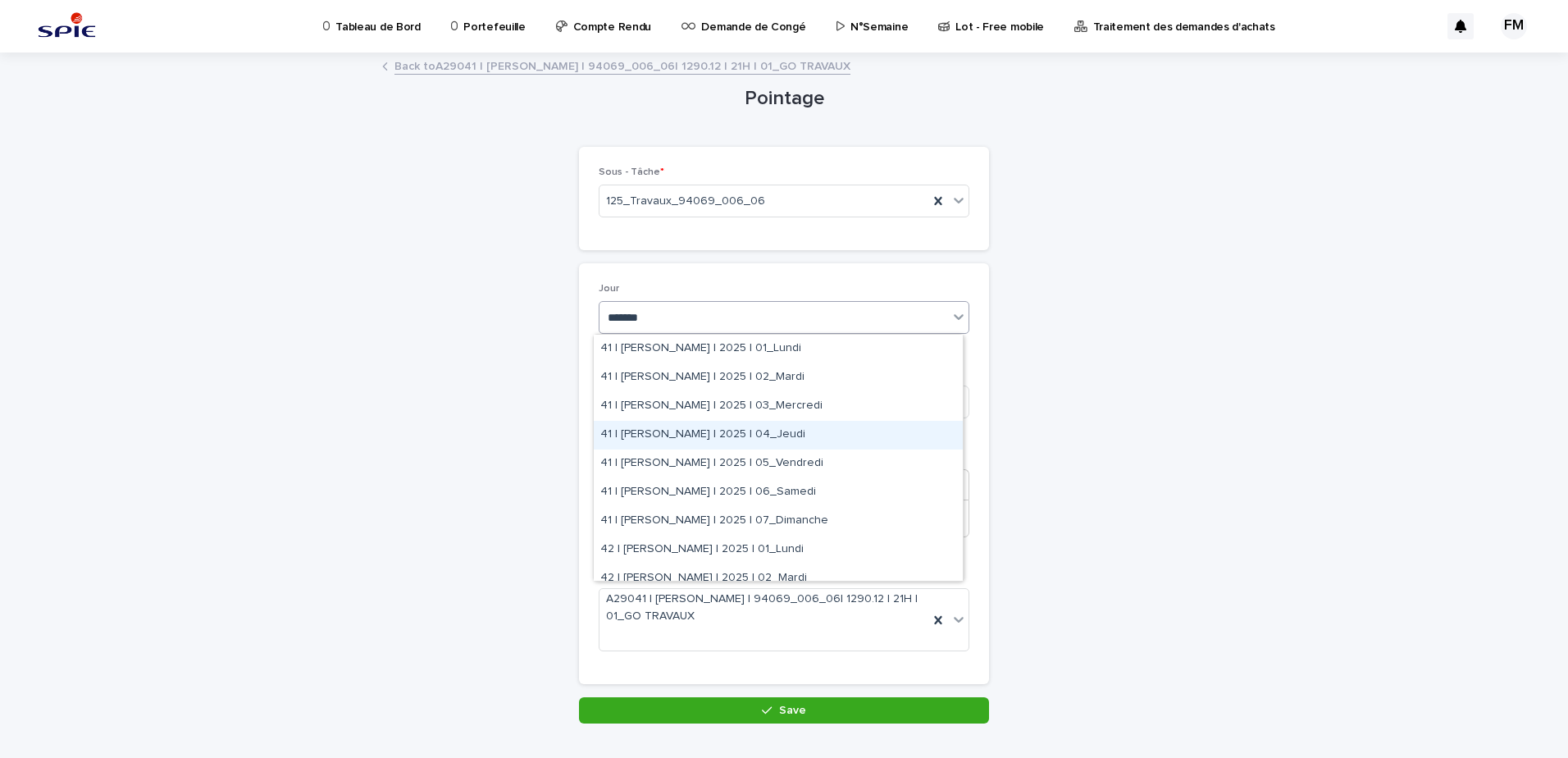
click at [698, 426] on div "41 | [PERSON_NAME] | 2025 | 04_Jeudi" at bounding box center [777, 435] width 369 height 29
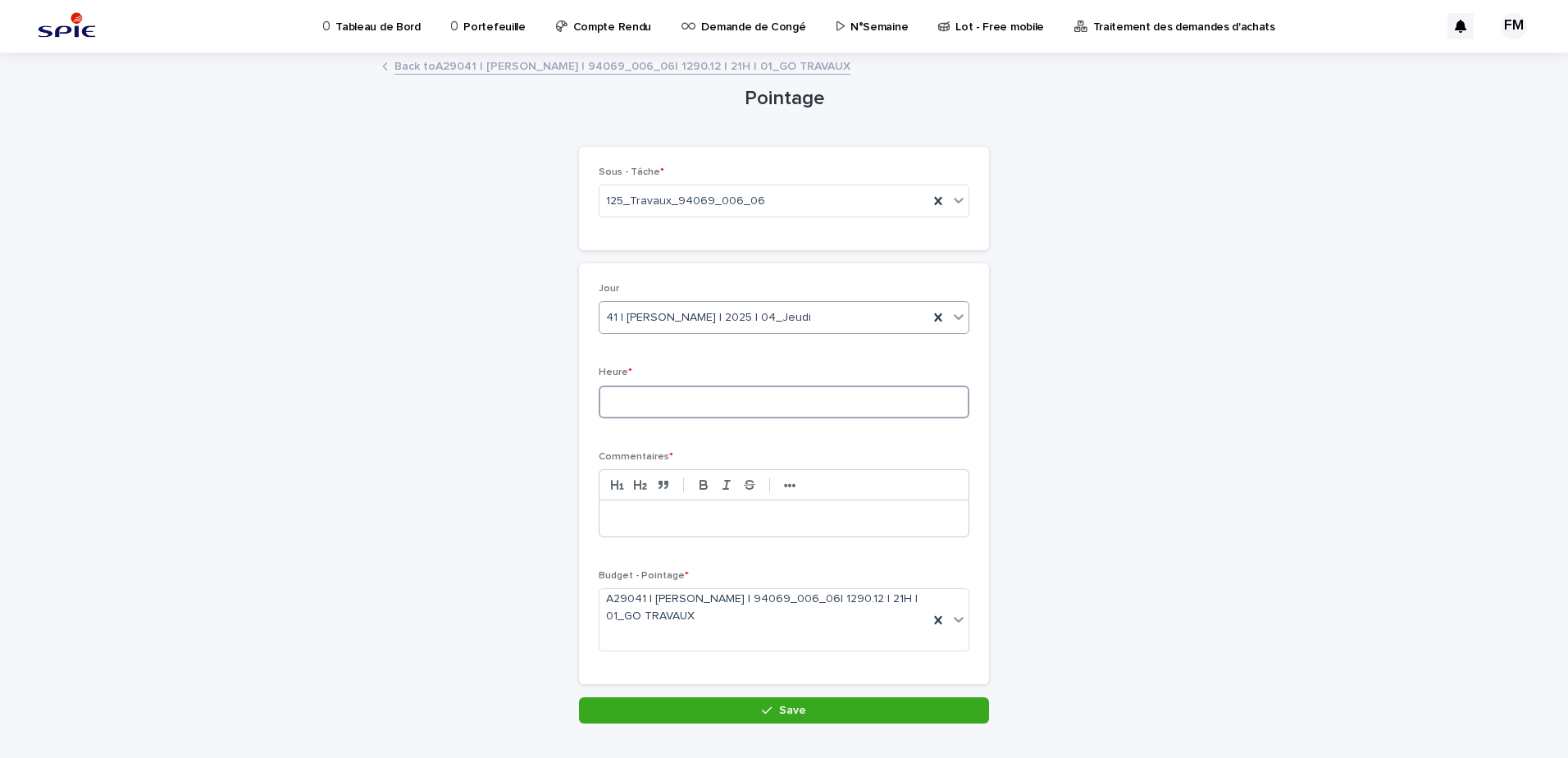
click at [695, 402] on input at bounding box center [784, 402] width 370 height 33
type input "*"
click at [1128, 444] on div "Pointage Loading... Saving… Loading... Saving… Loading... Saving… Loading... Sa…" at bounding box center [783, 389] width 803 height 669
click at [697, 513] on p at bounding box center [783, 518] width 344 height 16
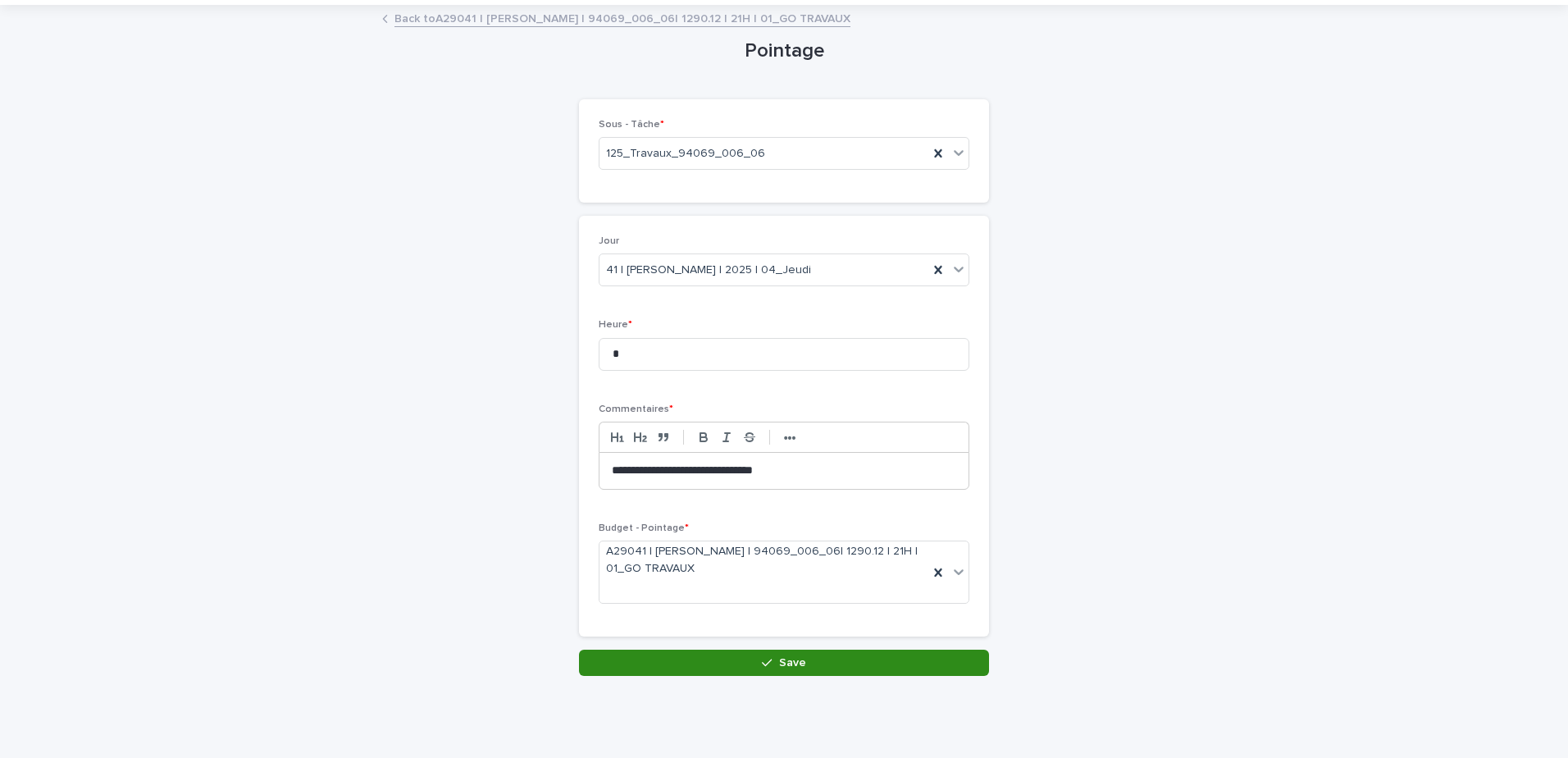
click at [773, 651] on button "Save" at bounding box center [783, 662] width 410 height 26
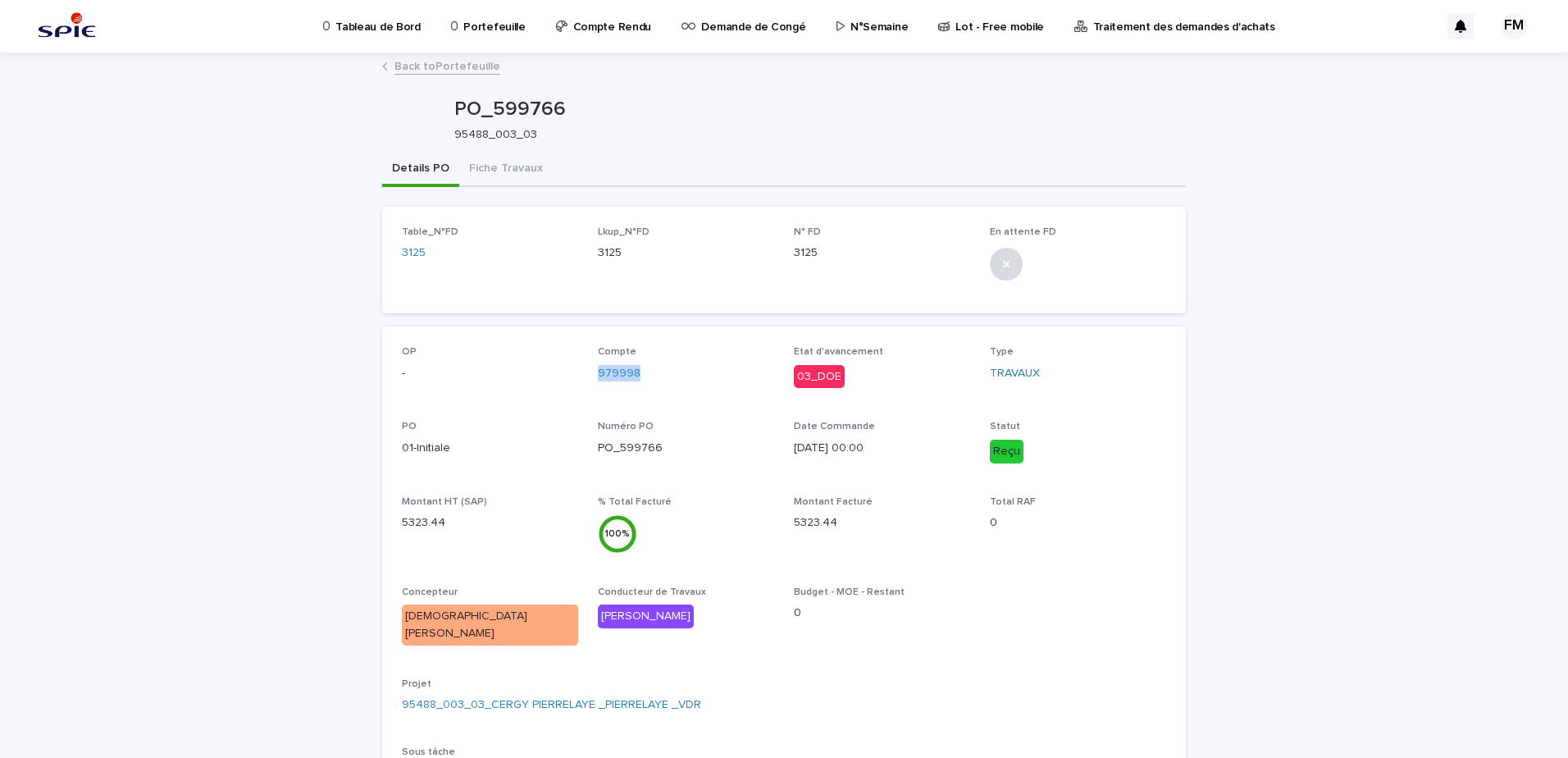
click at [408, 62] on link "Back to Portefeuille" at bounding box center [447, 65] width 106 height 18
